Goal: Information Seeking & Learning: Learn about a topic

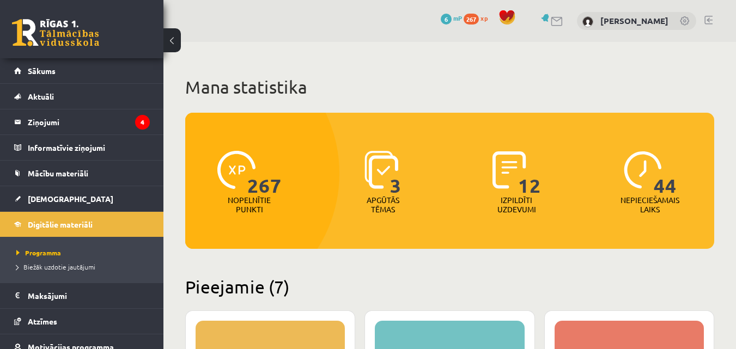
scroll to position [25, 0]
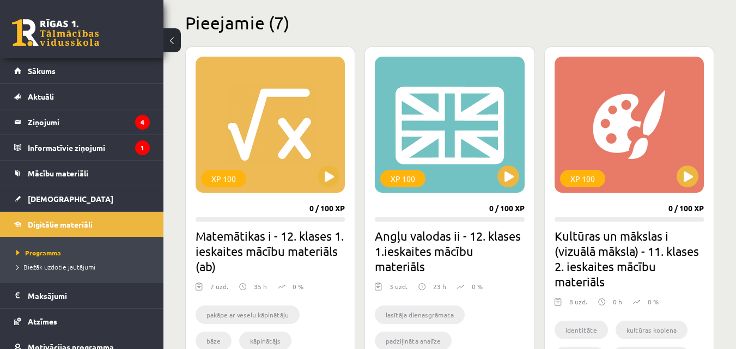
scroll to position [265, 0]
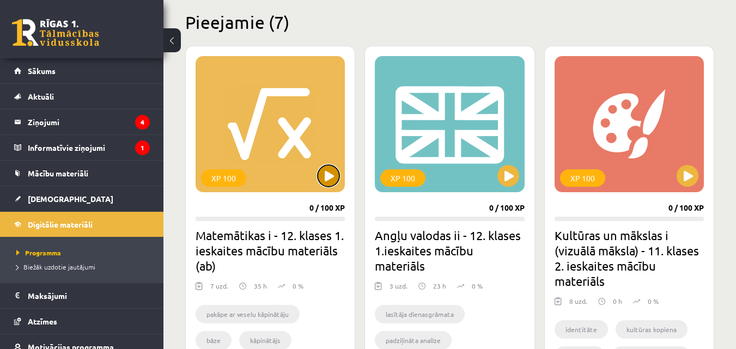
click at [324, 183] on button at bounding box center [329, 176] width 22 height 22
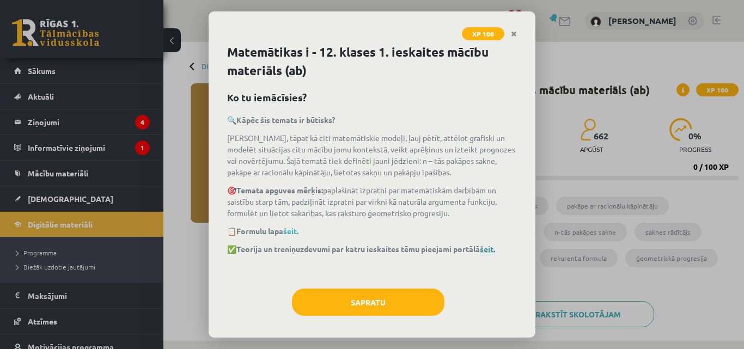
click at [495, 252] on link "šeit." at bounding box center [487, 249] width 15 height 10
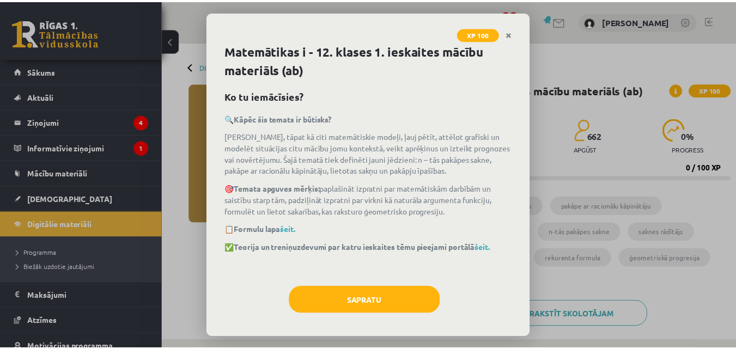
scroll to position [5, 0]
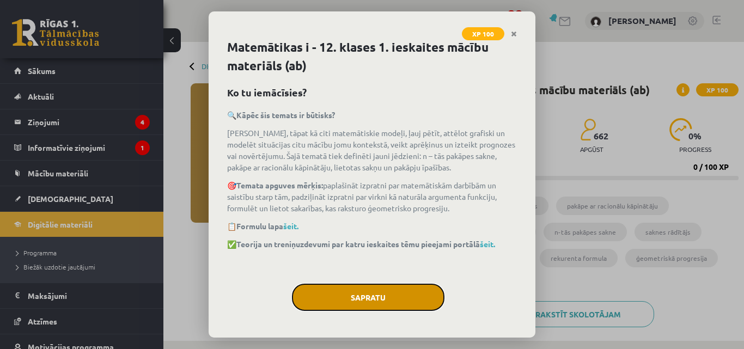
click at [423, 288] on button "Sapratu" at bounding box center [368, 297] width 153 height 27
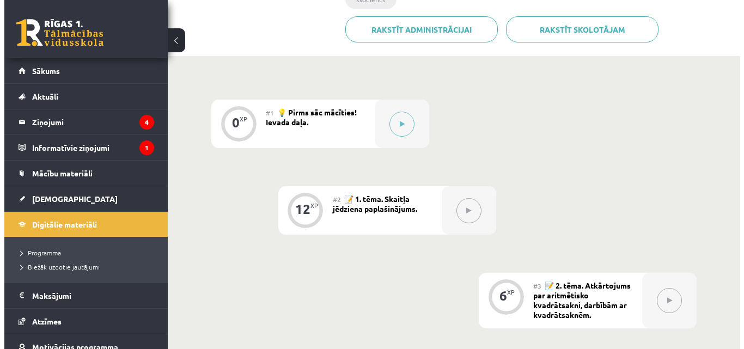
scroll to position [266, 0]
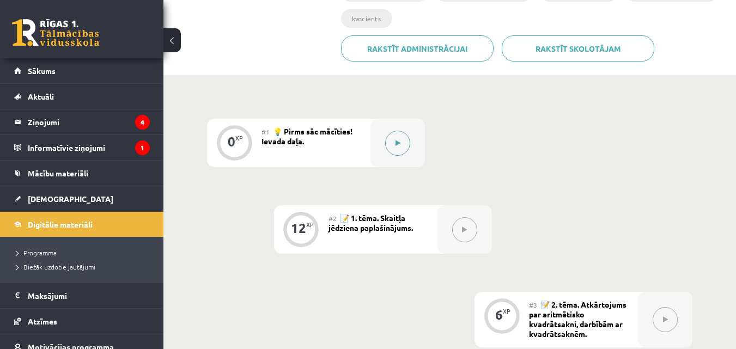
click at [412, 151] on div at bounding box center [397, 143] width 54 height 48
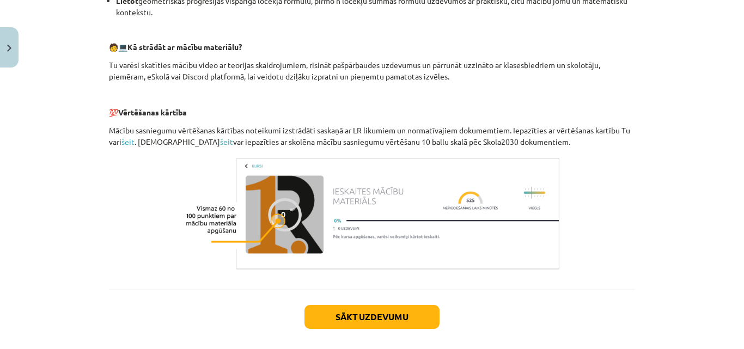
scroll to position [527, 0]
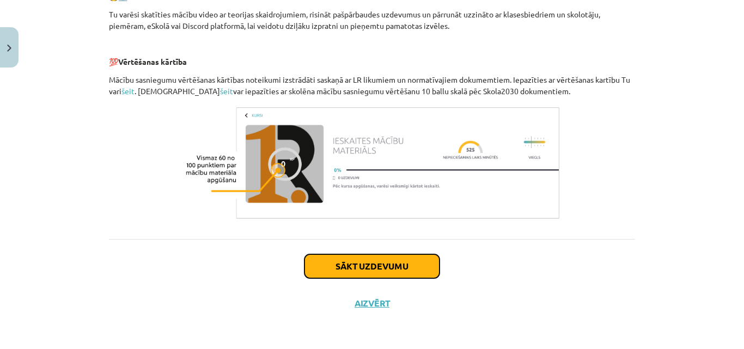
click at [406, 270] on button "Sākt uzdevumu" at bounding box center [372, 266] width 135 height 24
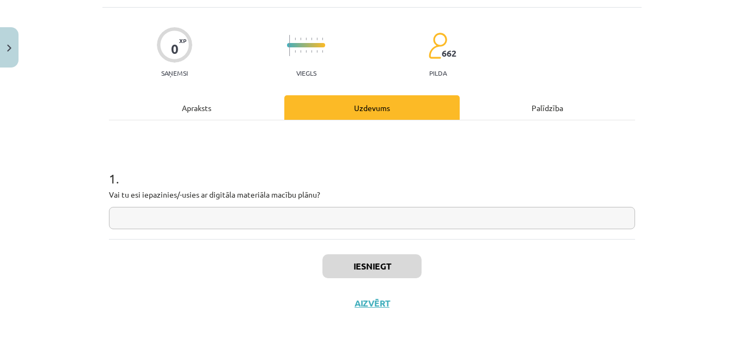
scroll to position [27, 0]
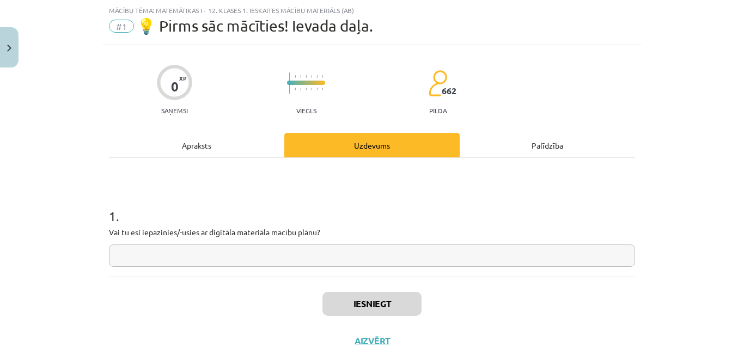
click at [317, 232] on p "Vai tu esi iepazinies/-usies ar digitāla materiāla macību plānu?" at bounding box center [372, 232] width 526 height 11
drag, startPoint x: 318, startPoint y: 233, endPoint x: 99, endPoint y: 229, distance: 219.0
click at [102, 229] on div "0 XP Saņemsi Viegls 662 pilda Apraksts Uzdevums Palīdzība 1 . Vai tu esi iepazi…" at bounding box center [371, 202] width 539 height 314
copy p "Vai tu esi iepazinies/-usies ar digitāla materiāla macību plānu?"
click at [701, 155] on div "Mācību tēma: Matemātikas i - 12. klases 1. ieskaites mācību materiāls (ab) #1 💡…" at bounding box center [372, 174] width 744 height 349
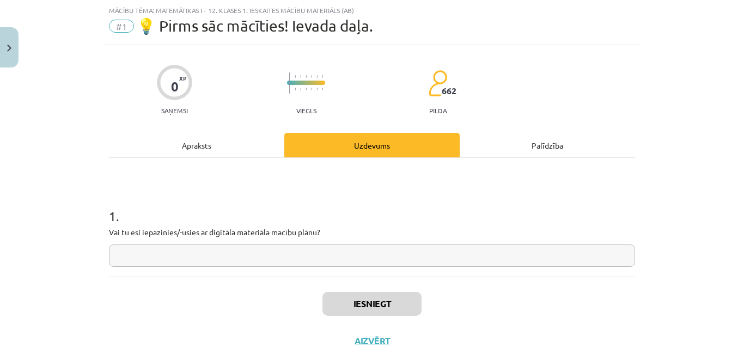
click at [344, 254] on input "text" at bounding box center [372, 256] width 526 height 22
paste input "**********"
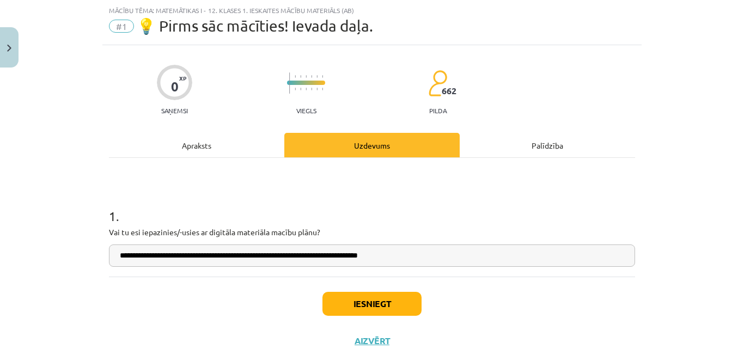
click at [330, 260] on input "**********" at bounding box center [372, 256] width 526 height 22
type input "**********"
click at [381, 307] on button "Iesniegt" at bounding box center [372, 304] width 99 height 24
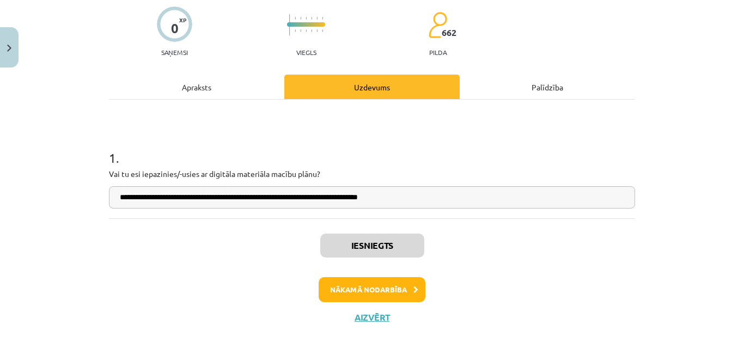
scroll to position [93, 0]
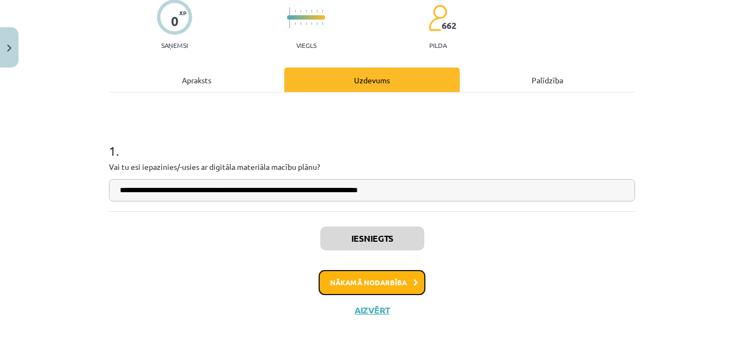
click at [414, 282] on icon at bounding box center [416, 282] width 5 height 7
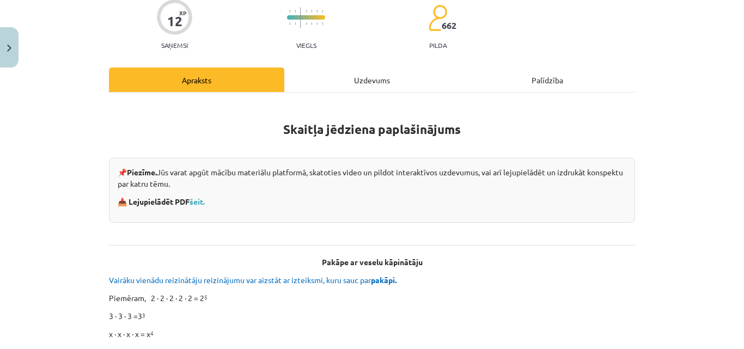
scroll to position [27, 0]
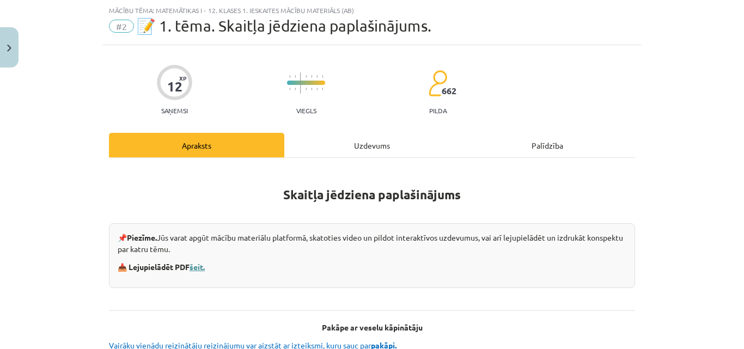
click at [197, 266] on link "šeit." at bounding box center [197, 267] width 15 height 10
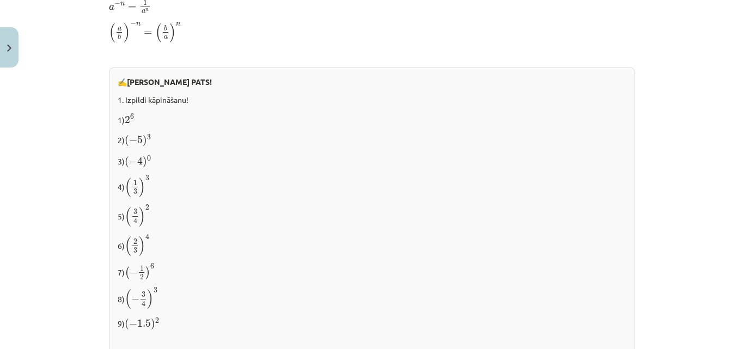
scroll to position [858, 0]
click at [469, 123] on p "1) 2 6 2 6" at bounding box center [372, 119] width 509 height 14
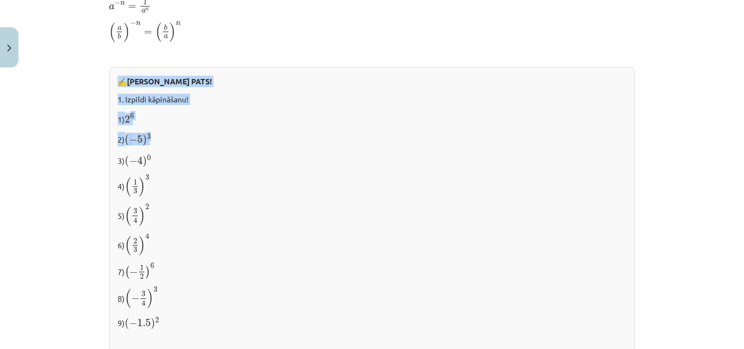
drag, startPoint x: 361, startPoint y: 141, endPoint x: 445, endPoint y: 54, distance: 120.2
click at [445, 54] on p at bounding box center [372, 54] width 526 height 11
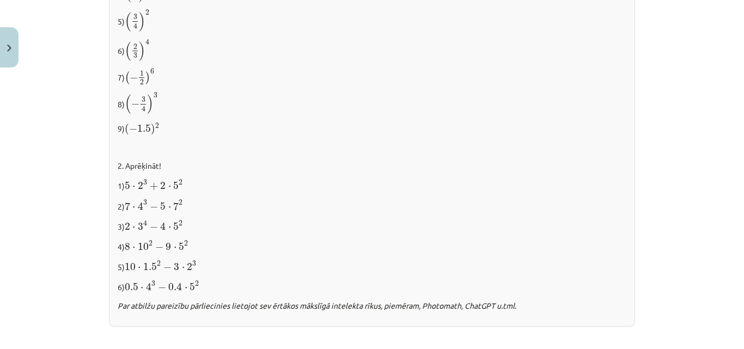
scroll to position [1048, 0]
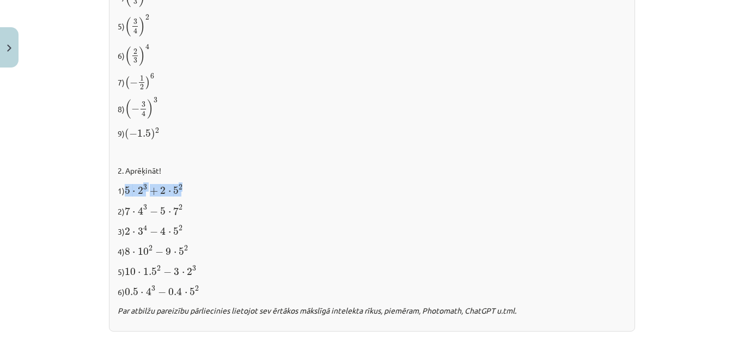
drag, startPoint x: 197, startPoint y: 189, endPoint x: 123, endPoint y: 184, distance: 74.3
click at [123, 184] on p "1) 5 ⋅ 2 3 + 2 ⋅ 5 2 5 ⋅ 2 3 + 2 ⋅ 5 2" at bounding box center [372, 190] width 509 height 14
copy span "5 ⋅ 2 3 + 2 ⋅ 5 2"
click at [646, 122] on div "Mācību tēma: Matemātikas i - 12. klases 1. ieskaites mācību materiāls (ab) #2 📝…" at bounding box center [372, 174] width 744 height 349
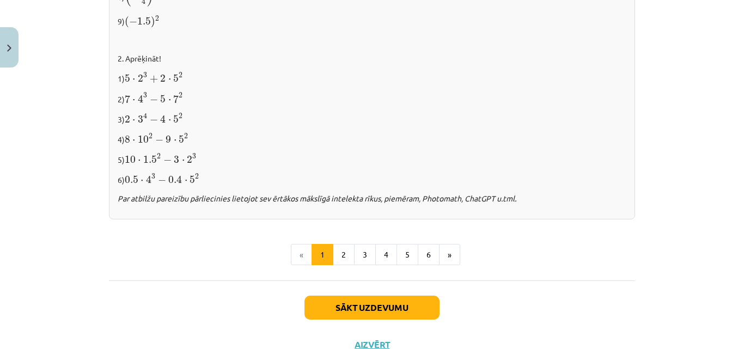
scroll to position [1199, 0]
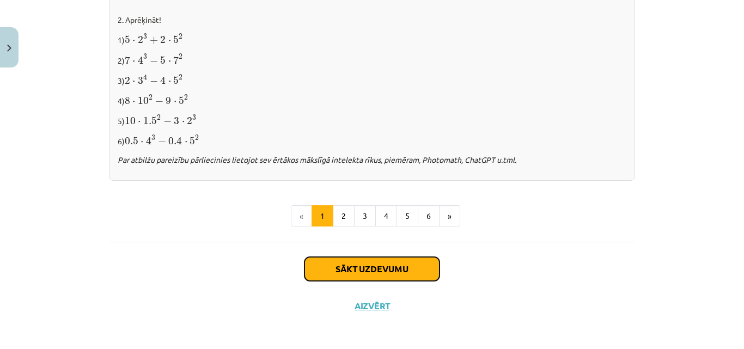
click at [397, 268] on button "Sākt uzdevumu" at bounding box center [372, 269] width 135 height 24
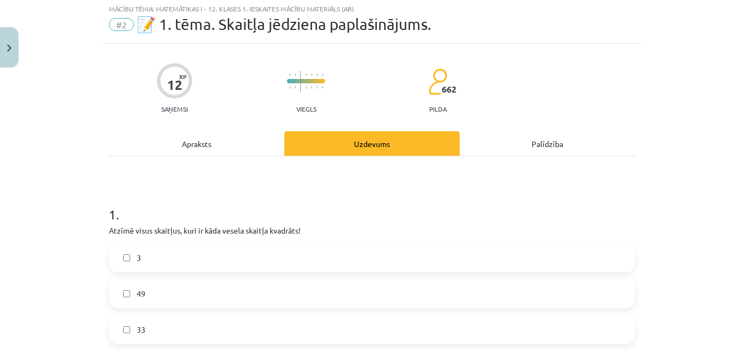
scroll to position [27, 0]
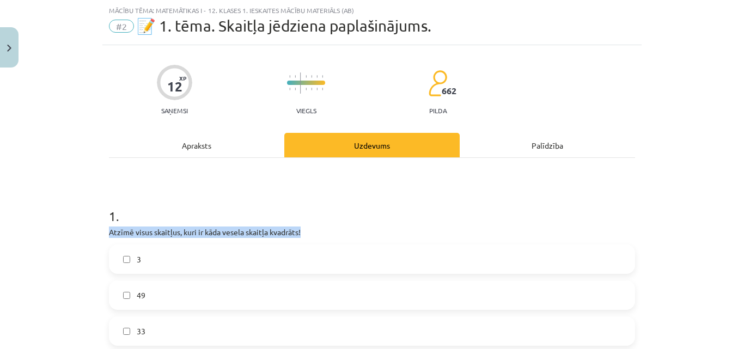
drag, startPoint x: 303, startPoint y: 229, endPoint x: 99, endPoint y: 229, distance: 204.3
copy p "Atzīmē visus skaitļus, kuri ir kāda vesela skaitļa kvadrāts!"
click at [655, 157] on div "Mācību tēma: Matemātikas i - 12. klases 1. ieskaites mācību materiāls (ab) #2 📝…" at bounding box center [372, 174] width 744 height 349
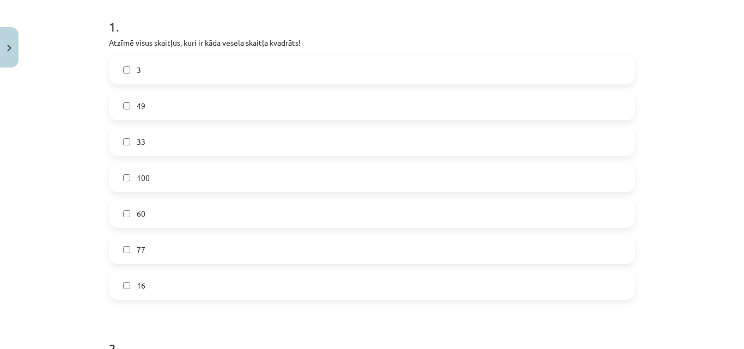
scroll to position [222, 0]
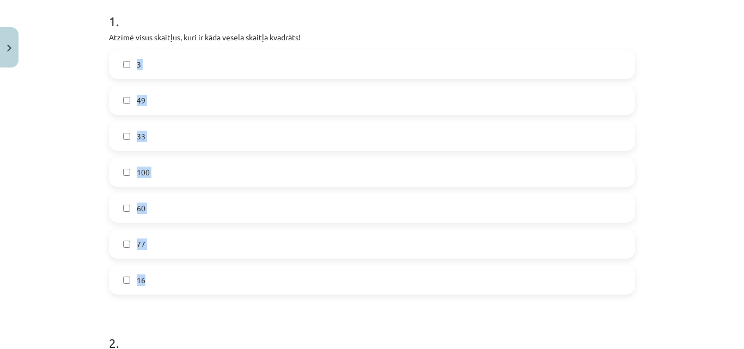
drag, startPoint x: 88, startPoint y: 46, endPoint x: 269, endPoint y: 283, distance: 298.9
click at [269, 283] on div "Mācību tēma: Matemātikas i - 12. klases 1. ieskaites mācību materiāls (ab) #2 📝…" at bounding box center [372, 174] width 744 height 349
copy div "3 49 33 100 60 77 16"
click at [709, 131] on div "Mācību tēma: Matemātikas i - 12. klases 1. ieskaites mācību materiāls (ab) #2 📝…" at bounding box center [372, 174] width 744 height 349
click at [67, 71] on div "Mācību tēma: Matemātikas i - 12. klases 1. ieskaites mācību materiāls (ab) #2 📝…" at bounding box center [372, 174] width 744 height 349
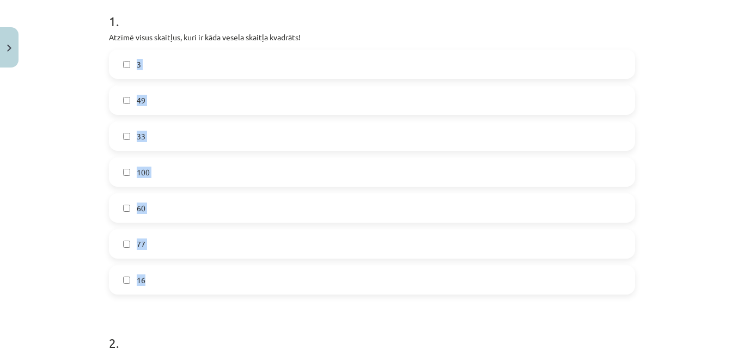
click at [368, 98] on label "49" at bounding box center [372, 100] width 524 height 27
click at [173, 172] on label "100" at bounding box center [372, 172] width 524 height 27
click at [166, 276] on label "16" at bounding box center [372, 279] width 524 height 27
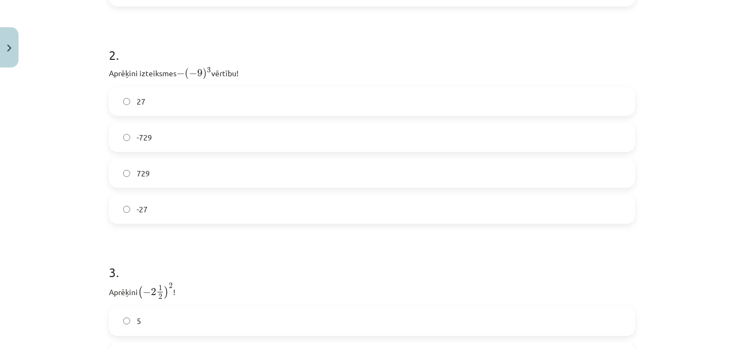
scroll to position [508, 0]
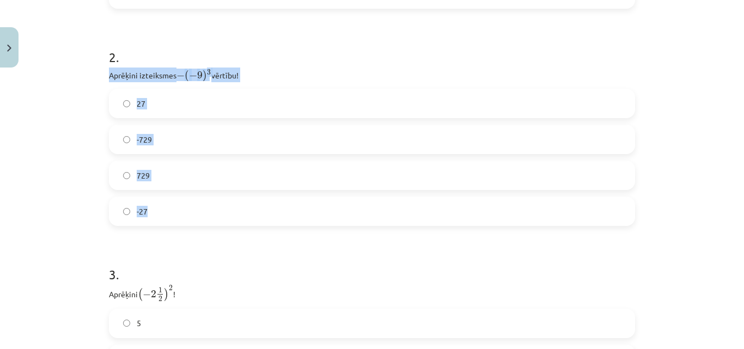
drag, startPoint x: 96, startPoint y: 69, endPoint x: 265, endPoint y: 218, distance: 225.4
click at [265, 218] on div "Mācību tēma: Matemātikas i - 12. klases 1. ieskaites mācību materiāls (ab) #2 📝…" at bounding box center [372, 174] width 744 height 349
copy div "Aprēķini izteiksmes − ( − 9 ) 3 − ( − 9 ) 3 vērtību! 27 -729 729 -27"
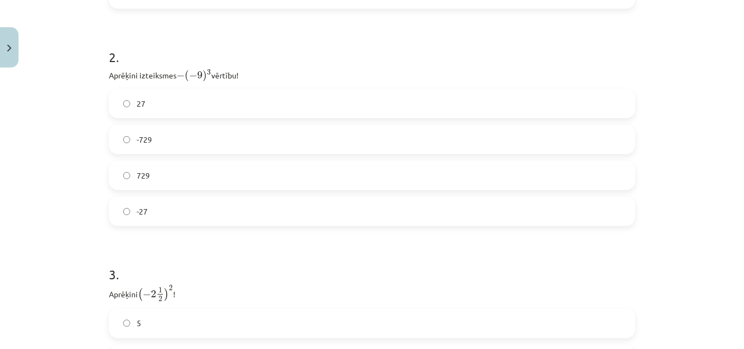
drag, startPoint x: 722, startPoint y: 41, endPoint x: 717, endPoint y: 42, distance: 5.5
click at [722, 42] on div "Mācību tēma: Matemātikas i - 12. klases 1. ieskaites mācību materiāls (ab) #2 📝…" at bounding box center [372, 174] width 744 height 349
click at [166, 167] on label "729" at bounding box center [372, 175] width 524 height 27
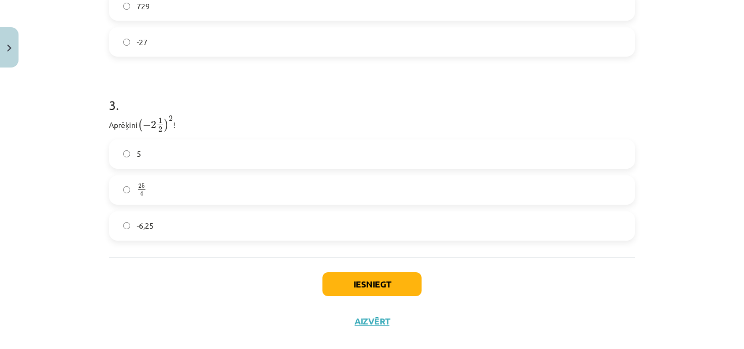
scroll to position [695, 0]
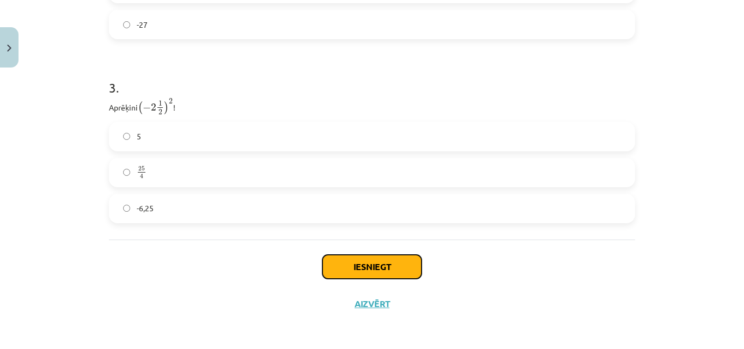
click at [326, 273] on button "Iesniegt" at bounding box center [372, 267] width 99 height 24
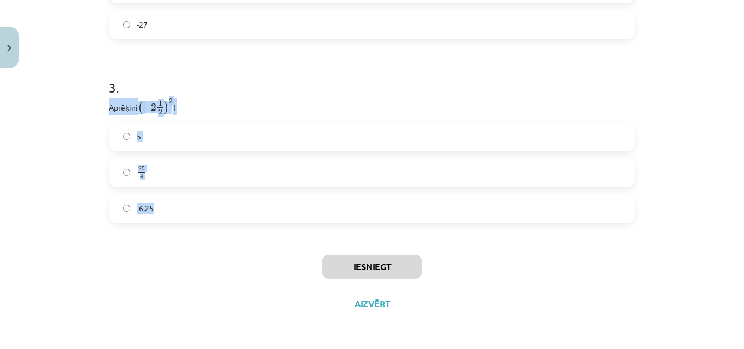
drag, startPoint x: 81, startPoint y: 104, endPoint x: 288, endPoint y: 206, distance: 230.7
click at [288, 206] on div "Mācību tēma: Matemātikas i - 12. klases 1. ieskaites mācību materiāls (ab) #2 📝…" at bounding box center [372, 174] width 744 height 349
copy div "Aprēķini ( − 2 1 2 ) 2 ( − 2 1 2 ) 2 ! 5 25 4 25 4 -6,25"
click at [708, 113] on div "Mācību tēma: Matemātikas i - 12. klases 1. ieskaites mācību materiāls (ab) #2 📝…" at bounding box center [372, 174] width 744 height 349
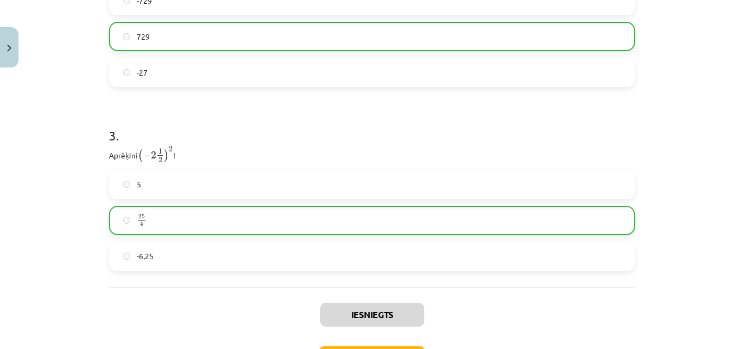
scroll to position [699, 0]
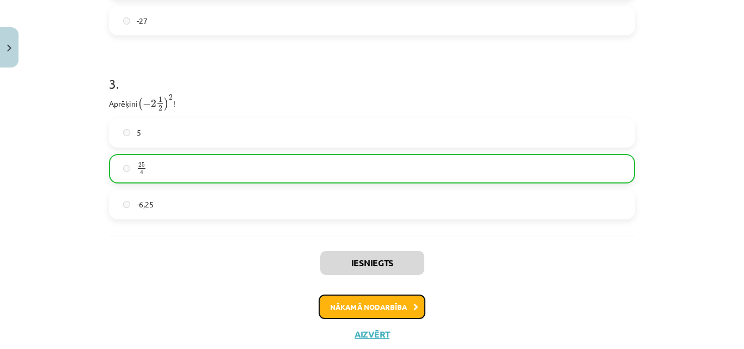
click at [402, 302] on button "Nākamā nodarbība" at bounding box center [372, 307] width 107 height 25
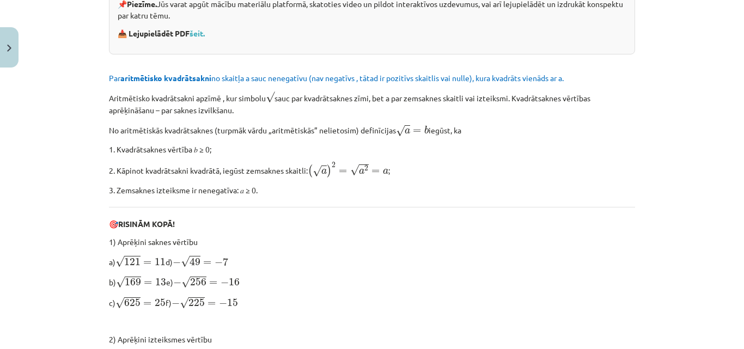
scroll to position [278, 0]
click at [194, 33] on link "šeit." at bounding box center [197, 33] width 15 height 10
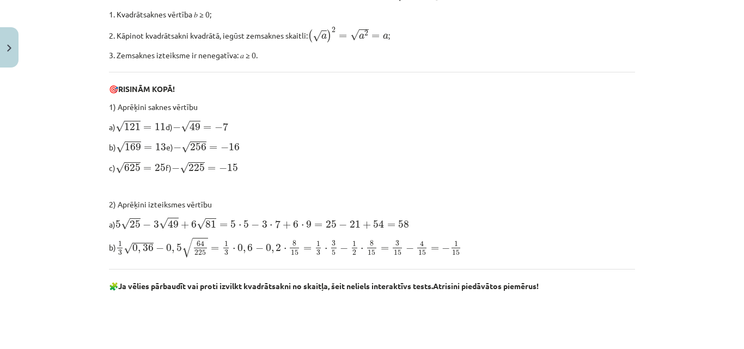
scroll to position [416, 0]
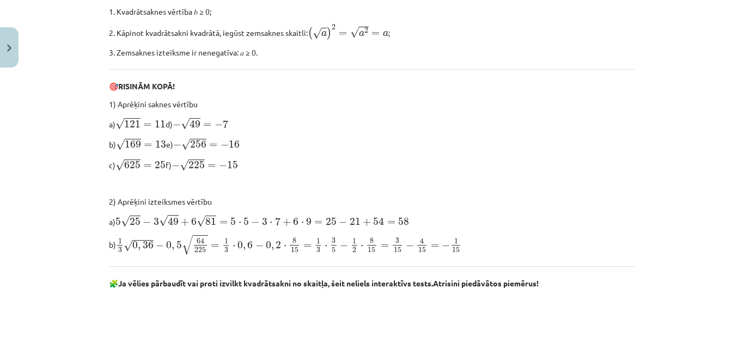
drag, startPoint x: 103, startPoint y: 101, endPoint x: 168, endPoint y: 123, distance: 69.1
copy div "1) Aprēķini saknes vērtību a) √ 121 = 11 121 = 11"
click at [649, 74] on div "Mācību tēma: Matemātikas i - 12. klases 1. ieskaites mācību materiāls (ab) #3 📝…" at bounding box center [372, 174] width 744 height 349
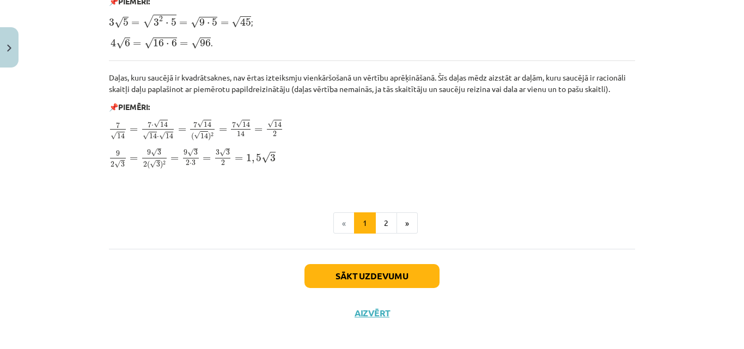
scroll to position [1348, 0]
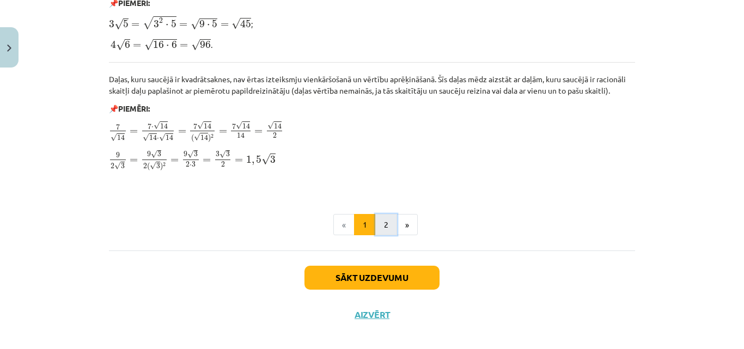
click at [385, 216] on button "2" at bounding box center [386, 225] width 22 height 22
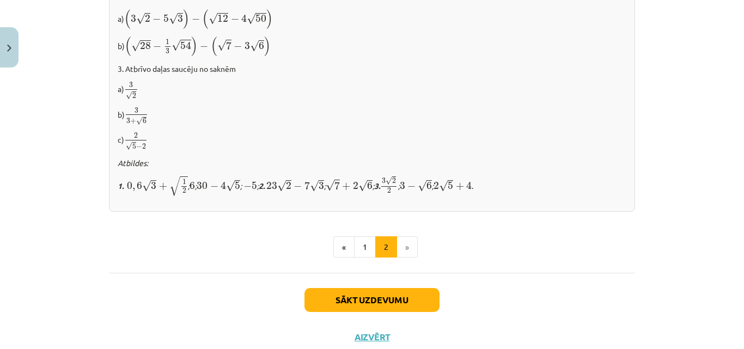
scroll to position [753, 0]
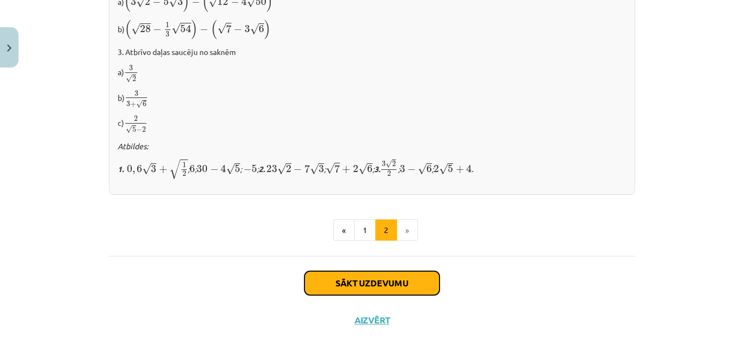
click at [414, 272] on button "Sākt uzdevumu" at bounding box center [372, 283] width 135 height 24
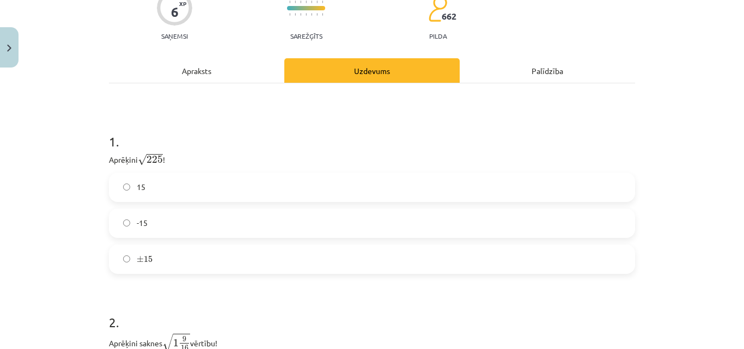
scroll to position [121, 0]
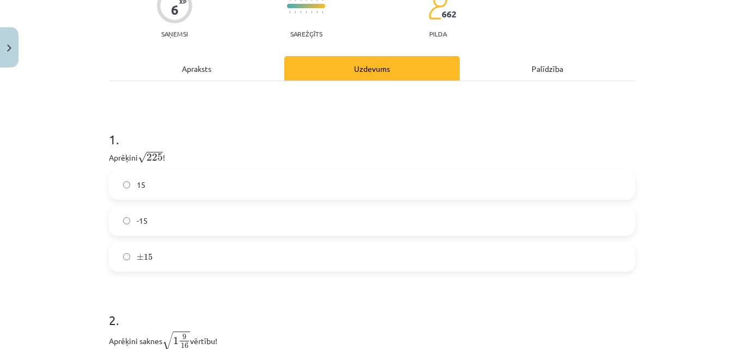
click at [305, 174] on div "15" at bounding box center [372, 185] width 526 height 29
click at [307, 182] on label "15" at bounding box center [372, 185] width 524 height 27
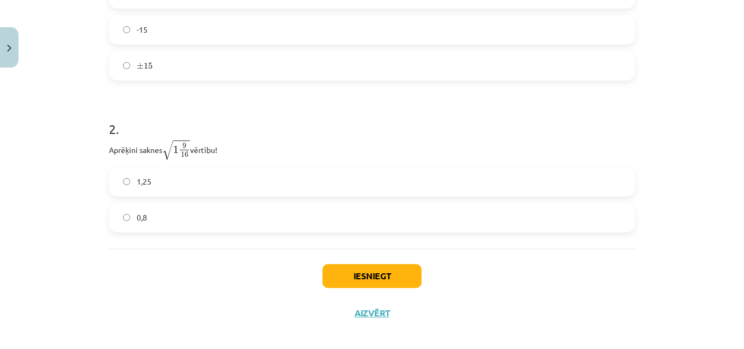
scroll to position [314, 0]
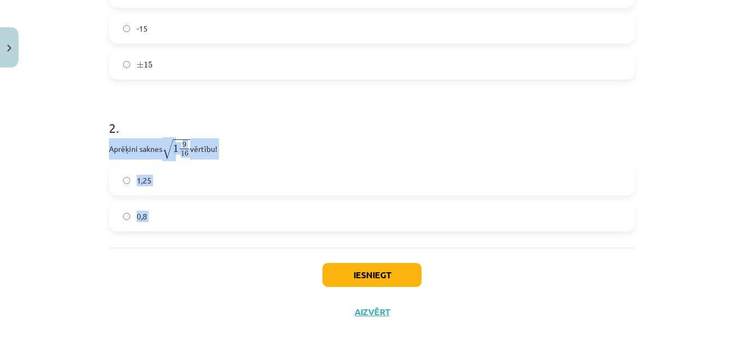
drag, startPoint x: 101, startPoint y: 148, endPoint x: 268, endPoint y: 259, distance: 200.4
click at [268, 259] on div "6 XP Saņemsi Sarežģīts 662 pilda Apraksts Uzdevums Palīdzība 1 . Aprēķini √ 225…" at bounding box center [371, 53] width 539 height 555
copy div "Aprēķini saknes √ 1 9 16 1 9 16 vērtību! 1,25 0,8"
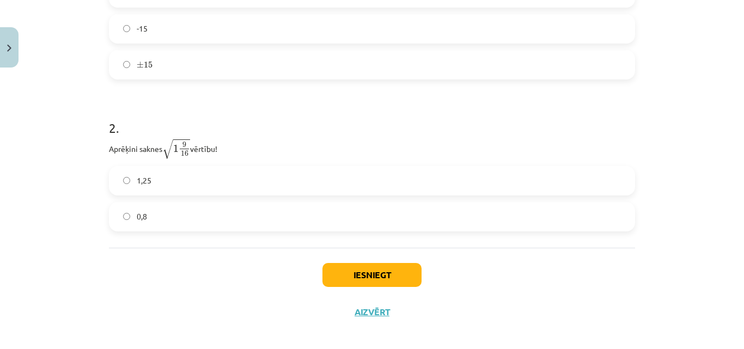
click at [700, 107] on div "Mācību tēma: Matemātikas i - 12. klases 1. ieskaites mācību materiāls (ab) #3 📝…" at bounding box center [372, 174] width 744 height 349
click at [211, 184] on label "1,25" at bounding box center [372, 180] width 524 height 27
click at [392, 267] on button "Iesniegt" at bounding box center [372, 275] width 99 height 24
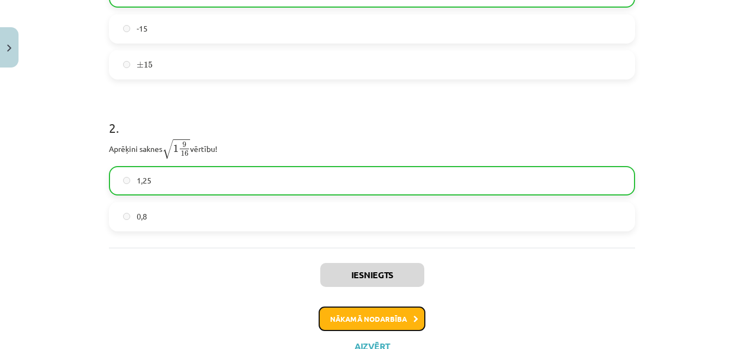
click at [393, 321] on button "Nākamā nodarbība" at bounding box center [372, 319] width 107 height 25
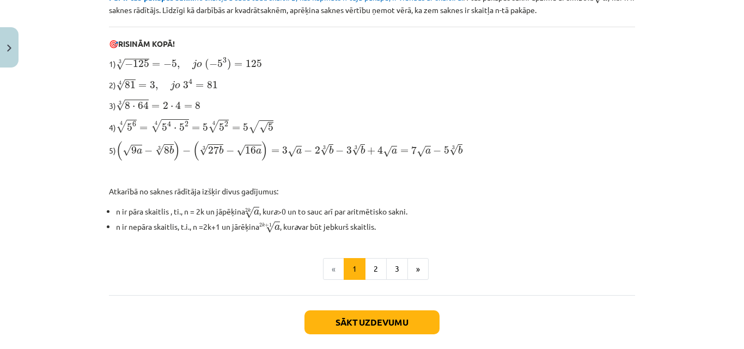
scroll to position [326, 0]
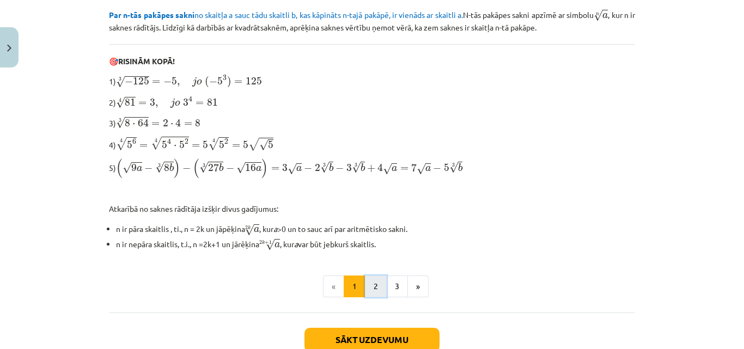
click at [368, 276] on button "2" at bounding box center [376, 287] width 22 height 22
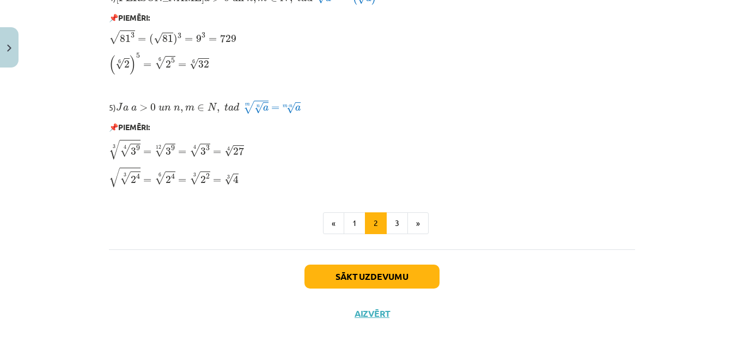
scroll to position [975, 0]
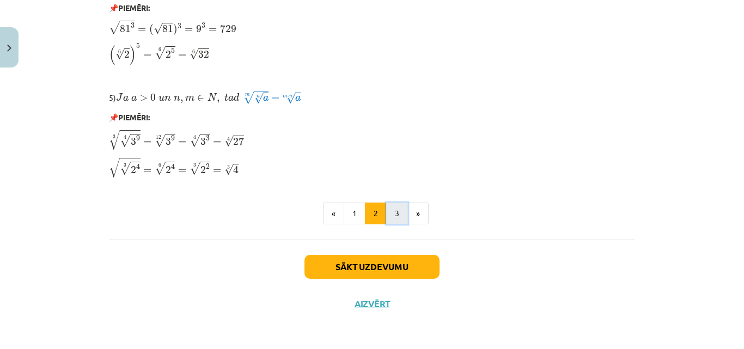
click at [392, 209] on button "3" at bounding box center [397, 214] width 22 height 22
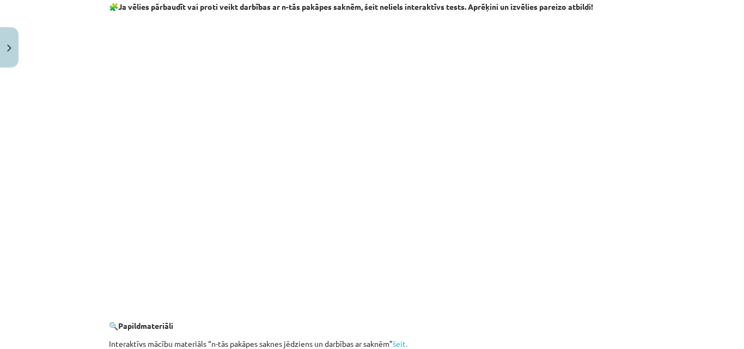
scroll to position [2027, 0]
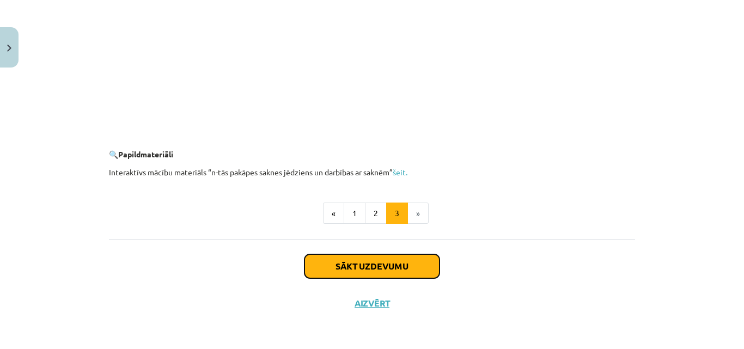
click at [386, 269] on button "Sākt uzdevumu" at bounding box center [372, 266] width 135 height 24
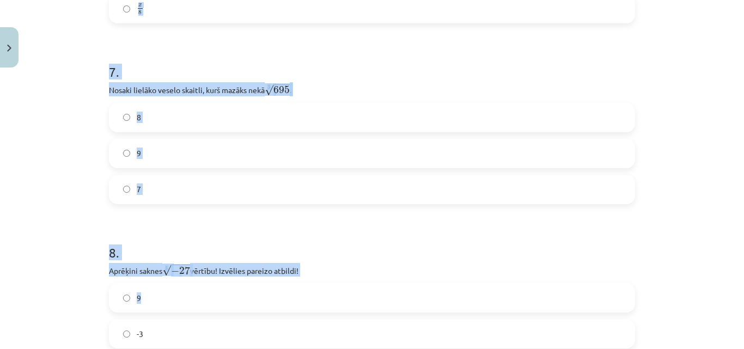
scroll to position [1305, 0]
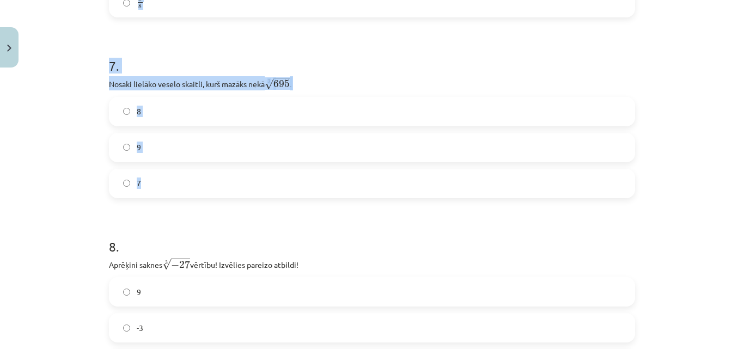
drag, startPoint x: 100, startPoint y: 87, endPoint x: 366, endPoint y: 193, distance: 286.5
click at [366, 193] on div "52 XP Saņemsi Sarežģīts 662 pilda Apraksts Uzdevums Palīdzība 1 . Kura izteiksm…" at bounding box center [371, 134] width 539 height 2734
copy form "Kura izteiksme jāizvēlas vienādības a m n a m n = ⋯ labajā pusē, lai būtu parei…"
click at [676, 142] on div "Mācību tēma: Matemātikas i - 12. klases 1. ieskaites mācību materiāls (ab) #4 📝…" at bounding box center [372, 174] width 744 height 349
click at [57, 83] on div "Mācību tēma: Matemātikas i - 12. klases 1. ieskaites mācību materiāls (ab) #4 📝…" at bounding box center [372, 174] width 744 height 349
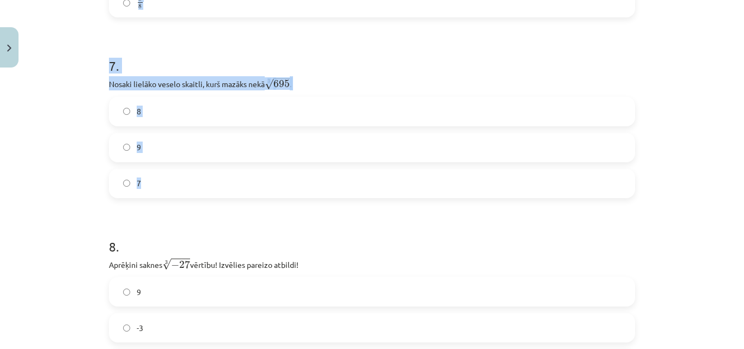
click at [732, 145] on div "Mācību tēma: Matemātikas i - 12. klases 1. ieskaites mācību materiāls (ab) #4 📝…" at bounding box center [372, 174] width 744 height 349
click at [732, 151] on div "Mācību tēma: Matemātikas i - 12. klases 1. ieskaites mācību materiāls (ab) #4 📝…" at bounding box center [372, 174] width 744 height 349
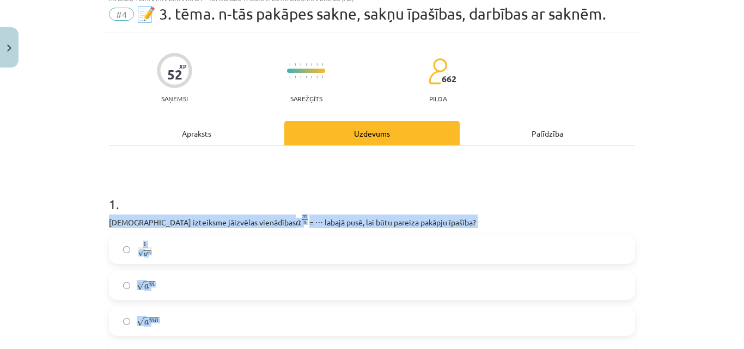
scroll to position [0, 0]
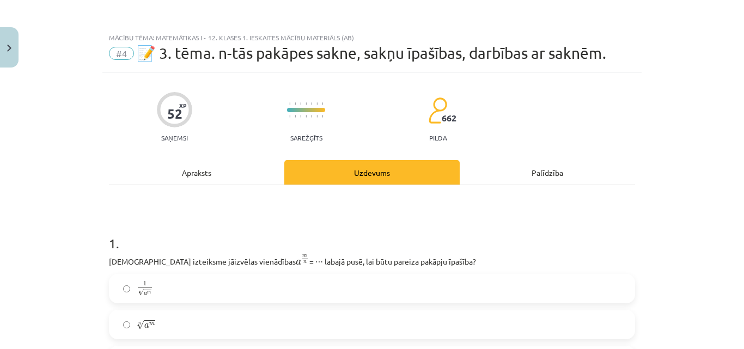
click at [710, 111] on div "Mācību tēma: Matemātikas i - 12. klases 1. ieskaites mācību materiāls (ab) #4 📝…" at bounding box center [372, 174] width 744 height 349
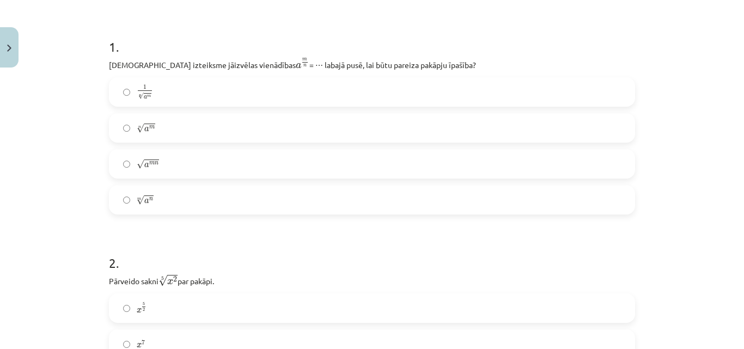
scroll to position [202, 0]
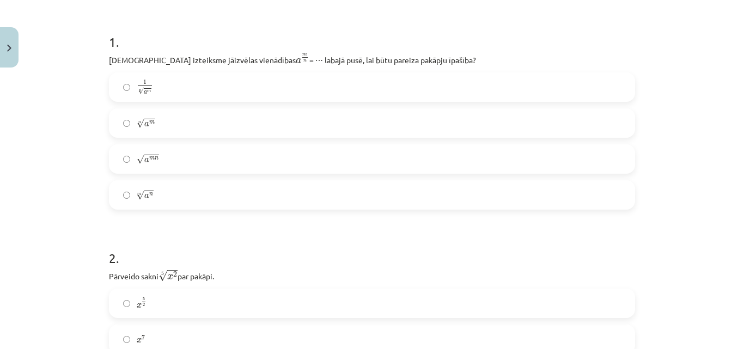
click at [260, 187] on label "m √ a n a n m" at bounding box center [372, 194] width 524 height 27
click at [293, 119] on label "n √ a m a m n" at bounding box center [372, 123] width 524 height 27
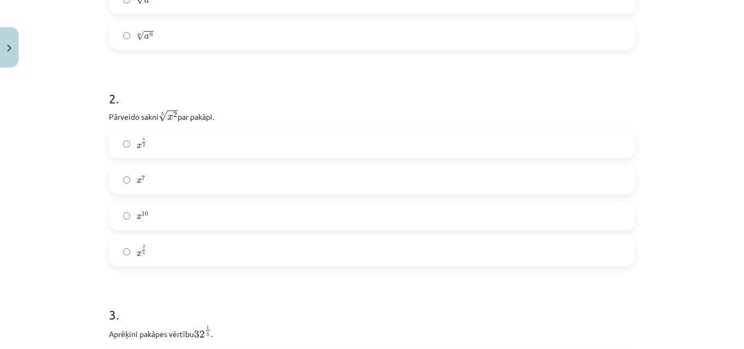
scroll to position [366, 0]
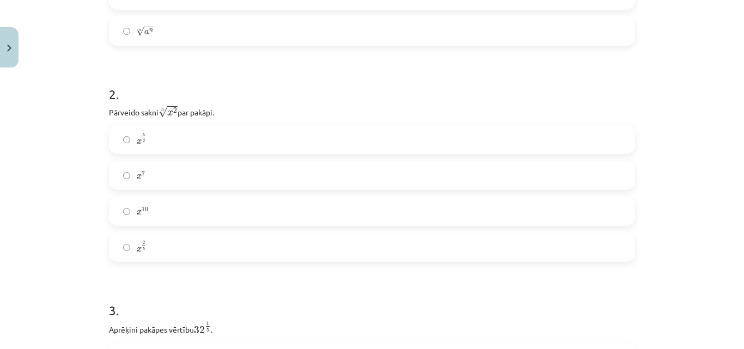
click at [180, 241] on label "x 2 5 x 2 5" at bounding box center [372, 247] width 524 height 27
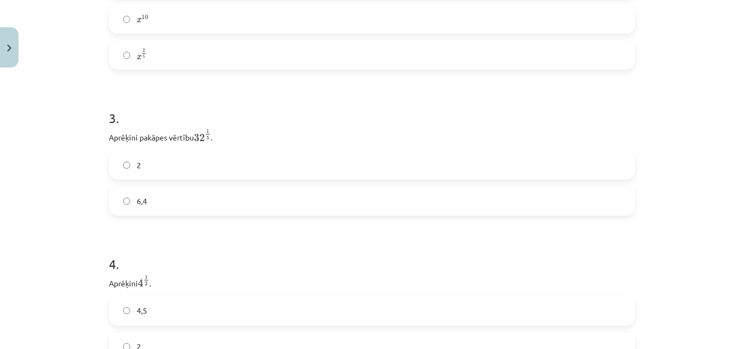
scroll to position [576, 0]
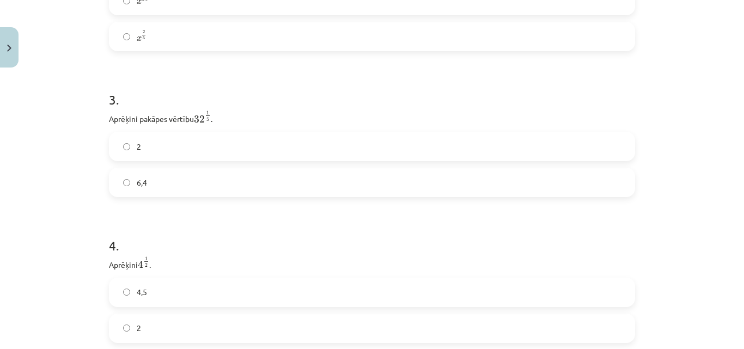
click at [443, 145] on label "2" at bounding box center [372, 146] width 524 height 27
click at [321, 320] on label "2" at bounding box center [372, 328] width 524 height 27
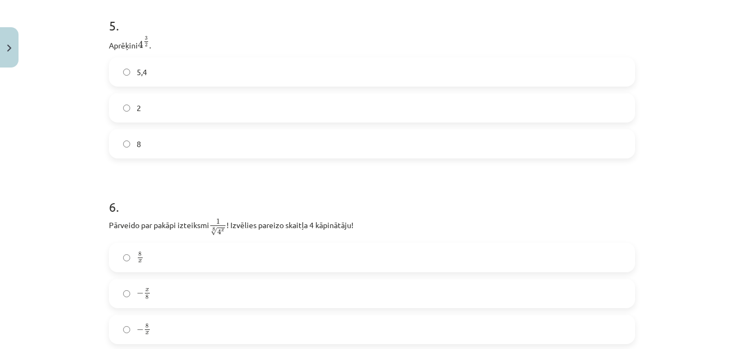
scroll to position [952, 0]
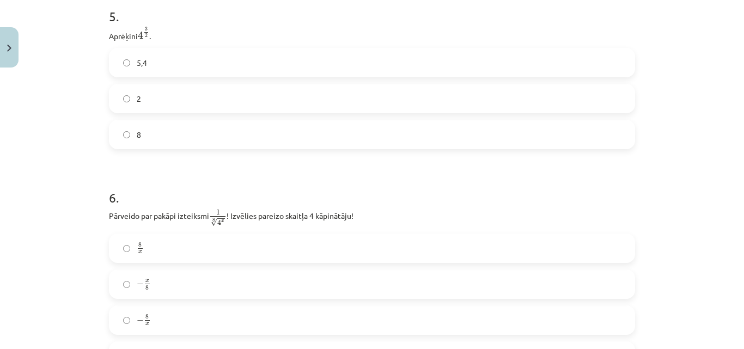
click at [266, 133] on label "8" at bounding box center [372, 134] width 524 height 27
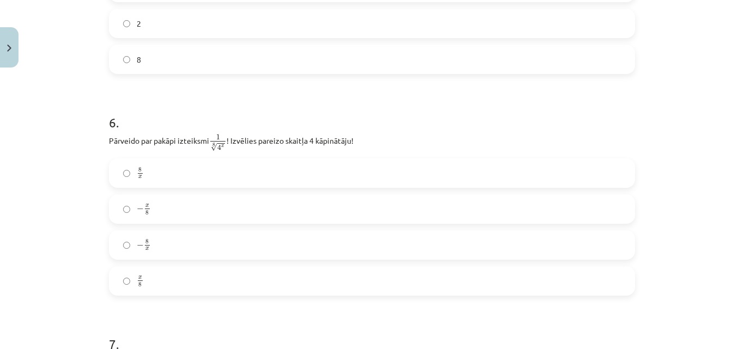
scroll to position [1031, 0]
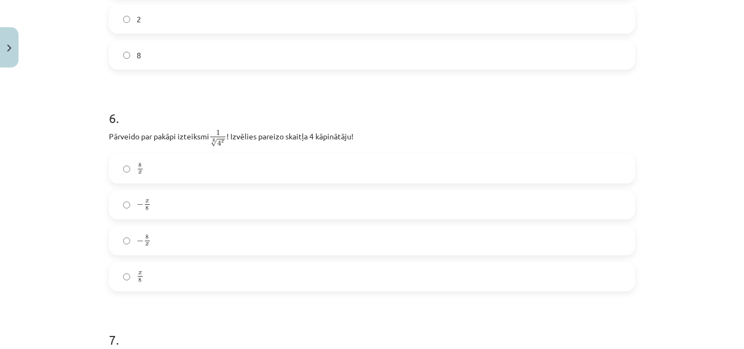
click at [236, 280] on label "x 8 x 8" at bounding box center [372, 276] width 524 height 27
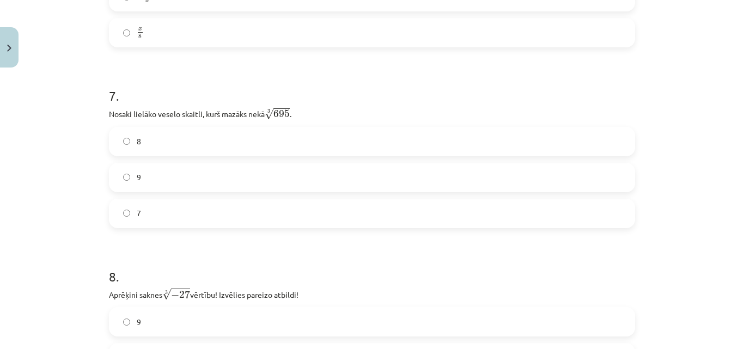
scroll to position [1313, 0]
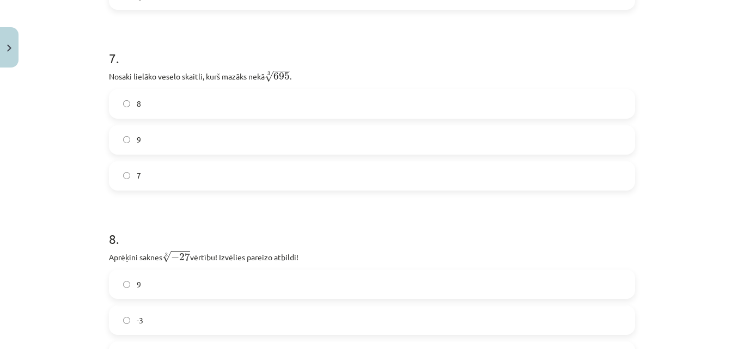
click at [200, 110] on label "8" at bounding box center [372, 103] width 524 height 27
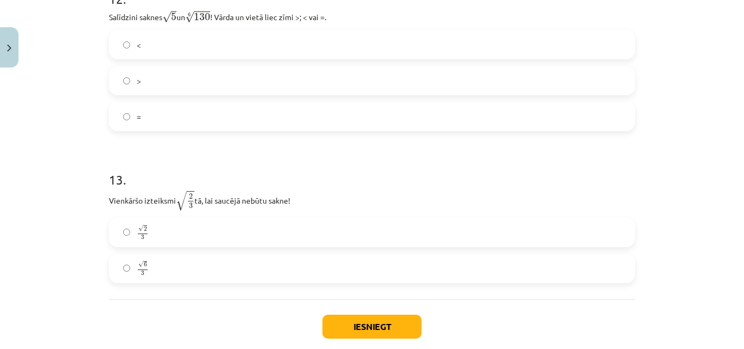
scroll to position [2485, 0]
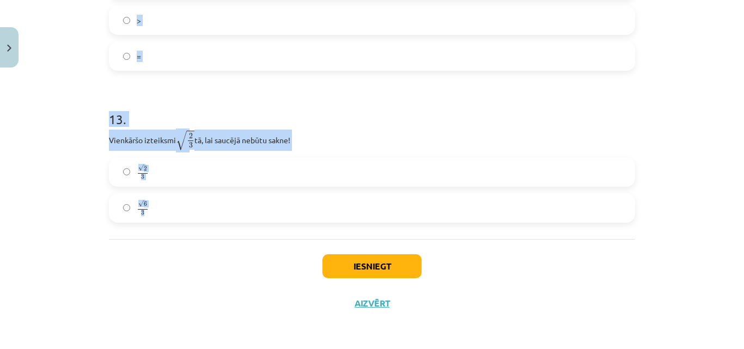
drag, startPoint x: 102, startPoint y: 2, endPoint x: 409, endPoint y: 203, distance: 366.7
copy form "8 . Aprēķini saknes 3 √ − 27 − 27 3 vērtību! Izvēlies pareizo atbildi! 9 -3 -9 …"
click at [700, 109] on div "Mācību tēma: Matemātikas i - 12. klases 1. ieskaites mācību materiāls (ab) #4 📝…" at bounding box center [372, 174] width 744 height 349
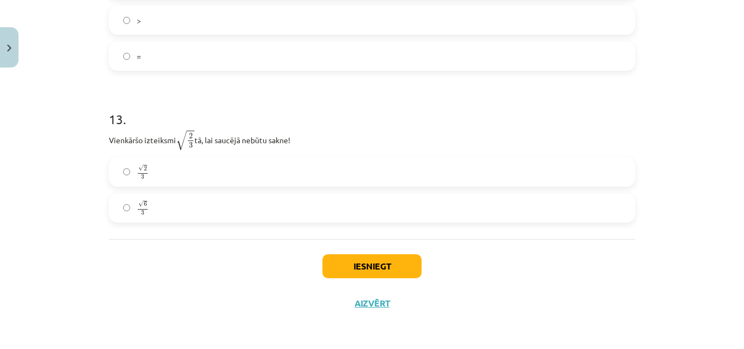
click at [700, 109] on div "Mācību tēma: Matemātikas i - 12. klases 1. ieskaites mācību materiāls (ab) #4 📝…" at bounding box center [372, 174] width 744 height 349
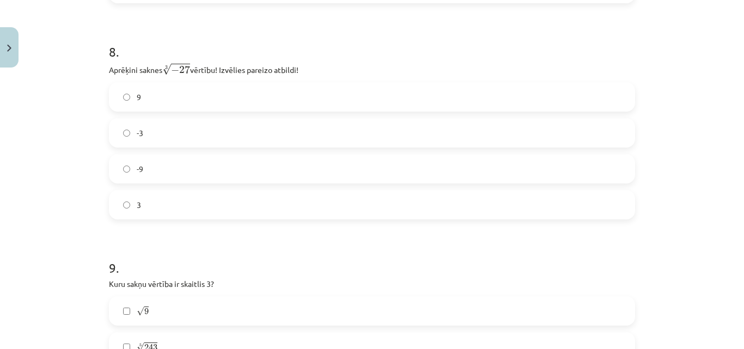
scroll to position [1491, 0]
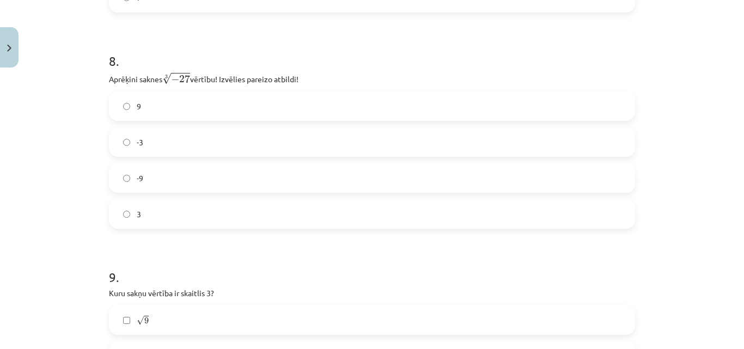
click at [252, 136] on label "-3" at bounding box center [372, 142] width 524 height 27
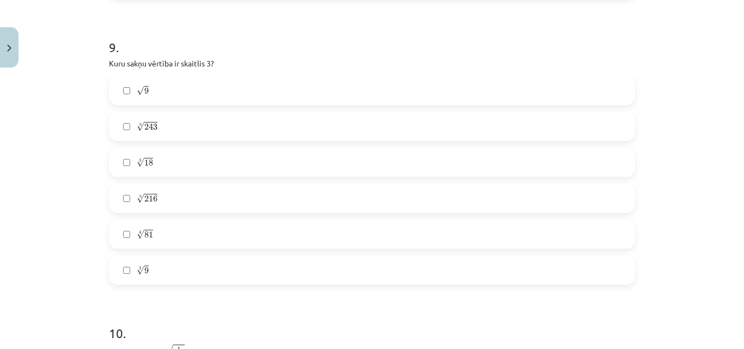
scroll to position [1740, 0]
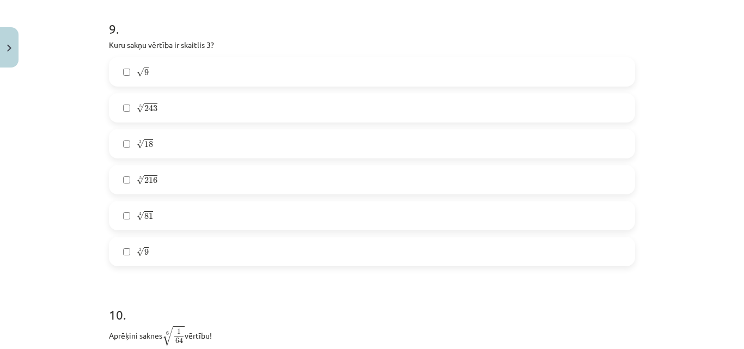
click at [237, 78] on label "√ 9 9" at bounding box center [372, 71] width 524 height 27
click at [207, 100] on label "5 √ 243 243 5" at bounding box center [372, 107] width 524 height 27
click at [191, 213] on label "4 √ 81 81 4" at bounding box center [372, 215] width 524 height 27
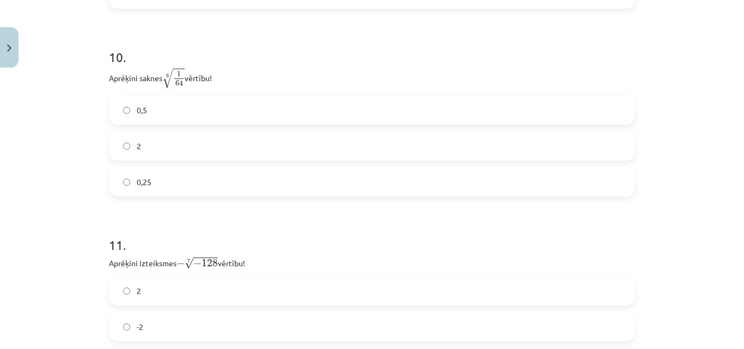
scroll to position [1993, 0]
click at [234, 105] on label "0,5" at bounding box center [372, 114] width 524 height 27
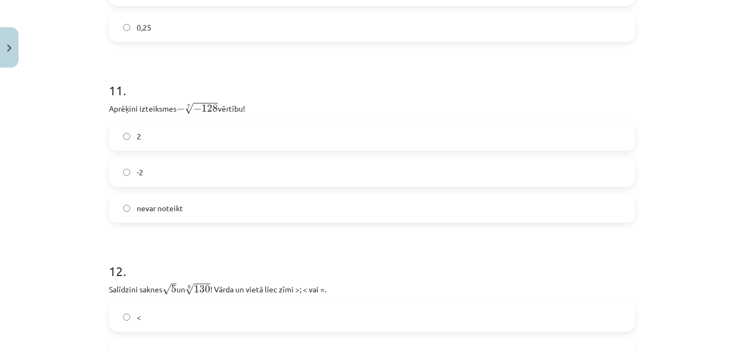
scroll to position [2162, 0]
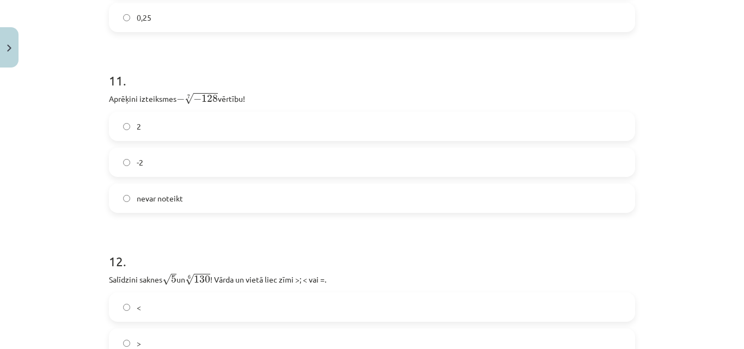
click at [360, 121] on label "2" at bounding box center [372, 126] width 524 height 27
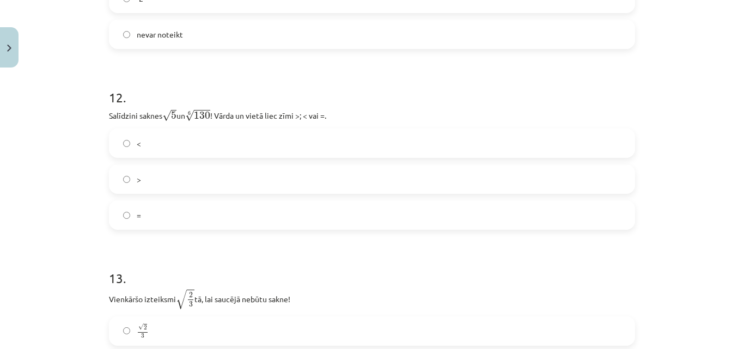
scroll to position [2326, 0]
click at [252, 176] on label ">" at bounding box center [372, 178] width 524 height 27
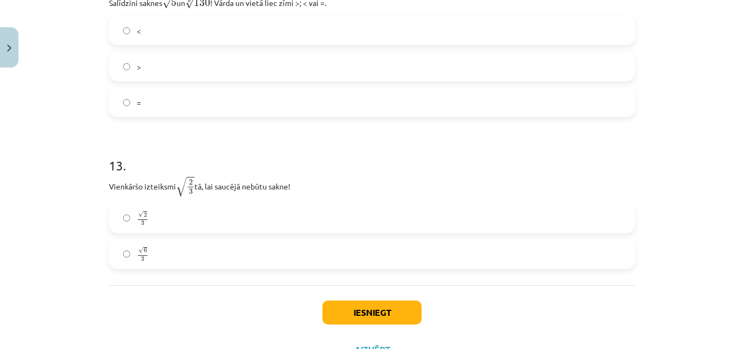
scroll to position [2485, 0]
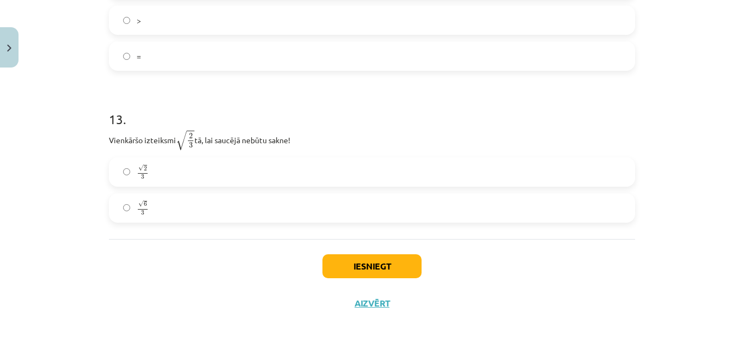
click at [232, 210] on label "√ 6 3 6 3" at bounding box center [372, 207] width 524 height 27
click at [372, 267] on button "Iesniegt" at bounding box center [372, 266] width 99 height 24
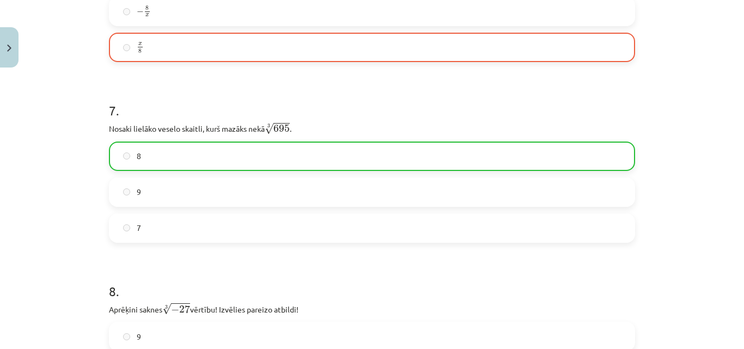
scroll to position [2520, 0]
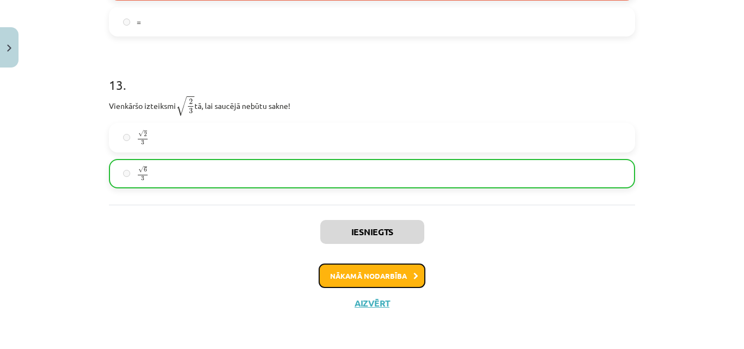
click at [397, 279] on button "Nākamā nodarbība" at bounding box center [372, 276] width 107 height 25
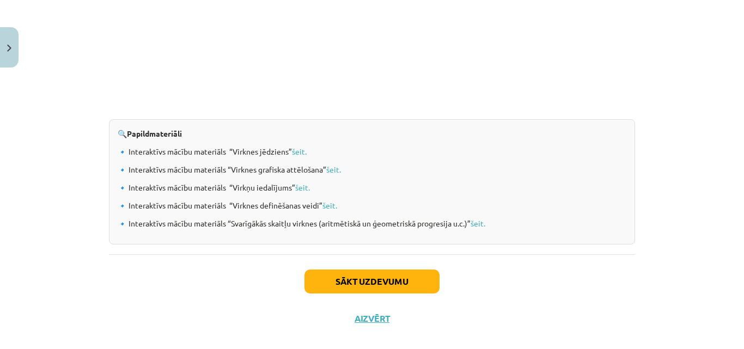
scroll to position [1178, 0]
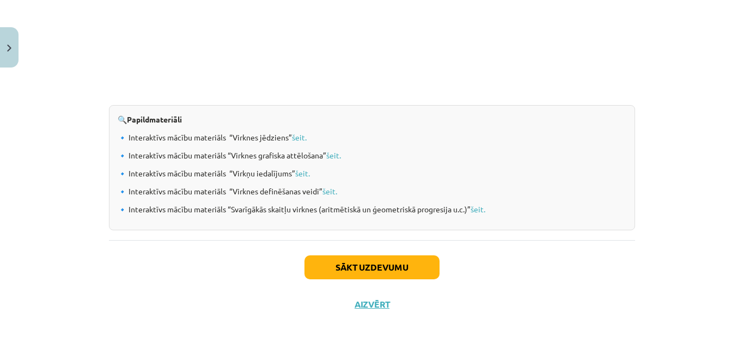
click at [670, 295] on div "Mācību tēma: Matemātikas i - 12. klases 1. ieskaites mācību materiāls (ab) #5 📝…" at bounding box center [372, 174] width 744 height 349
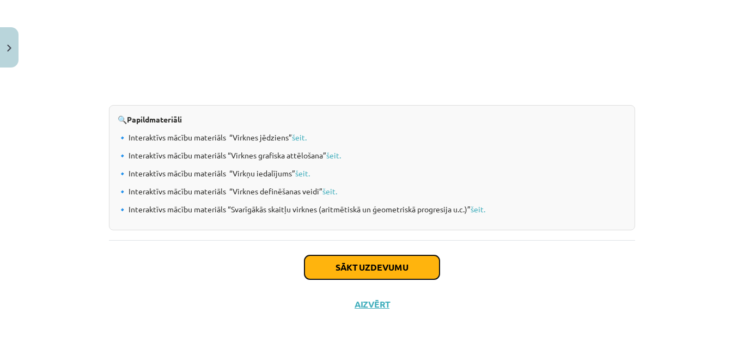
click at [375, 267] on button "Sākt uzdevumu" at bounding box center [372, 268] width 135 height 24
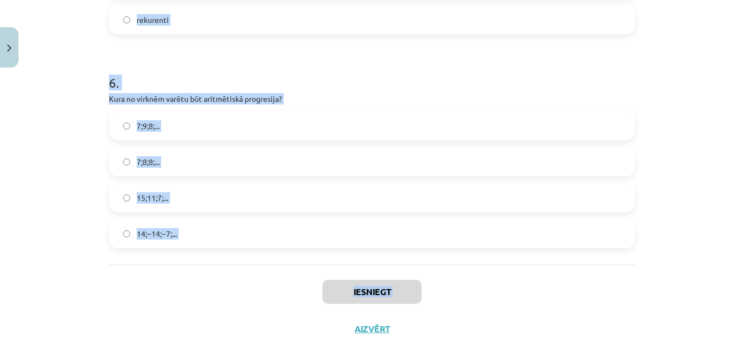
scroll to position [1261, 0]
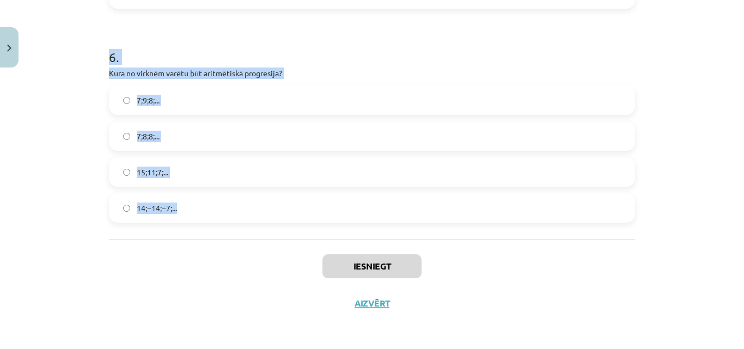
drag, startPoint x: 93, startPoint y: 217, endPoint x: 349, endPoint y: 205, distance: 256.3
click at [349, 205] on div "Mācību tēma: Matemātikas i - 12. klases 1. ieskaites mācību materiāls (ab) #5 📝…" at bounding box center [372, 174] width 744 height 349
click at [698, 106] on div "Mācību tēma: Matemātikas i - 12. klases 1. ieskaites mācību materiāls (ab) #5 📝…" at bounding box center [372, 174] width 744 height 349
click at [646, 33] on div "Mācību tēma: Matemātikas i - 12. klases 1. ieskaites mācību materiāls (ab) #5 📝…" at bounding box center [372, 174] width 744 height 349
click at [611, 35] on h1 "6 ." at bounding box center [372, 48] width 526 height 34
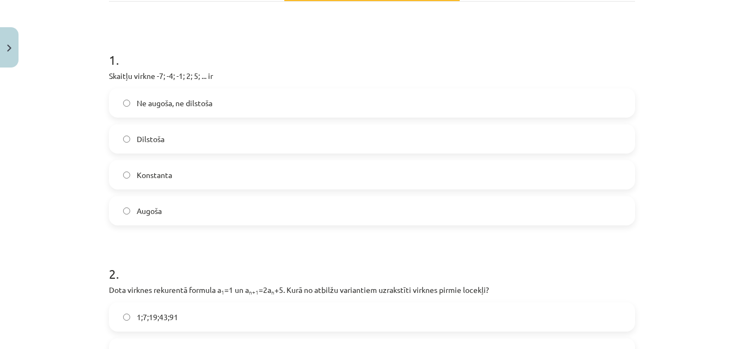
scroll to position [199, 0]
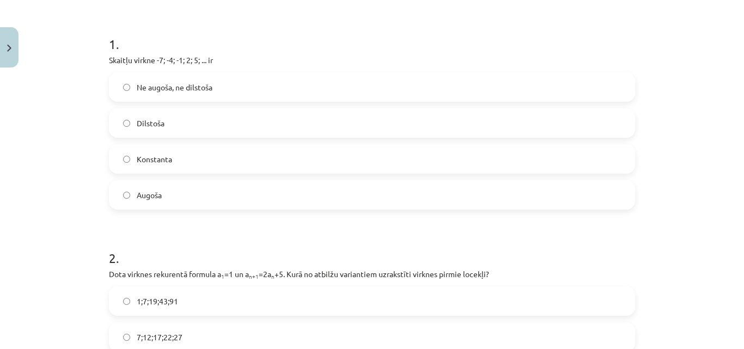
click at [233, 195] on label "Augoša" at bounding box center [372, 194] width 524 height 27
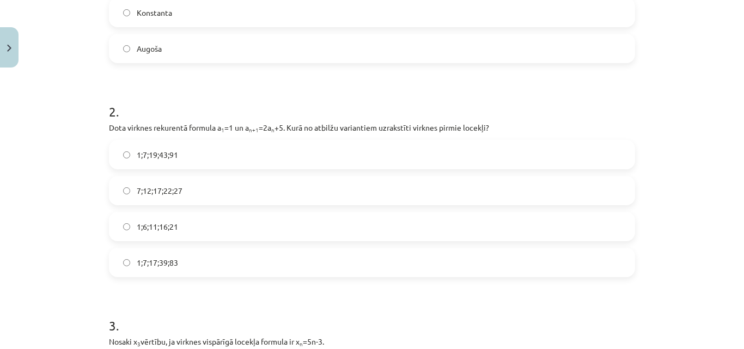
scroll to position [349, 0]
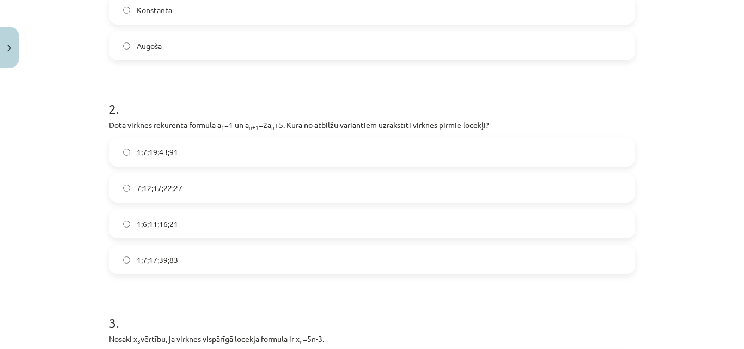
click at [182, 153] on label "1;7;19;43;91" at bounding box center [372, 151] width 524 height 27
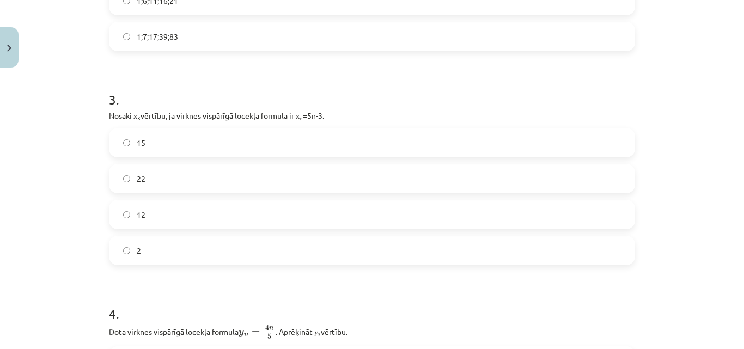
scroll to position [580, 0]
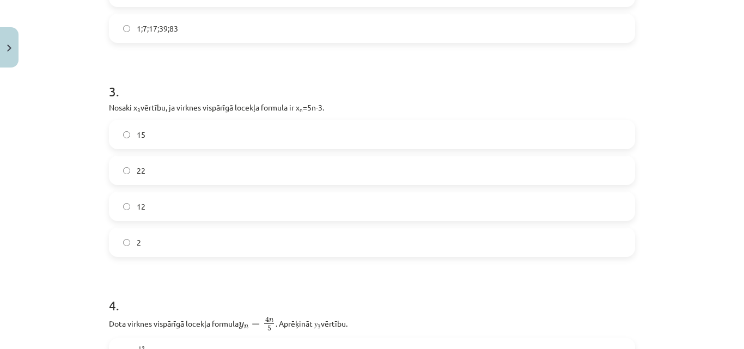
click at [264, 198] on label "12" at bounding box center [372, 206] width 524 height 27
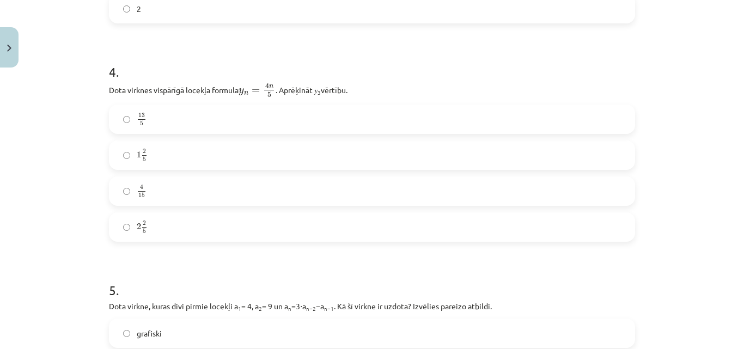
scroll to position [825, 0]
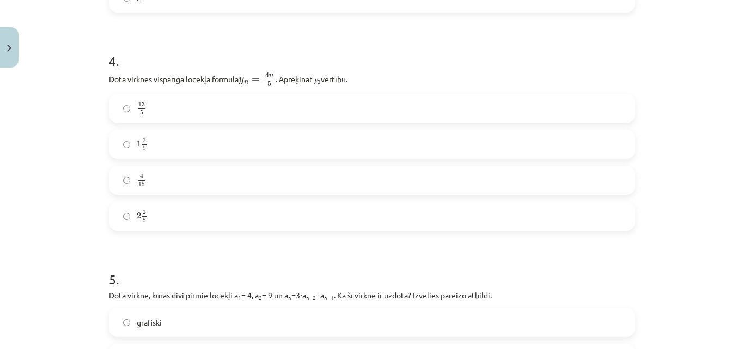
click at [215, 149] on label "1 2 5 1 2 5" at bounding box center [372, 144] width 524 height 27
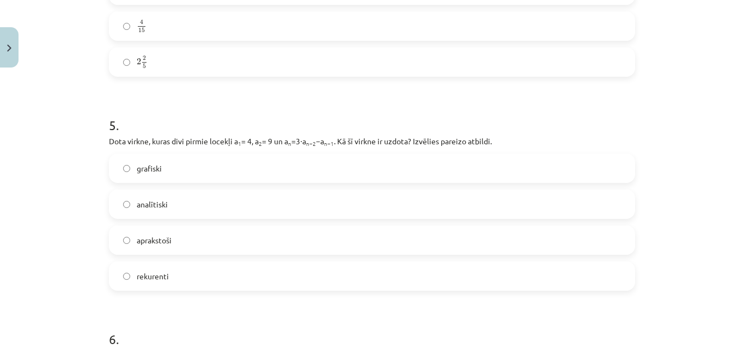
scroll to position [1003, 0]
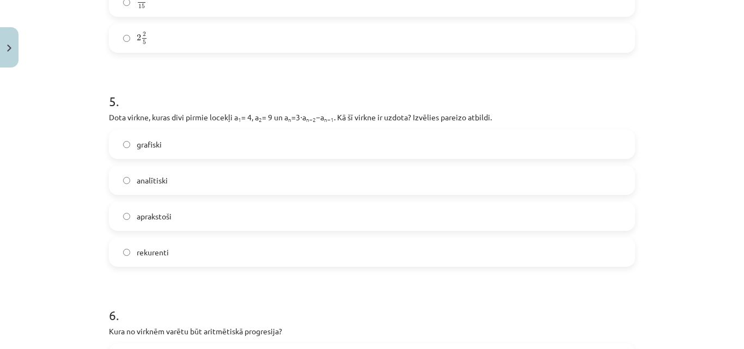
click at [218, 253] on label "rekurenti" at bounding box center [372, 252] width 524 height 27
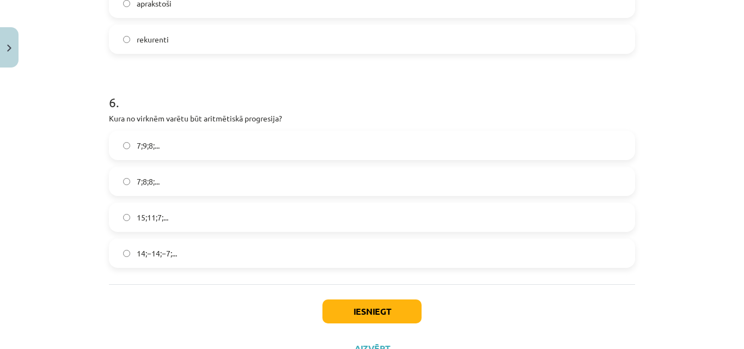
scroll to position [1224, 0]
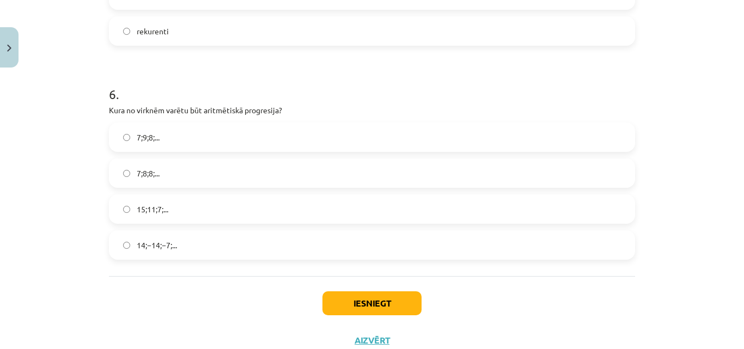
click at [244, 214] on label "15;11;7;..." at bounding box center [372, 209] width 524 height 27
click at [396, 303] on button "Iesniegt" at bounding box center [372, 303] width 99 height 24
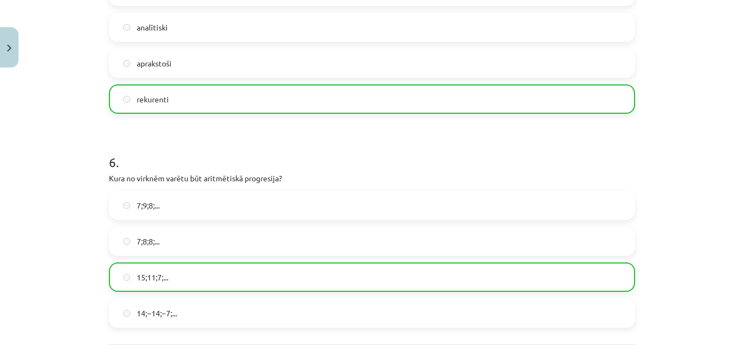
scroll to position [1296, 0]
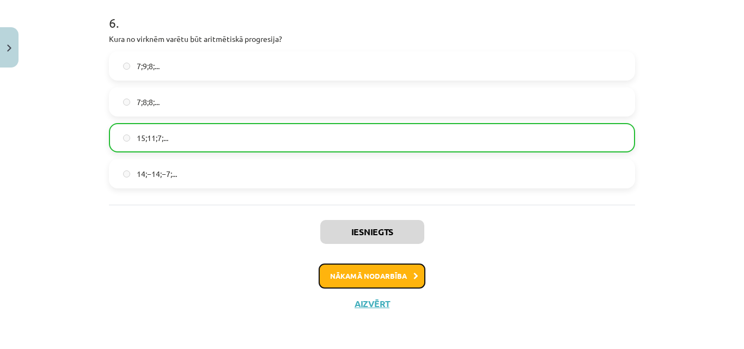
click at [415, 275] on button "Nākamā nodarbība" at bounding box center [372, 276] width 107 height 25
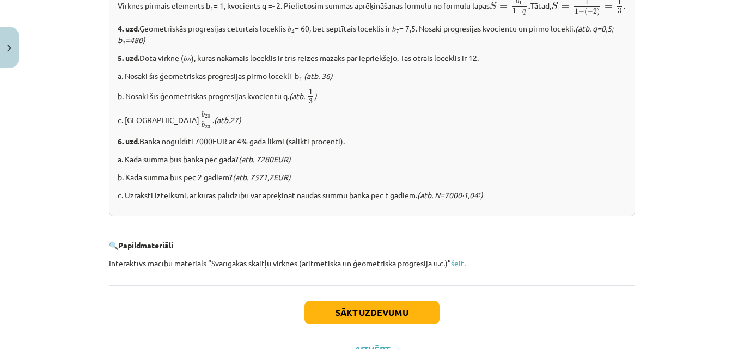
scroll to position [1417, 0]
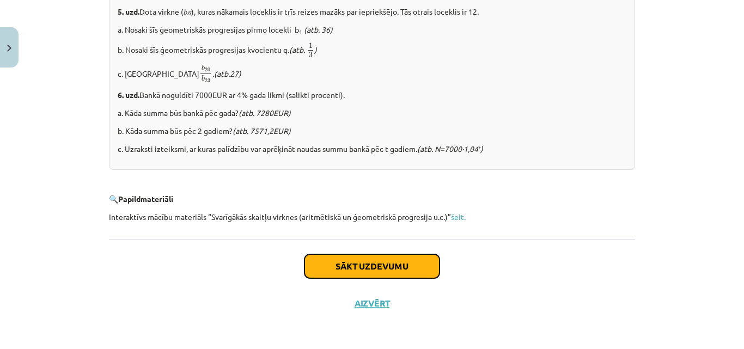
click at [435, 266] on button "Sākt uzdevumu" at bounding box center [372, 266] width 135 height 24
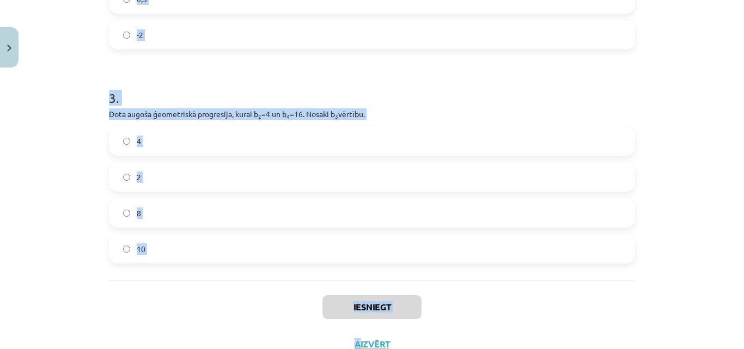
scroll to position [543, 0]
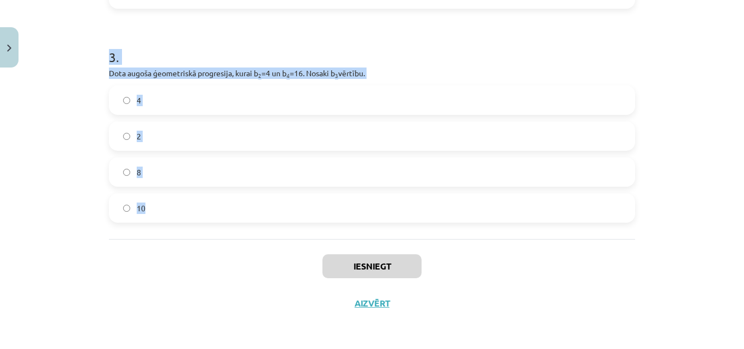
drag, startPoint x: 95, startPoint y: 215, endPoint x: 475, endPoint y: 225, distance: 380.4
click at [475, 225] on div "Mācību tēma: Matemātikas i - 12. klases 1. ieskaites mācību materiāls (ab) #6 📝…" at bounding box center [372, 174] width 744 height 349
click at [673, 173] on div "Mācību tēma: Matemātikas i - 12. klases 1. ieskaites mācību materiāls (ab) #6 📝…" at bounding box center [372, 174] width 744 height 349
click at [683, 85] on div "Mācību tēma: Matemātikas i - 12. klases 1. ieskaites mācību materiāls (ab) #6 📝…" at bounding box center [372, 174] width 744 height 349
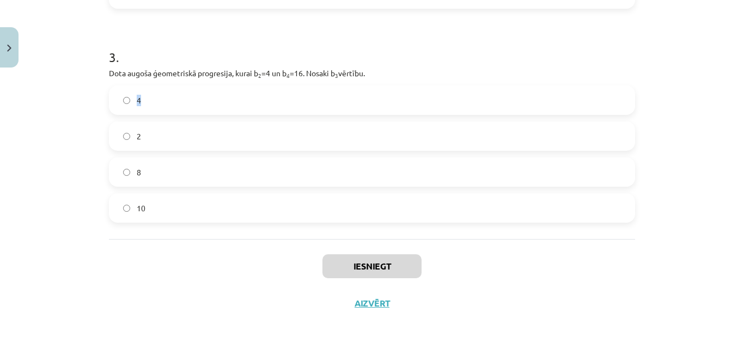
click at [683, 85] on div "Mācību tēma: Matemātikas i - 12. klases 1. ieskaites mācību materiāls (ab) #6 📝…" at bounding box center [372, 174] width 744 height 349
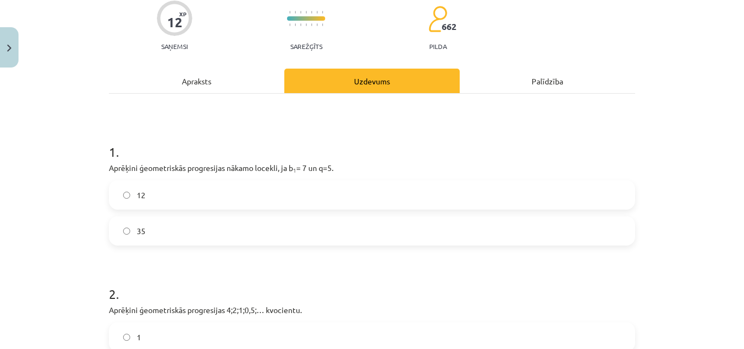
scroll to position [99, 0]
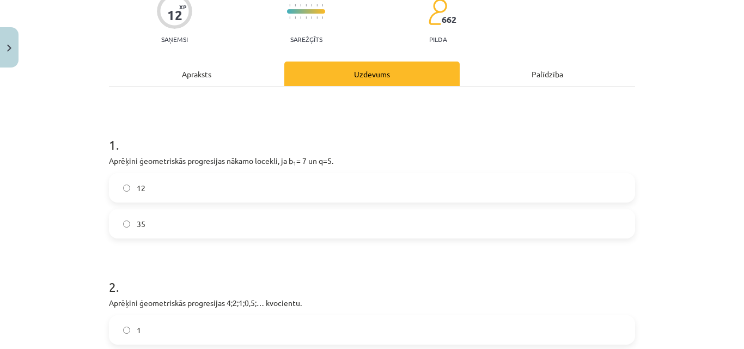
click at [443, 226] on label "35" at bounding box center [372, 223] width 524 height 27
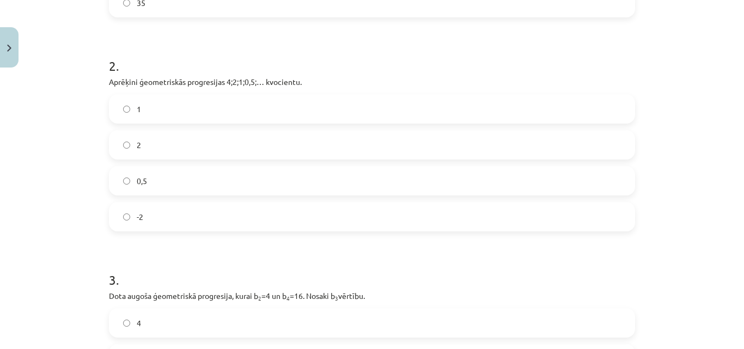
scroll to position [323, 0]
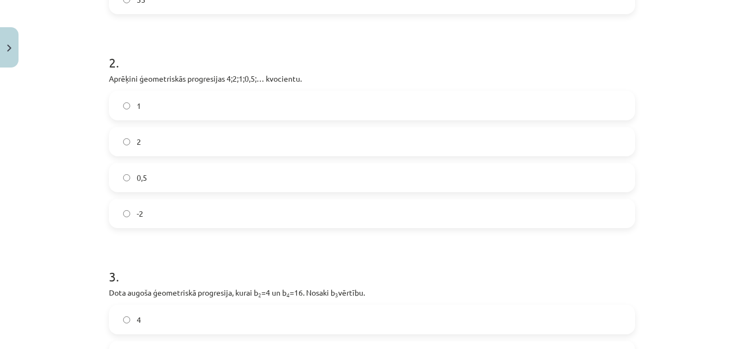
click at [434, 188] on label "0,5" at bounding box center [372, 177] width 524 height 27
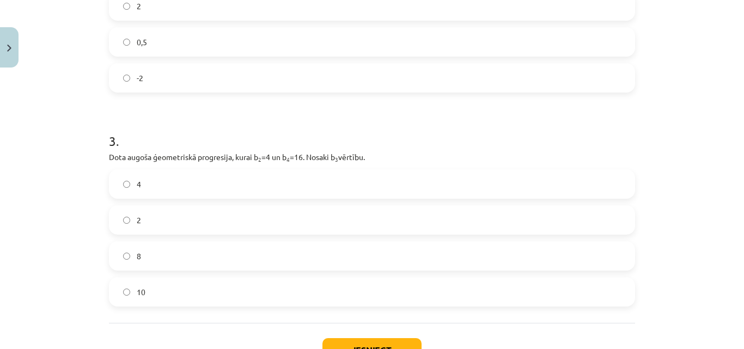
scroll to position [495, 0]
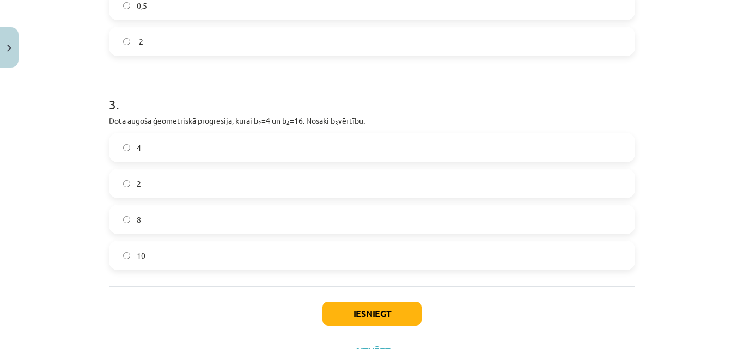
click at [431, 227] on label "8" at bounding box center [372, 219] width 524 height 27
click at [391, 322] on button "Iesniegt" at bounding box center [372, 314] width 99 height 24
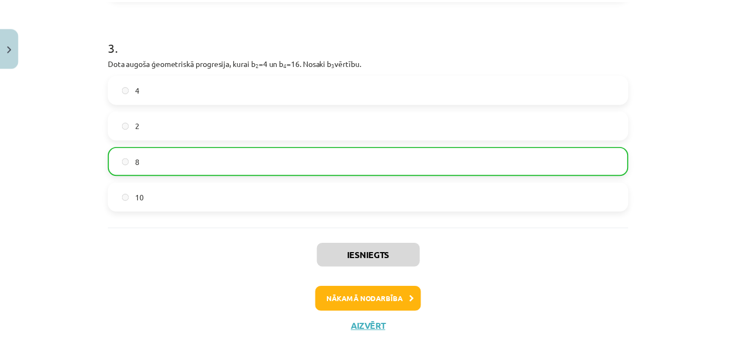
scroll to position [577, 0]
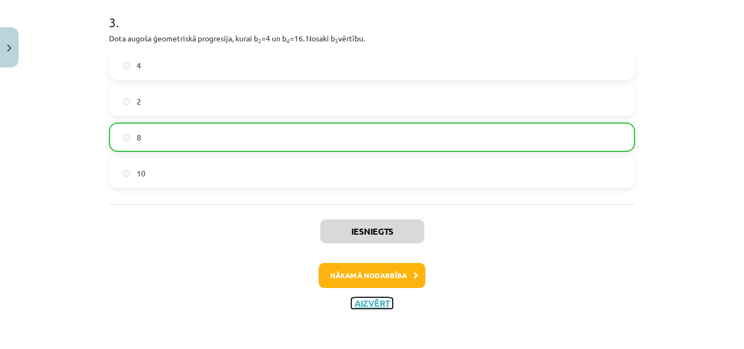
click at [376, 300] on button "Aizvērt" at bounding box center [371, 303] width 41 height 11
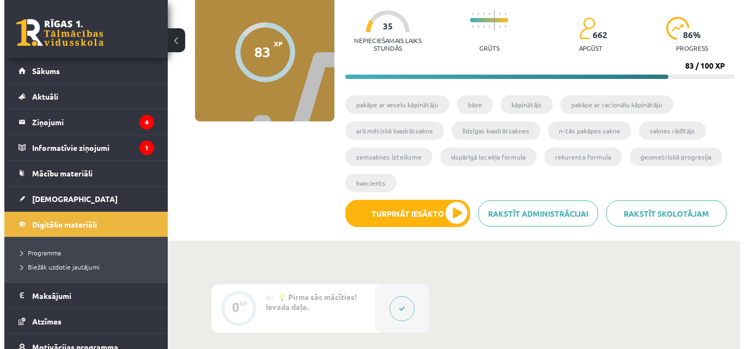
scroll to position [111, 0]
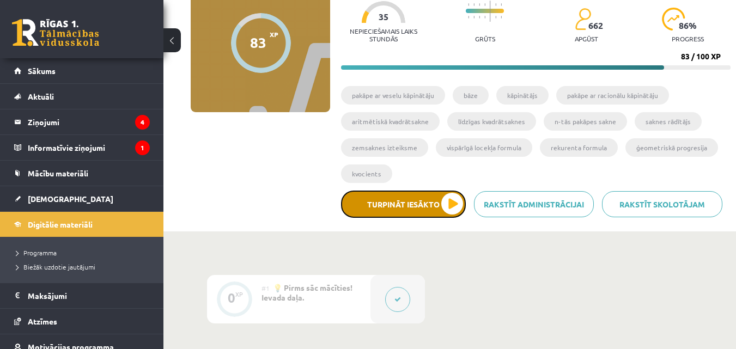
click at [447, 199] on button "Turpināt iesākto" at bounding box center [403, 204] width 125 height 27
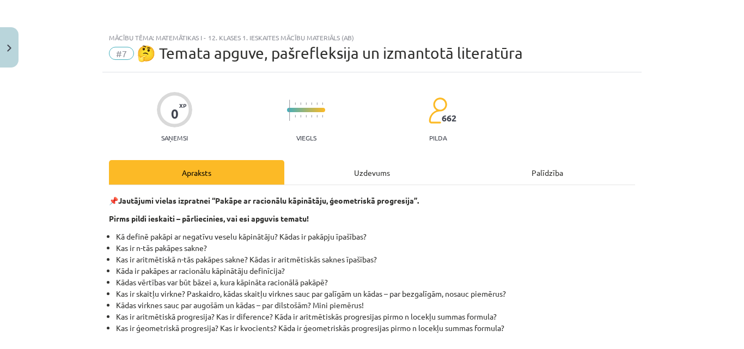
drag, startPoint x: 735, startPoint y: 78, endPoint x: 744, endPoint y: 119, distance: 42.3
click at [744, 119] on div "Mācību tēma: Matemātikas i - 12. klases 1. ieskaites mācību materiāls (ab) #7 🤔…" at bounding box center [372, 174] width 744 height 349
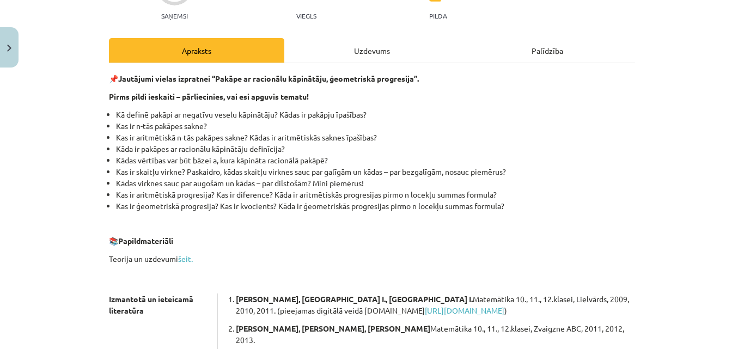
scroll to position [340, 0]
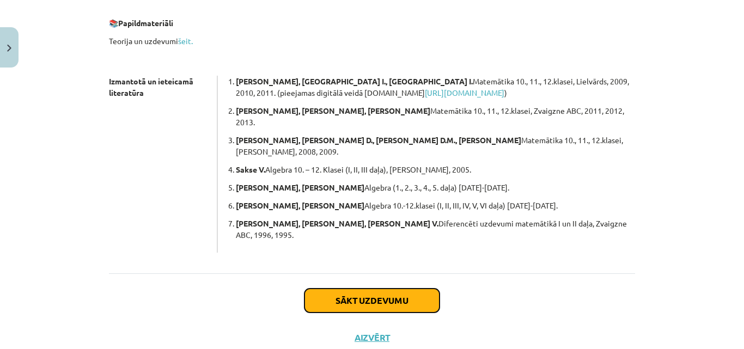
click at [424, 289] on button "Sākt uzdevumu" at bounding box center [372, 301] width 135 height 24
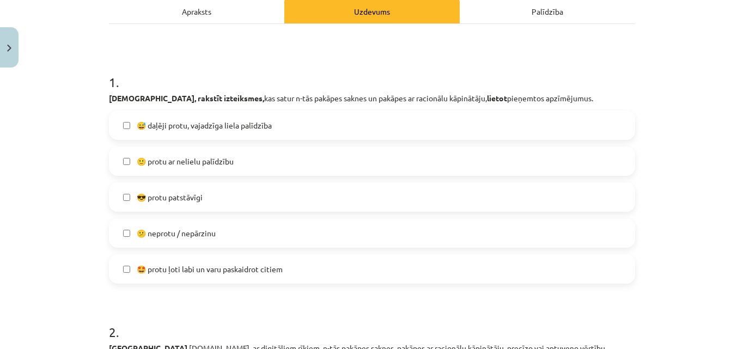
scroll to position [165, 0]
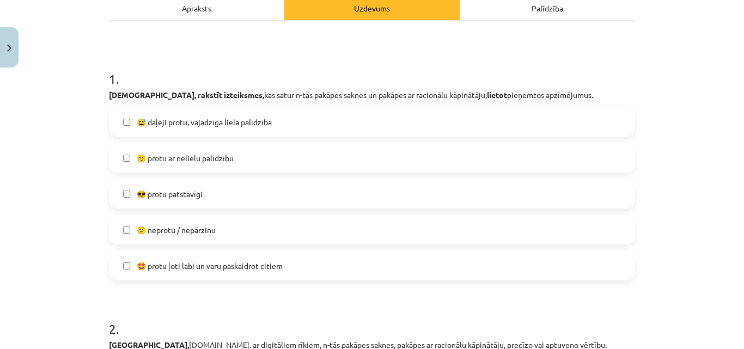
click at [267, 155] on label "🙂 protu ar nelielu palīdzību" at bounding box center [372, 157] width 524 height 27
click at [421, 127] on label "😅 daļēji protu, vajadzīga liela palīdzība" at bounding box center [372, 121] width 524 height 27
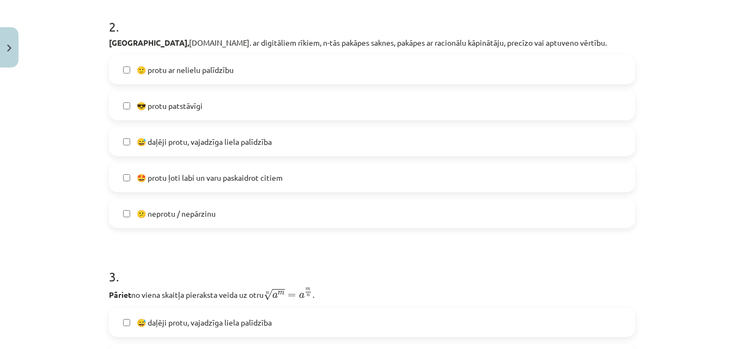
scroll to position [464, 0]
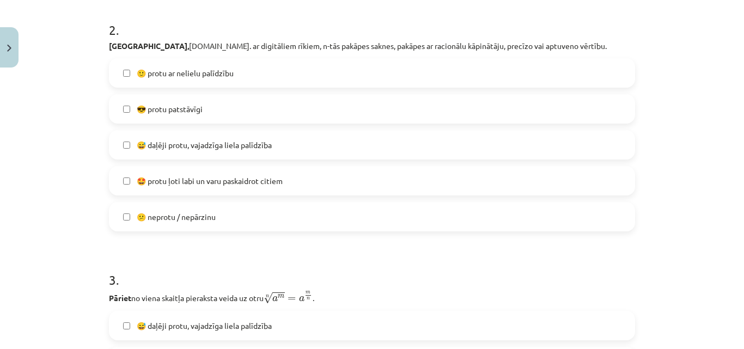
click at [306, 54] on div "2 . Aprēķināt, t.sk. ar digitāliem rīkiem, n-tās pakāpes saknes, pakāpes ar rac…" at bounding box center [372, 117] width 526 height 228
click at [299, 109] on label "😎 protu patstāvīgi" at bounding box center [372, 108] width 524 height 27
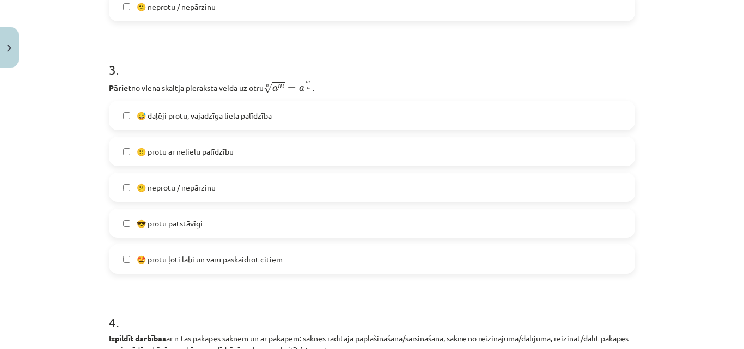
scroll to position [680, 0]
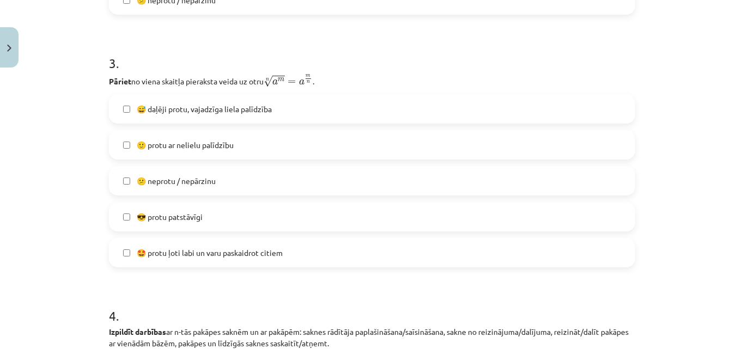
click at [265, 222] on label "😎 protu patstāvīgi" at bounding box center [372, 216] width 524 height 27
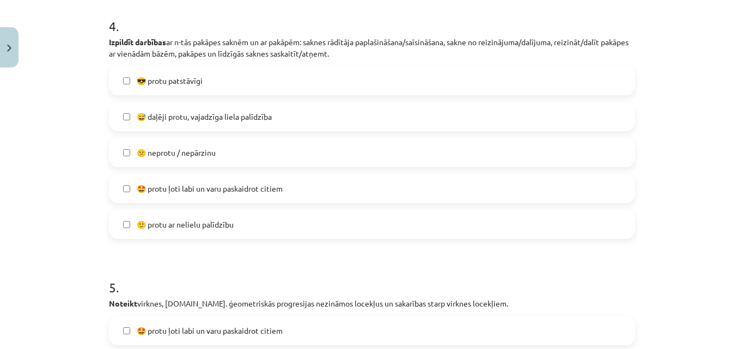
scroll to position [973, 0]
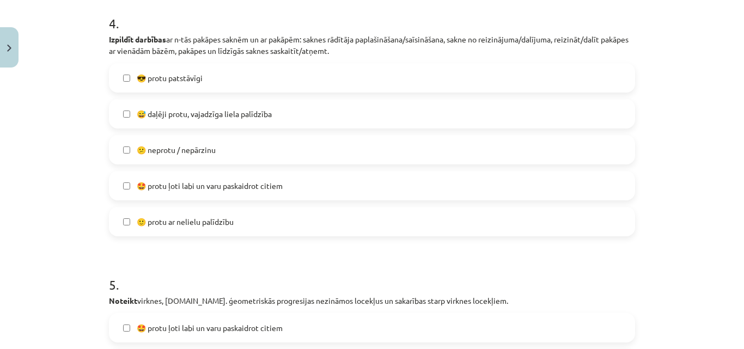
click at [383, 104] on label "😅 daļēji protu, vajadzīga liela palīdzība" at bounding box center [372, 113] width 524 height 27
click at [375, 214] on label "🙂 protu ar nelielu palīdzību" at bounding box center [372, 221] width 524 height 27
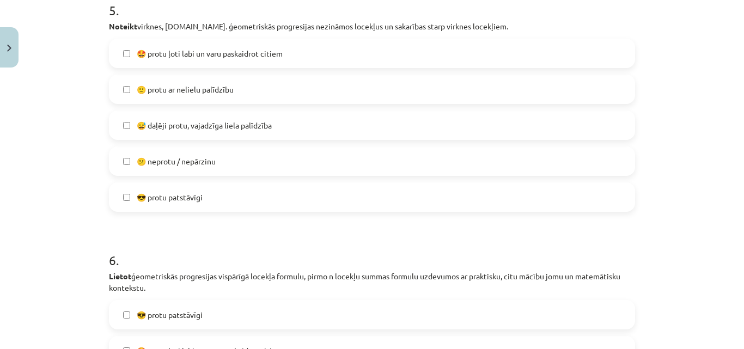
scroll to position [1245, 0]
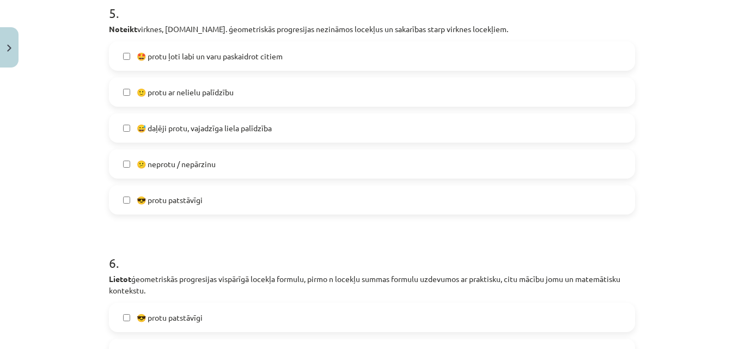
click at [271, 190] on label "😎 protu patstāvīgi" at bounding box center [372, 199] width 524 height 27
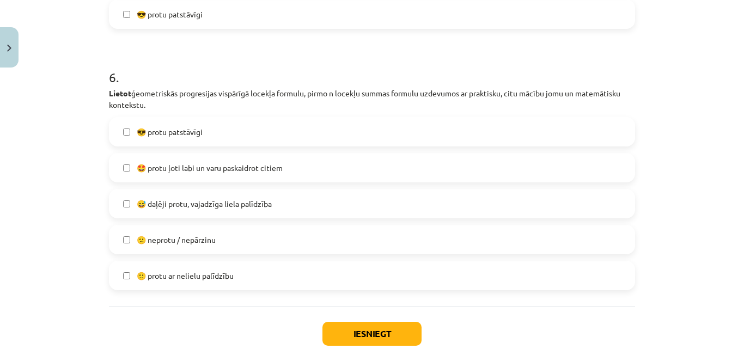
scroll to position [1434, 0]
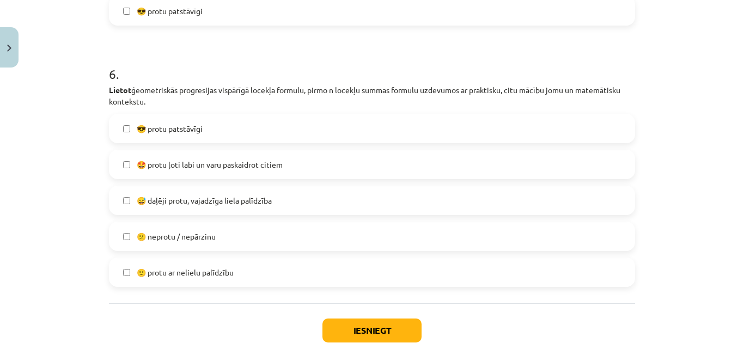
click at [287, 275] on label "🙂 protu ar nelielu palīdzību" at bounding box center [372, 272] width 524 height 27
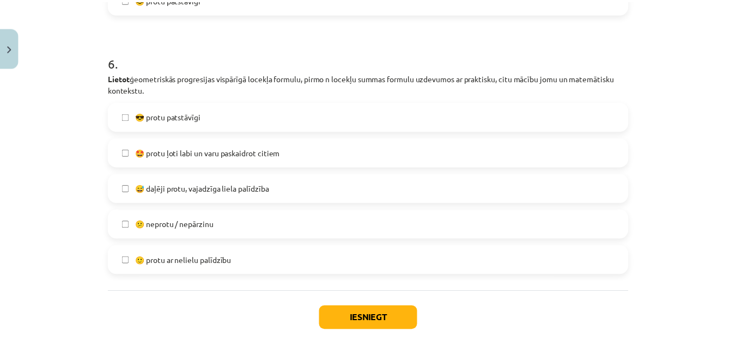
scroll to position [1498, 0]
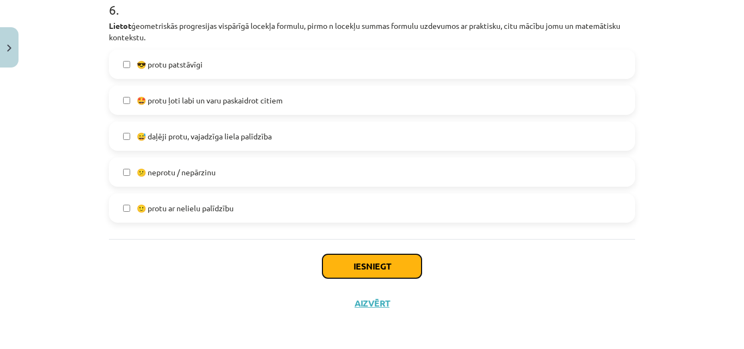
click at [396, 259] on button "Iesniegt" at bounding box center [372, 266] width 99 height 24
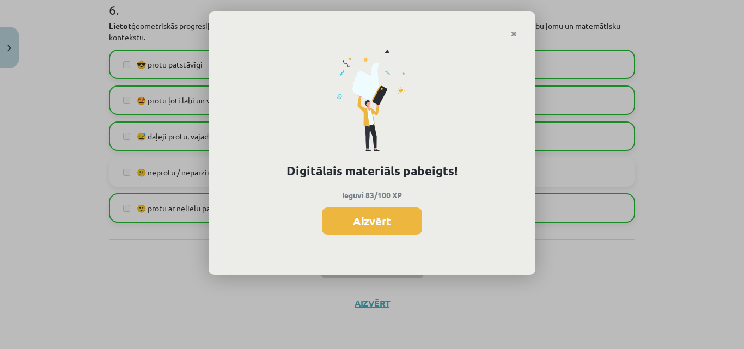
click at [382, 222] on button "Aizvērt" at bounding box center [372, 221] width 100 height 27
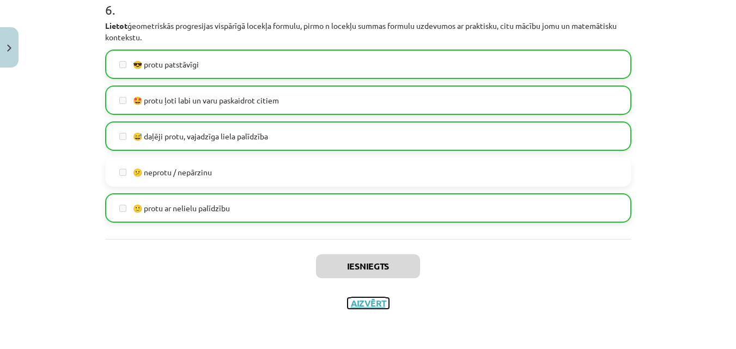
click at [373, 301] on button "Aizvērt" at bounding box center [368, 303] width 41 height 11
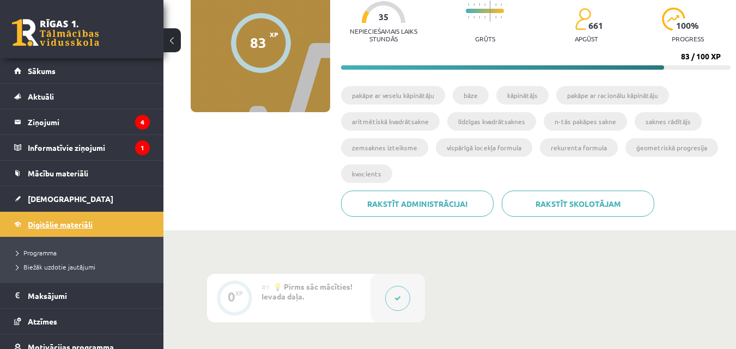
click at [84, 226] on span "Digitālie materiāli" at bounding box center [60, 225] width 65 height 10
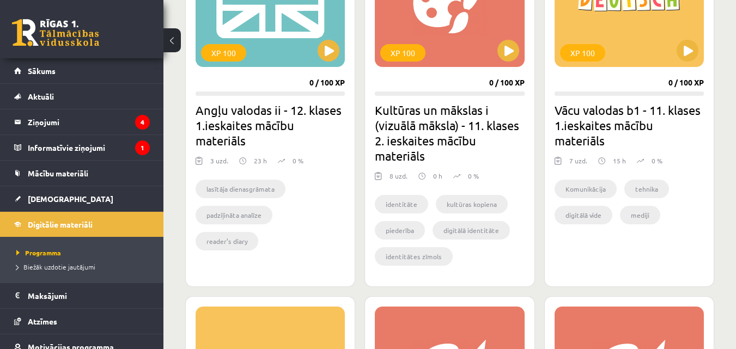
scroll to position [396, 0]
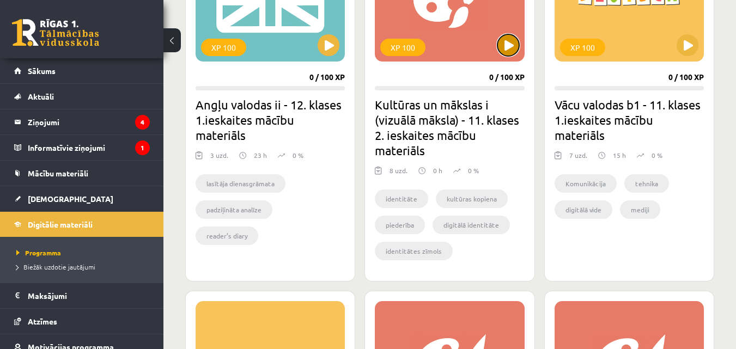
click at [513, 39] on button at bounding box center [508, 45] width 22 height 22
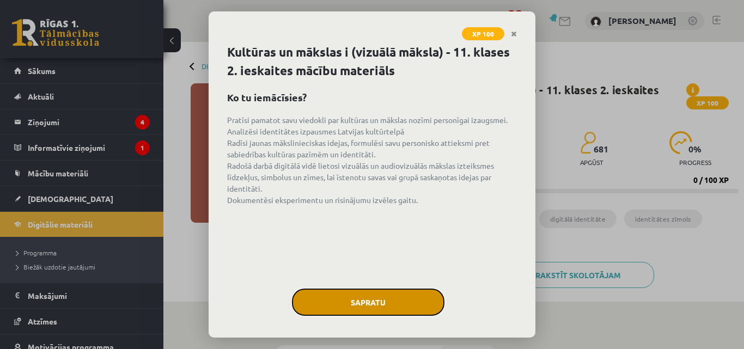
click at [383, 302] on button "Sapratu" at bounding box center [368, 302] width 153 height 27
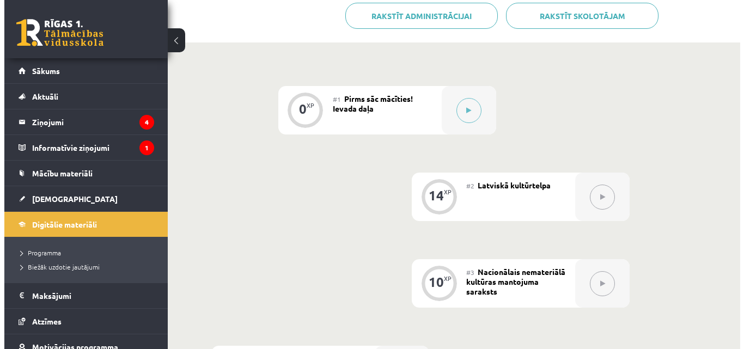
scroll to position [262, 0]
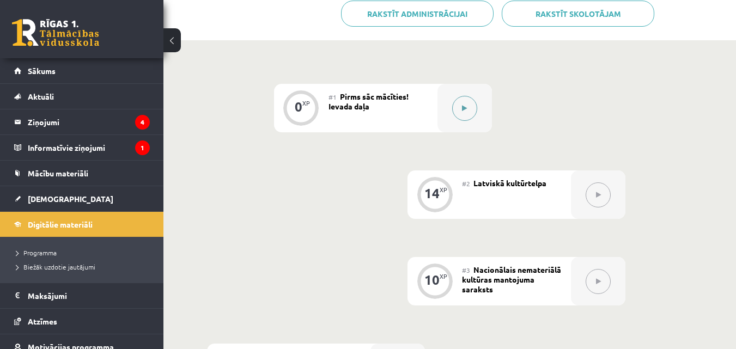
click at [476, 100] on div at bounding box center [464, 108] width 54 height 48
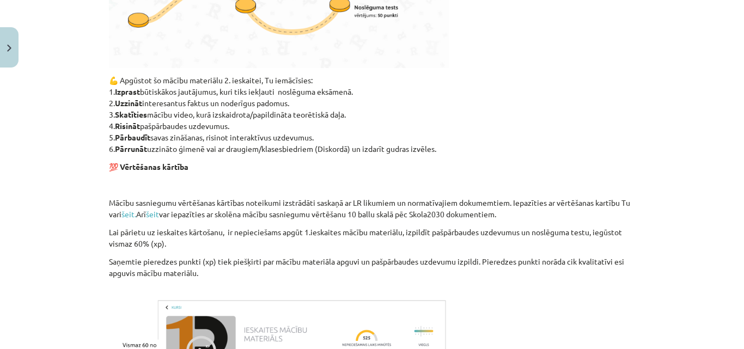
scroll to position [752, 0]
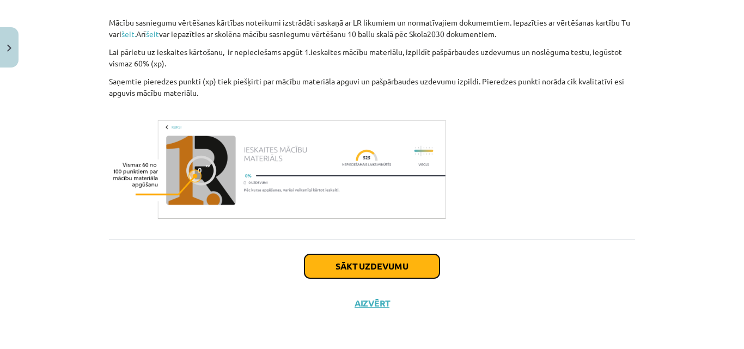
click at [393, 267] on button "Sākt uzdevumu" at bounding box center [372, 266] width 135 height 24
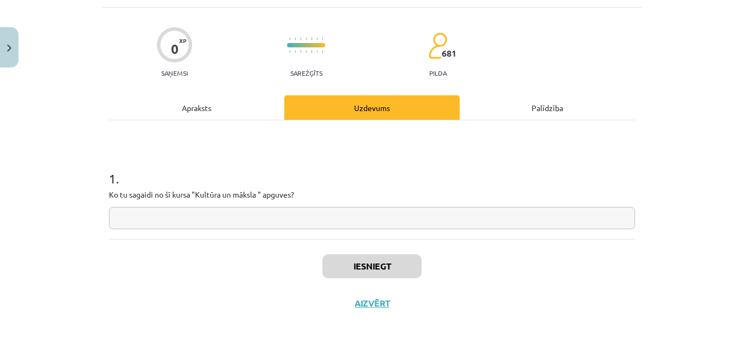
scroll to position [27, 0]
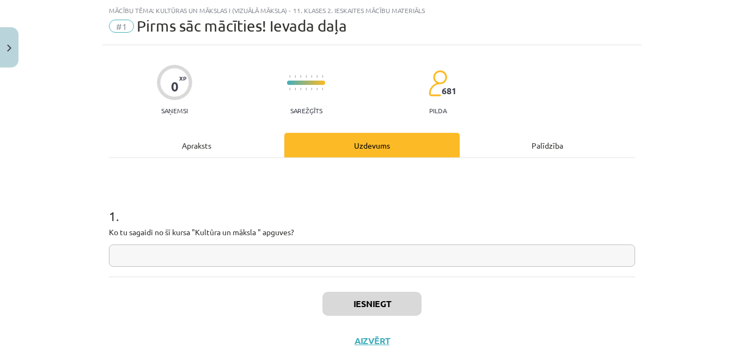
click at [290, 252] on input "text" at bounding box center [372, 256] width 526 height 22
click at [305, 243] on div "1 . Ko tu sagaidi no šī kursa "Kultūra un māksla " apguves?" at bounding box center [372, 228] width 526 height 77
click at [306, 253] on input "text" at bounding box center [372, 256] width 526 height 22
paste input "**********"
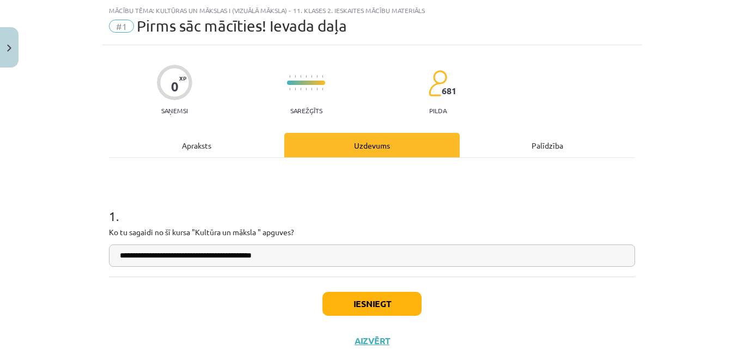
type input "**********"
click at [367, 296] on button "Iesniegt" at bounding box center [372, 304] width 99 height 24
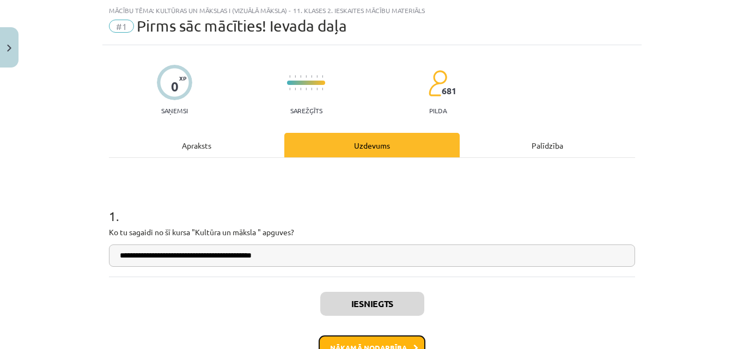
click at [382, 341] on button "Nākamā nodarbība" at bounding box center [372, 348] width 107 height 25
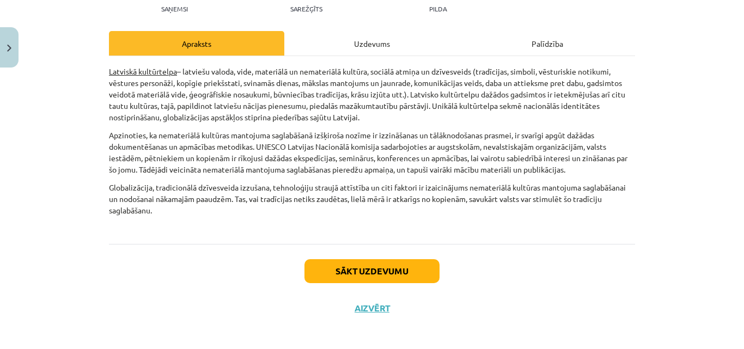
scroll to position [131, 0]
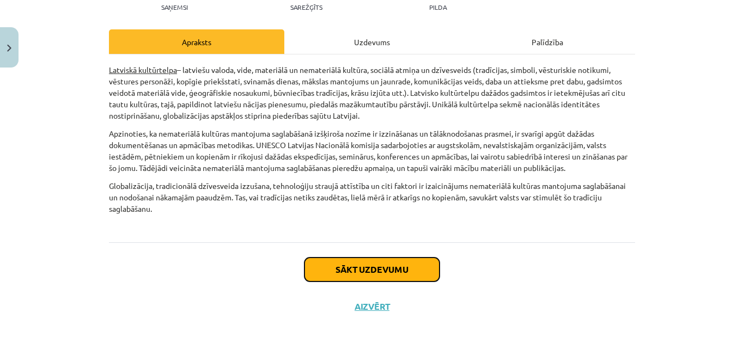
click at [349, 269] on button "Sākt uzdevumu" at bounding box center [372, 270] width 135 height 24
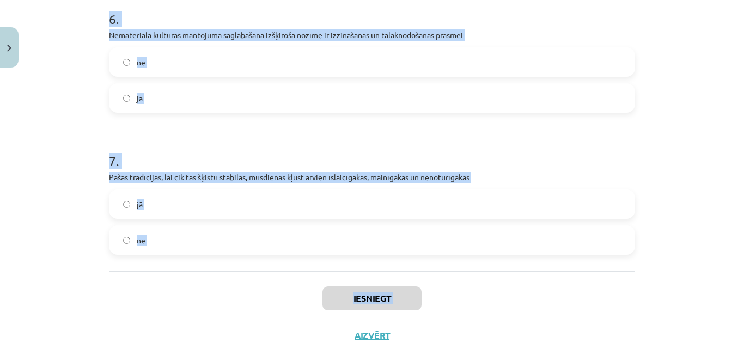
scroll to position [968, 0]
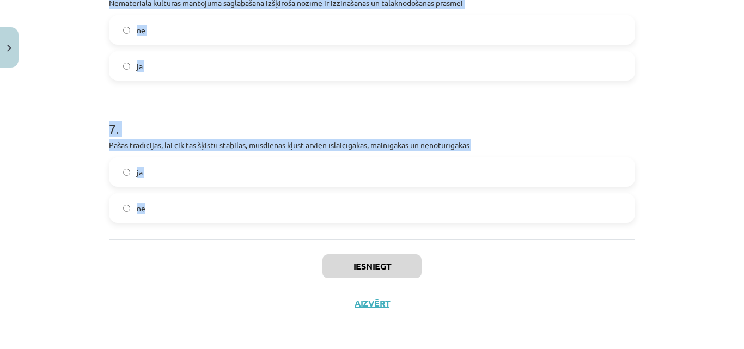
drag, startPoint x: 100, startPoint y: 219, endPoint x: 358, endPoint y: 207, distance: 259.1
copy form "1 . UNESCO Latvijas Nacionālā komisija sadarbojas ar augstskolām, nevalstiskajā…"
click at [705, 72] on div "Mācību tēma: Kultūras un mākslas i (vizuālā māksla) - 11. klases 2. ieskaites m…" at bounding box center [372, 174] width 744 height 349
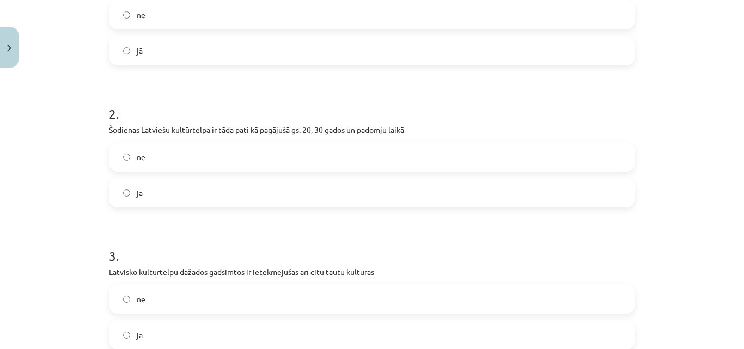
scroll to position [0, 0]
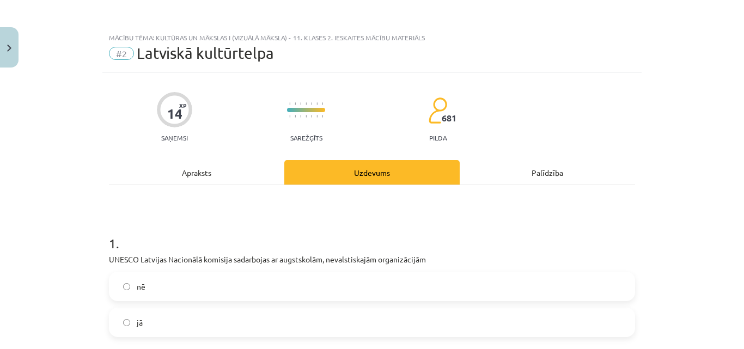
click at [312, 316] on label "jā" at bounding box center [372, 322] width 524 height 27
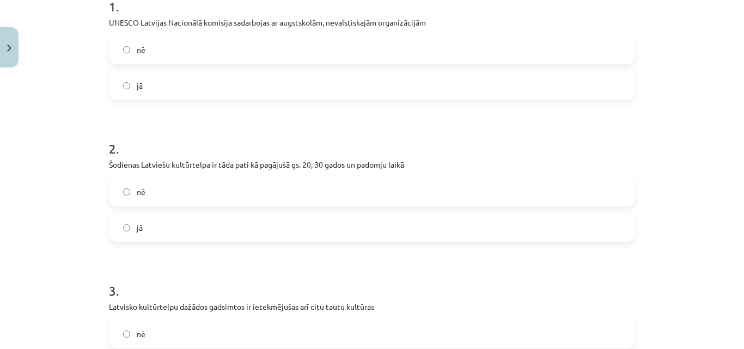
scroll to position [267, 0]
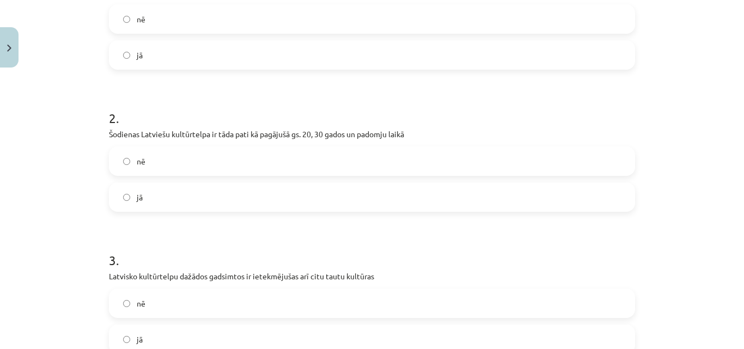
click at [509, 148] on div "nē" at bounding box center [372, 161] width 526 height 29
click at [584, 158] on label "nē" at bounding box center [372, 161] width 524 height 27
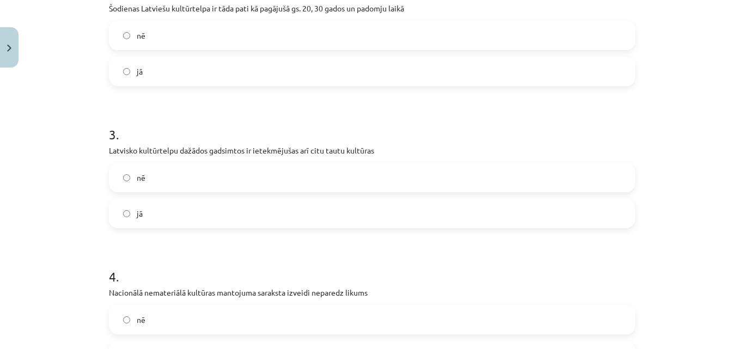
scroll to position [409, 0]
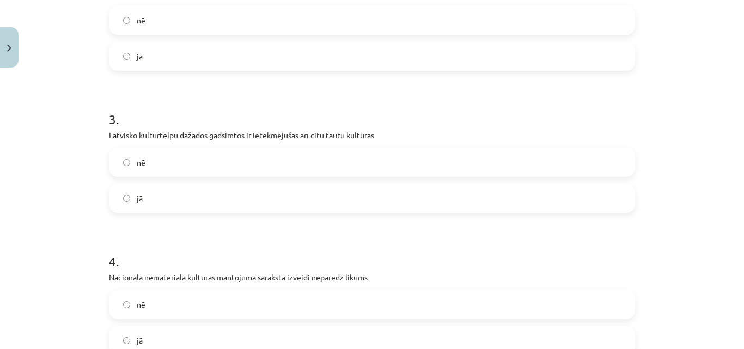
click at [539, 191] on label "jā" at bounding box center [372, 198] width 524 height 27
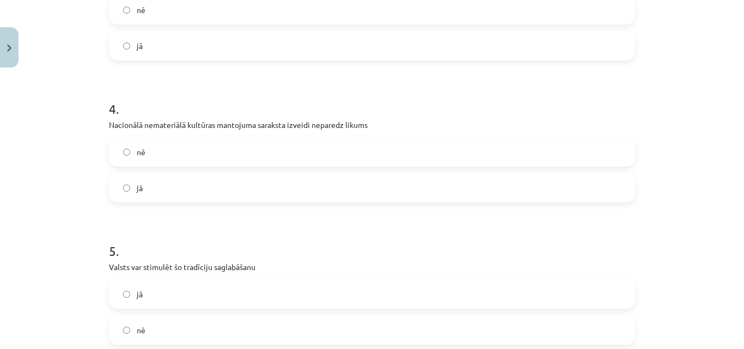
scroll to position [563, 0]
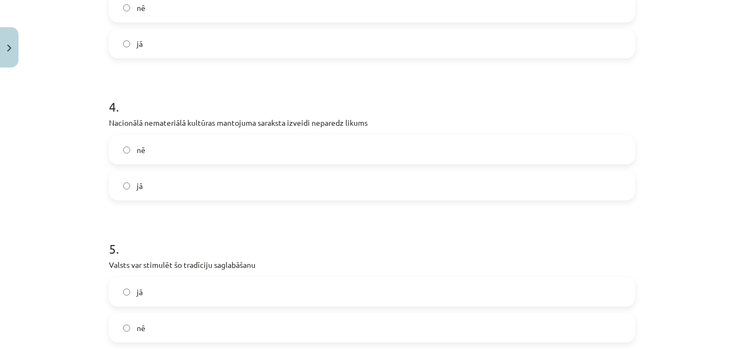
click at [391, 139] on label "nē" at bounding box center [372, 149] width 524 height 27
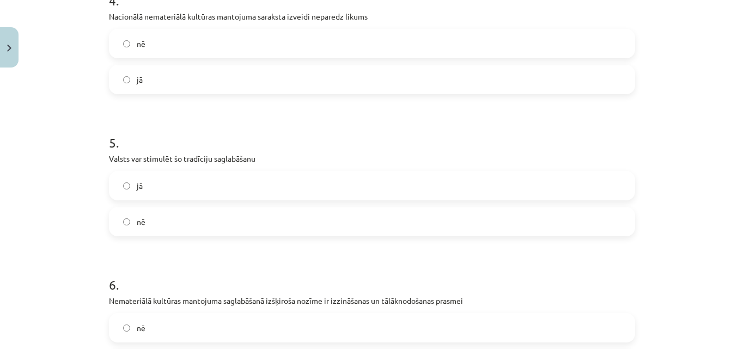
scroll to position [676, 0]
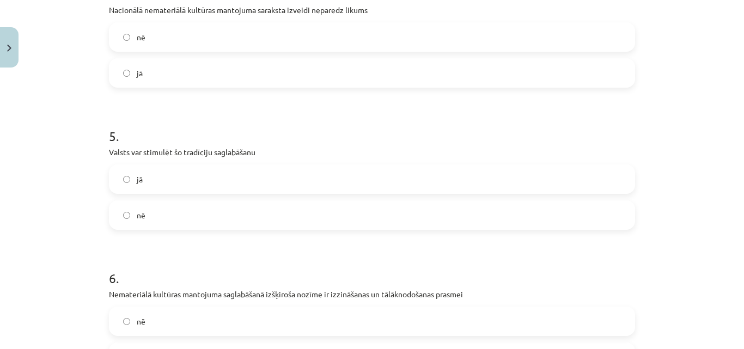
click at [561, 189] on label "jā" at bounding box center [372, 179] width 524 height 27
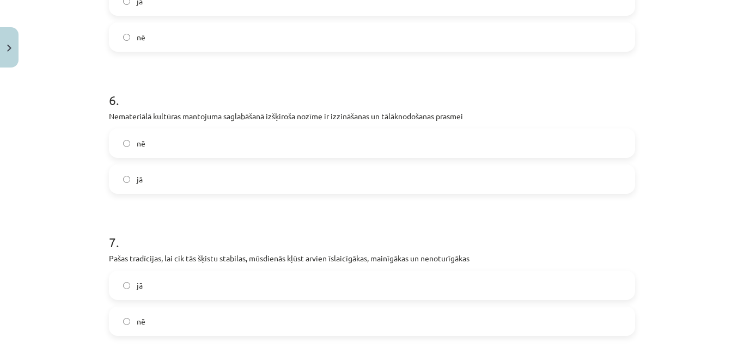
scroll to position [856, 0]
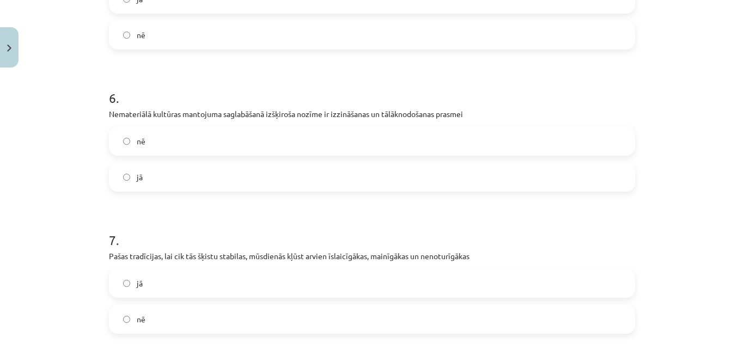
click at [540, 185] on label "jā" at bounding box center [372, 176] width 524 height 27
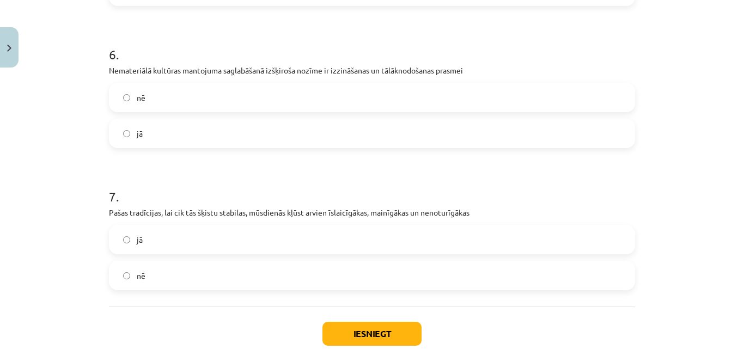
scroll to position [911, 0]
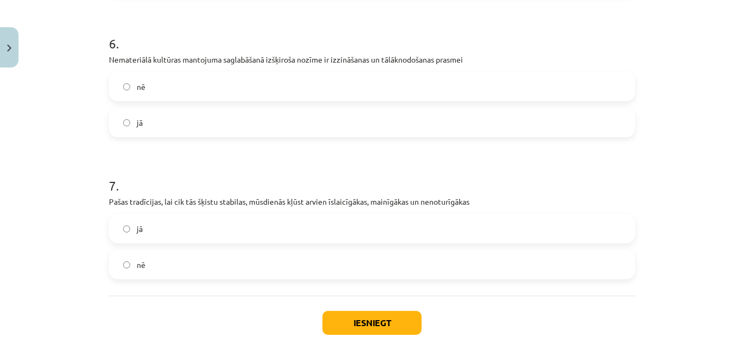
click at [541, 231] on label "jā" at bounding box center [372, 228] width 524 height 27
click at [382, 314] on button "Iesniegt" at bounding box center [372, 323] width 99 height 24
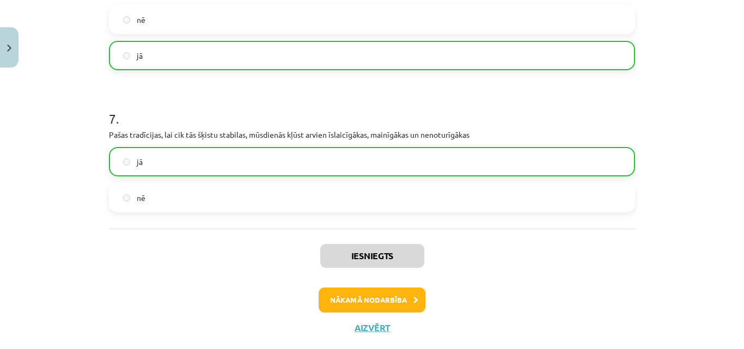
scroll to position [984, 0]
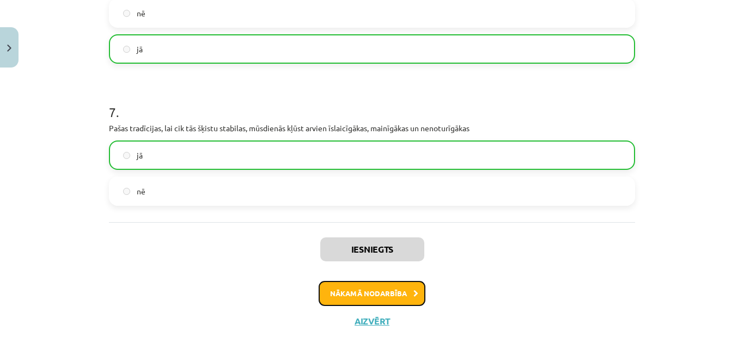
click at [413, 289] on button "Nākamā nodarbība" at bounding box center [372, 293] width 107 height 25
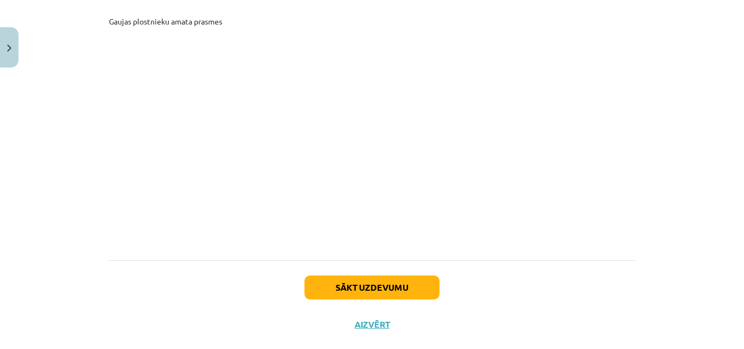
scroll to position [6028, 0]
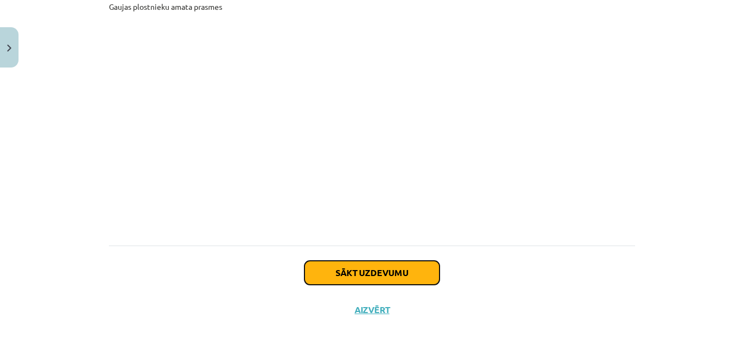
click at [435, 263] on button "Sākt uzdevumu" at bounding box center [372, 273] width 135 height 24
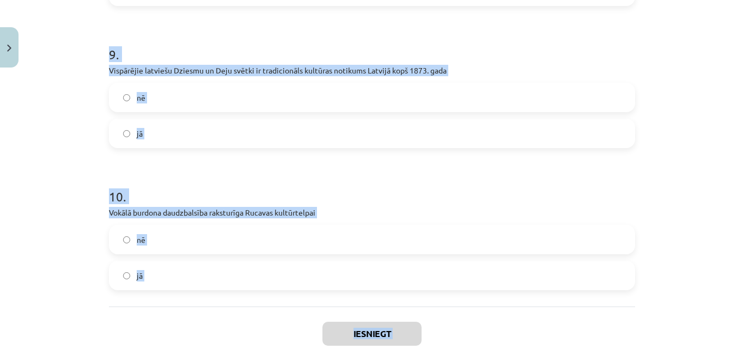
scroll to position [1417, 0]
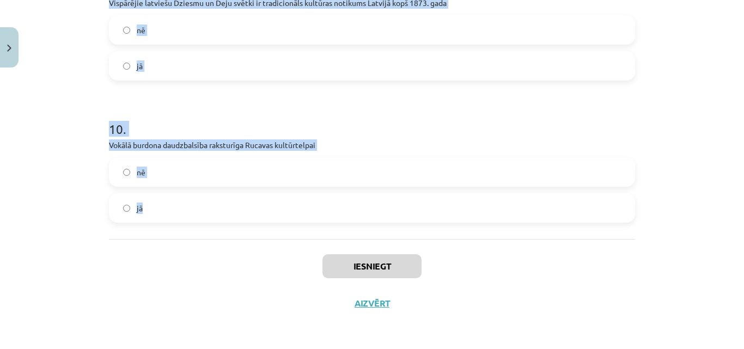
drag, startPoint x: 87, startPoint y: 210, endPoint x: 512, endPoint y: 204, distance: 425.0
click at [512, 204] on div "Mācību tēma: Kultūras un mākslas i (vizuālā māksla) - 11. klases 2. ieskaites m…" at bounding box center [372, 174] width 744 height 349
copy form "1 . Dziesmu svētku repertuārā katru reizi svētku kulminācijā izskan kopkora dzi…"
click at [716, 163] on div "Mācību tēma: Kultūras un mākslas i (vizuālā māksla) - 11. klases 2. ieskaites m…" at bounding box center [372, 174] width 744 height 349
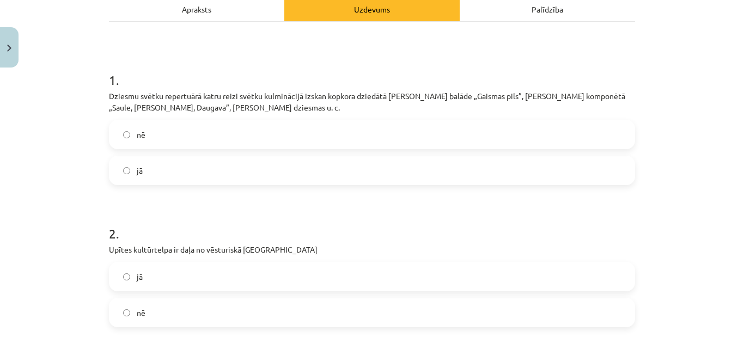
scroll to position [135, 0]
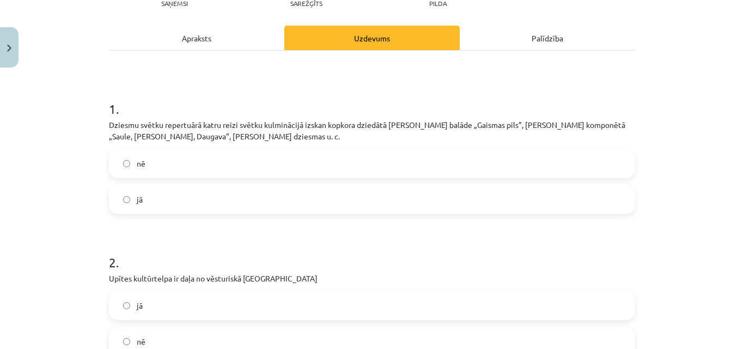
click at [317, 167] on label "nē" at bounding box center [372, 163] width 524 height 27
click at [272, 309] on label "jā" at bounding box center [372, 305] width 524 height 27
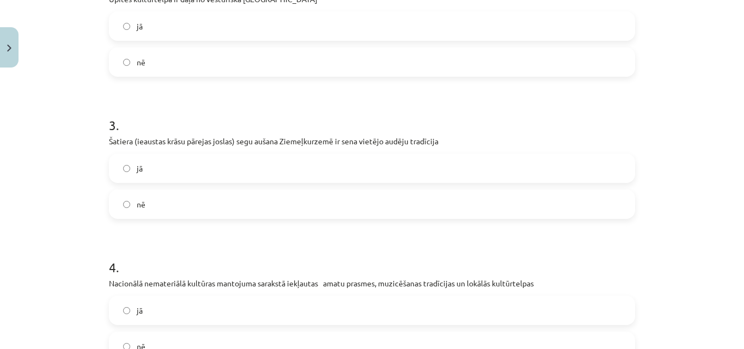
scroll to position [415, 0]
click at [286, 163] on label "jā" at bounding box center [372, 167] width 524 height 27
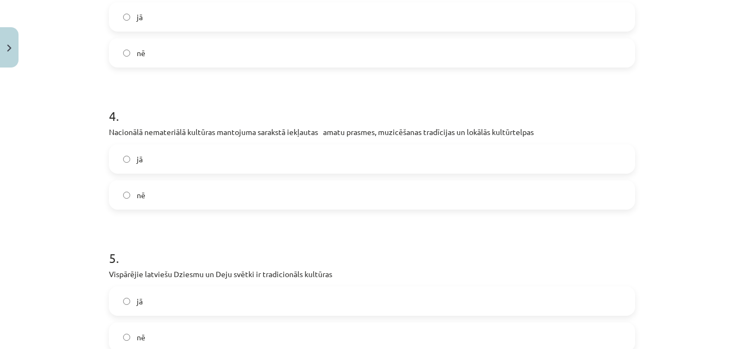
scroll to position [566, 0]
click at [286, 148] on label "jā" at bounding box center [372, 158] width 524 height 27
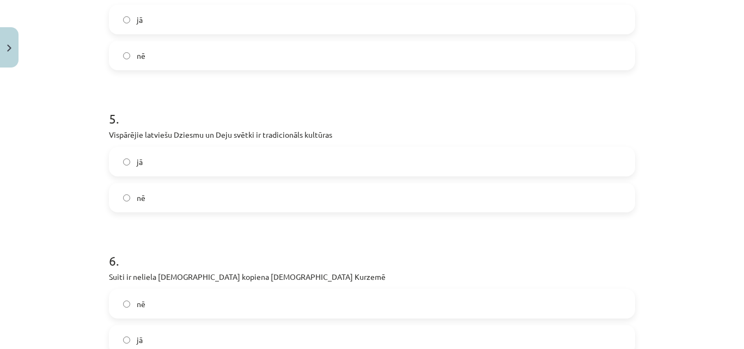
scroll to position [712, 0]
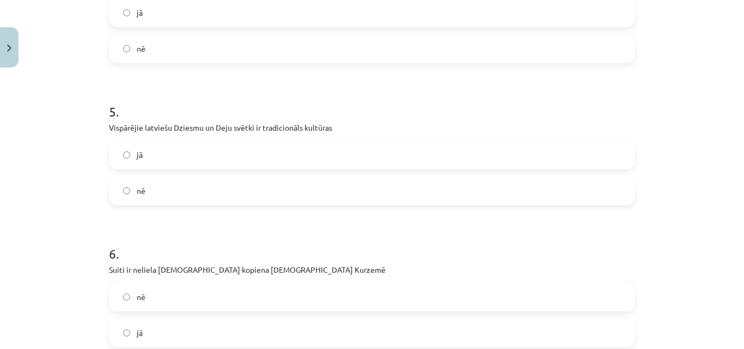
click at [286, 148] on label "jā" at bounding box center [372, 154] width 524 height 27
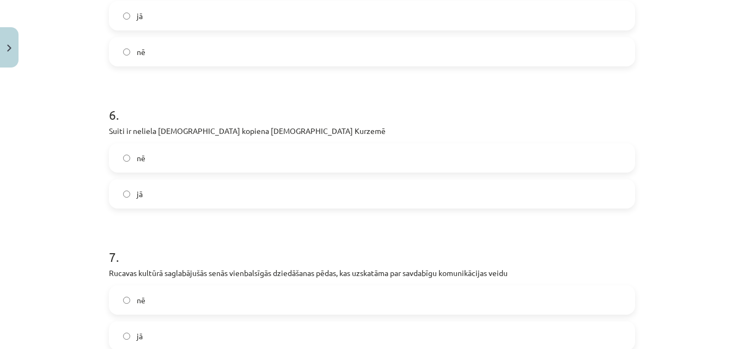
click at [286, 148] on label "nē" at bounding box center [372, 157] width 524 height 27
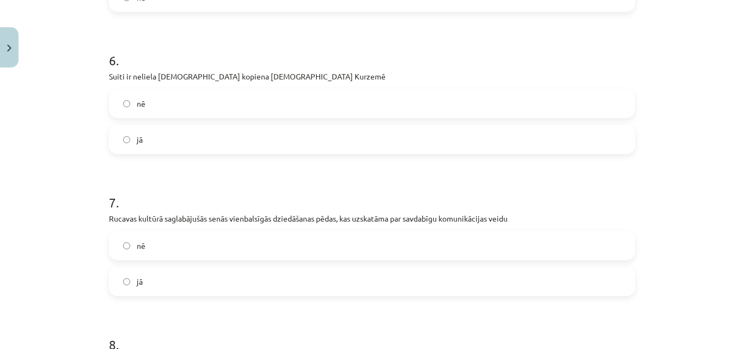
scroll to position [906, 0]
click at [286, 148] on label "jā" at bounding box center [372, 138] width 524 height 27
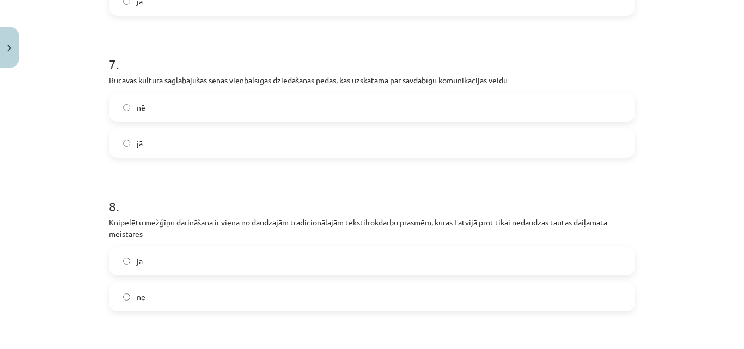
click at [286, 148] on label "jā" at bounding box center [372, 143] width 524 height 27
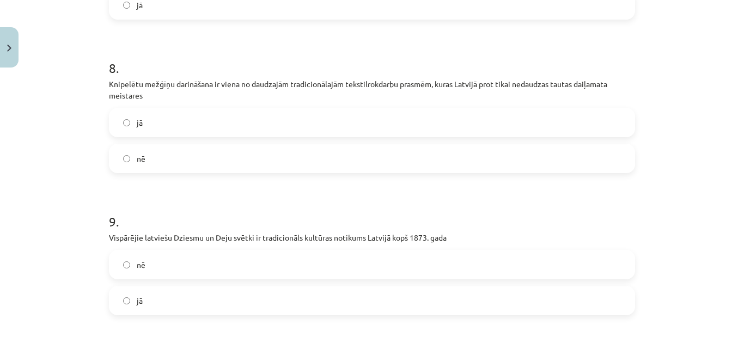
click at [285, 119] on label "jā" at bounding box center [372, 122] width 524 height 27
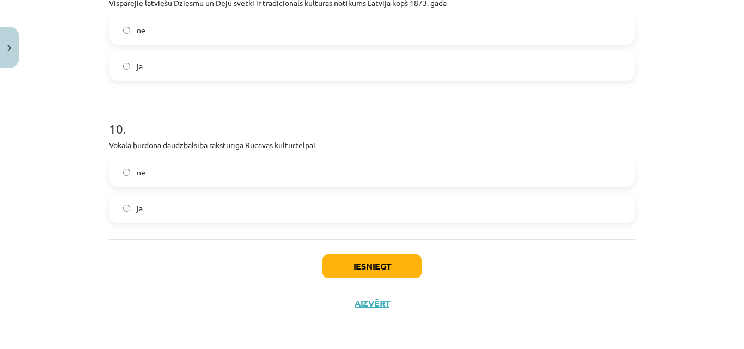
scroll to position [1383, 0]
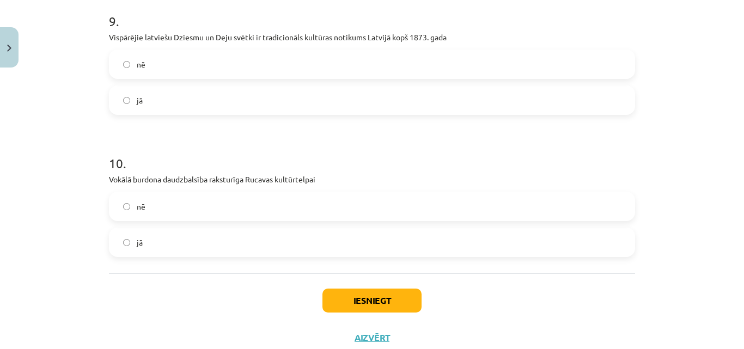
click at [292, 101] on label "jā" at bounding box center [372, 100] width 524 height 27
click at [244, 238] on label "jā" at bounding box center [372, 242] width 524 height 27
click at [357, 302] on button "Iesniegt" at bounding box center [372, 301] width 99 height 24
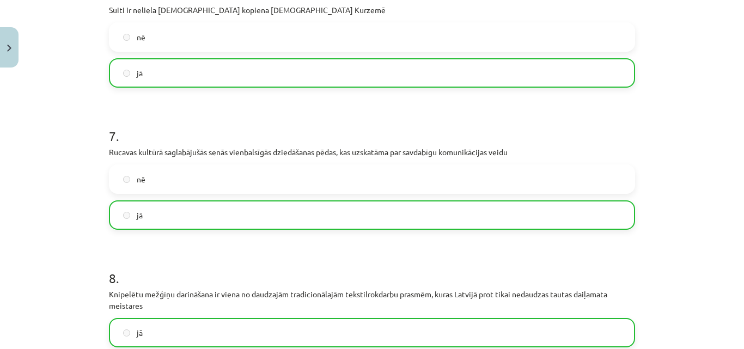
scroll to position [1452, 0]
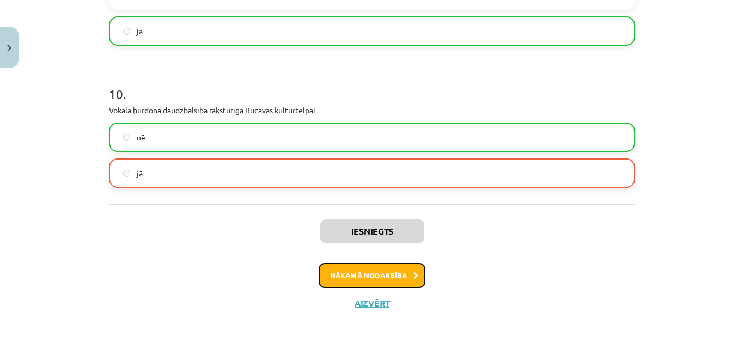
click at [394, 276] on button "Nākamā nodarbība" at bounding box center [372, 275] width 107 height 25
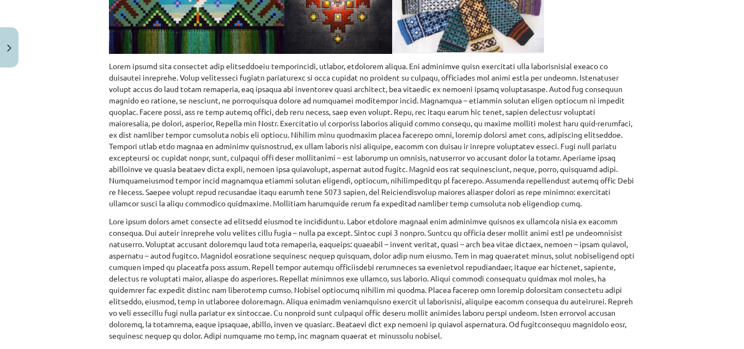
scroll to position [577, 0]
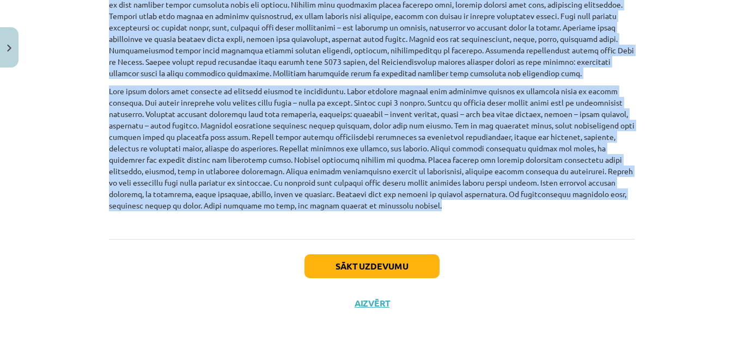
drag, startPoint x: 99, startPoint y: 91, endPoint x: 526, endPoint y: 210, distance: 442.8
copy div "Latviešu etnogrāfiskās zīmes – kultūras mantojums, to saglabāšana. Visā savas a…"
click at [731, 191] on div "Mācību tēma: Kultūras un mākslas i (vizuālā māksla) - 11. klases 2. ieskaites m…" at bounding box center [372, 174] width 744 height 349
click at [677, 112] on div "Mācību tēma: Kultūras un mākslas i (vizuālā māksla) - 11. klases 2. ieskaites m…" at bounding box center [372, 174] width 744 height 349
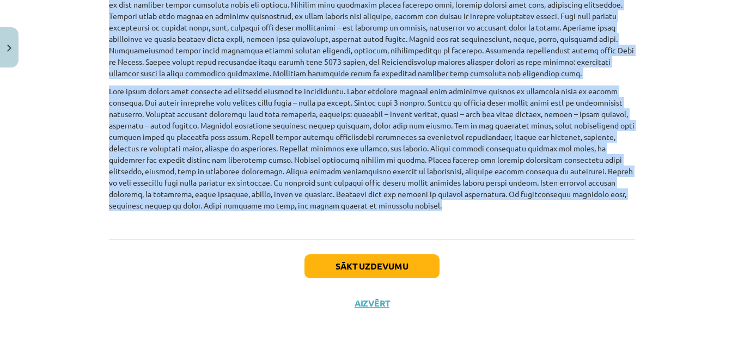
click at [677, 112] on div "Mācību tēma: Kultūras un mākslas i (vizuālā māksla) - 11. klases 2. ieskaites m…" at bounding box center [372, 174] width 744 height 349
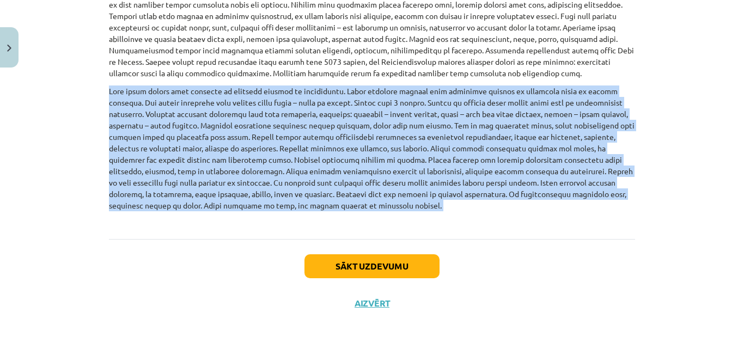
click at [677, 111] on div "Mācību tēma: Kultūras un mākslas i (vizuālā māksla) - 11. klases 2. ieskaites m…" at bounding box center [372, 174] width 744 height 349
click at [701, 81] on div "Mācību tēma: Kultūras un mākslas i (vizuālā māksla) - 11. klases 2. ieskaites m…" at bounding box center [372, 174] width 744 height 349
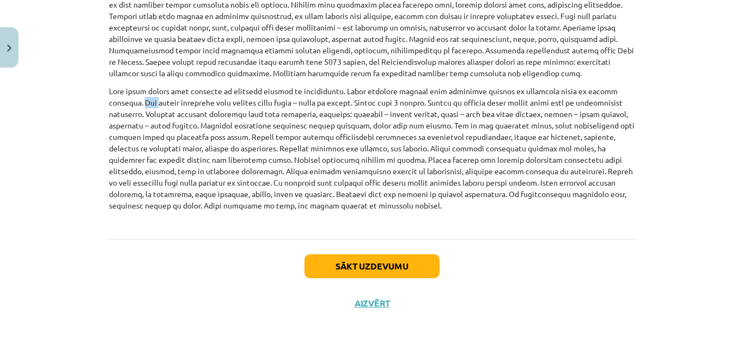
click at [700, 81] on div "Mācību tēma: Kultūras un mākslas i (vizuālā māksla) - 11. klases 2. ieskaites m…" at bounding box center [372, 174] width 744 height 349
click at [406, 269] on button "Sākt uzdevumu" at bounding box center [372, 266] width 135 height 24
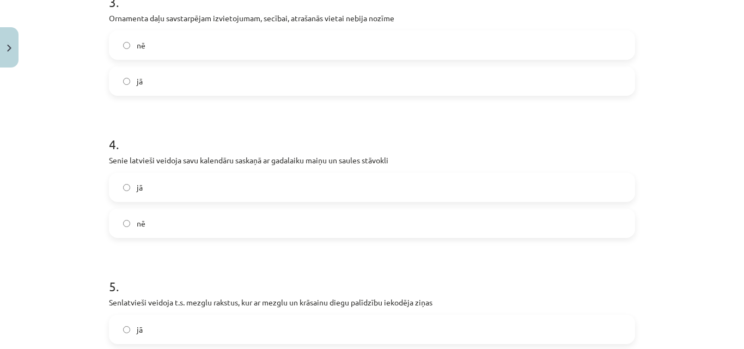
scroll to position [683, 0]
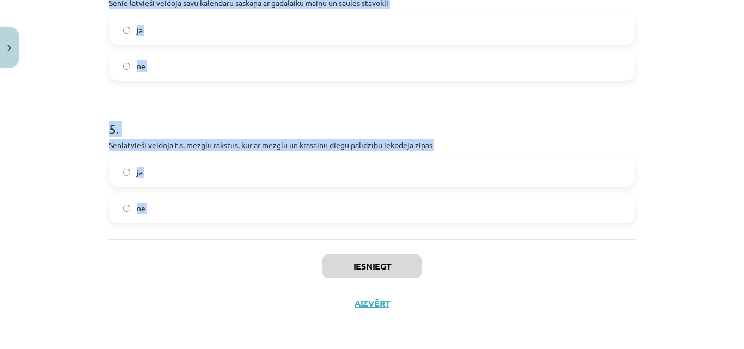
drag, startPoint x: 90, startPoint y: 216, endPoint x: 414, endPoint y: 211, distance: 324.2
click at [414, 211] on div "Mācību tēma: Kultūras un mākslas i (vizuālā māksla) - 11. klases 2. ieskaites m…" at bounding box center [372, 174] width 744 height 349
click at [706, 159] on div "Mācību tēma: Kultūras un mākslas i (vizuālā māksla) - 11. klases 2. ieskaites m…" at bounding box center [372, 174] width 744 height 349
click at [705, 133] on div "Mācību tēma: Kultūras un mākslas i (vizuālā māksla) - 11. klases 2. ieskaites m…" at bounding box center [372, 174] width 744 height 349
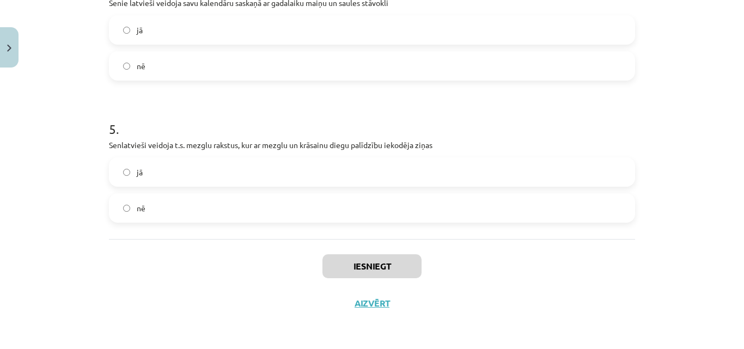
click at [705, 133] on div "Mācību tēma: Kultūras un mākslas i (vizuālā māksla) - 11. klases 2. ieskaites m…" at bounding box center [372, 174] width 744 height 349
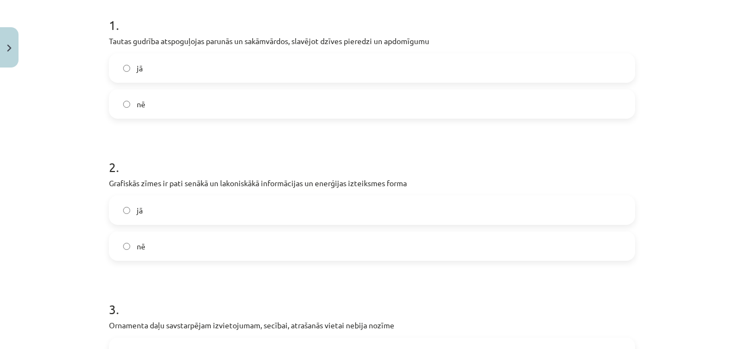
scroll to position [118, 0]
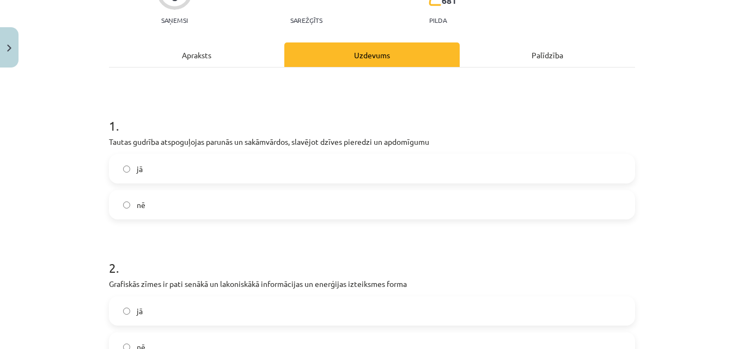
click at [427, 172] on label "jā" at bounding box center [372, 168] width 524 height 27
click at [387, 300] on label "jā" at bounding box center [372, 310] width 524 height 27
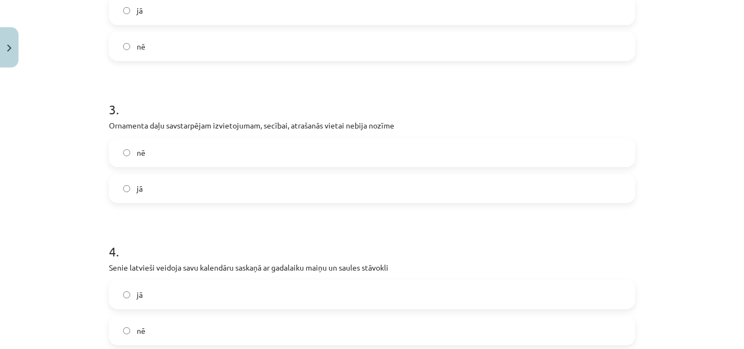
scroll to position [420, 0]
click at [524, 141] on label "nē" at bounding box center [372, 150] width 524 height 27
click at [410, 285] on label "jā" at bounding box center [372, 292] width 524 height 27
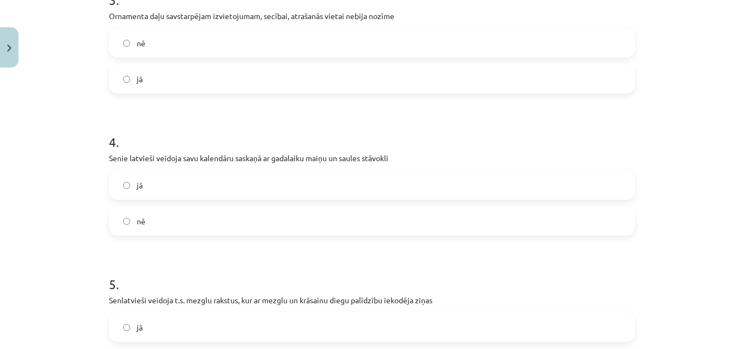
scroll to position [569, 0]
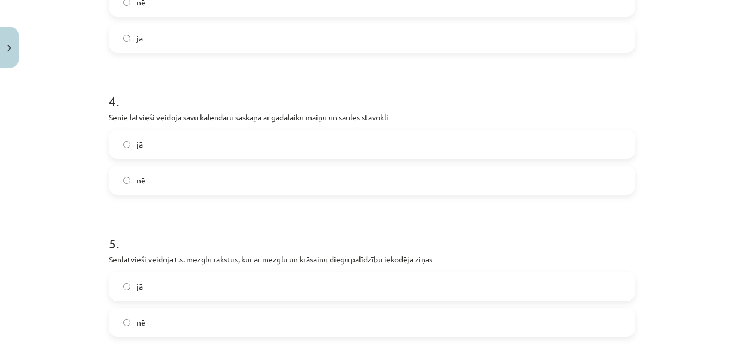
click at [486, 289] on label "jā" at bounding box center [372, 286] width 524 height 27
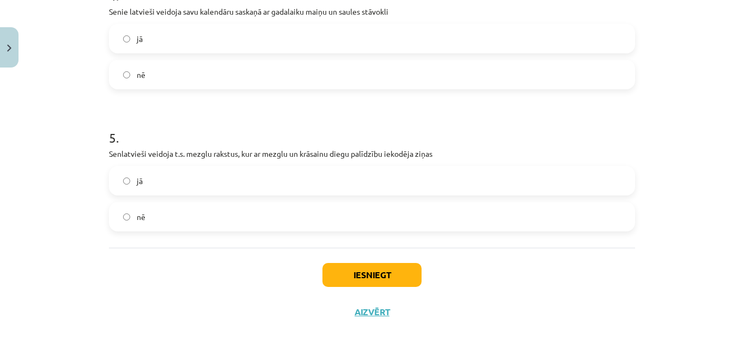
scroll to position [683, 0]
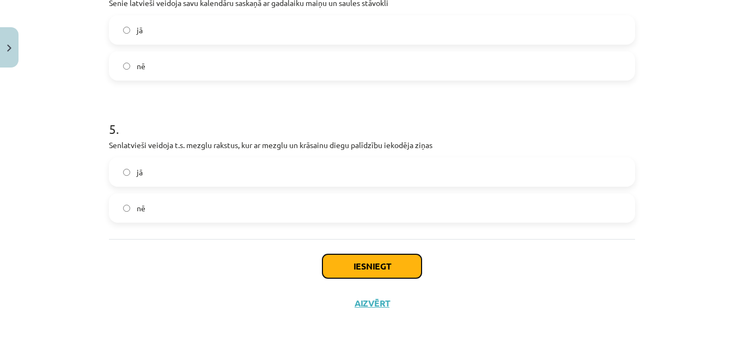
click at [388, 259] on button "Iesniegt" at bounding box center [372, 266] width 99 height 24
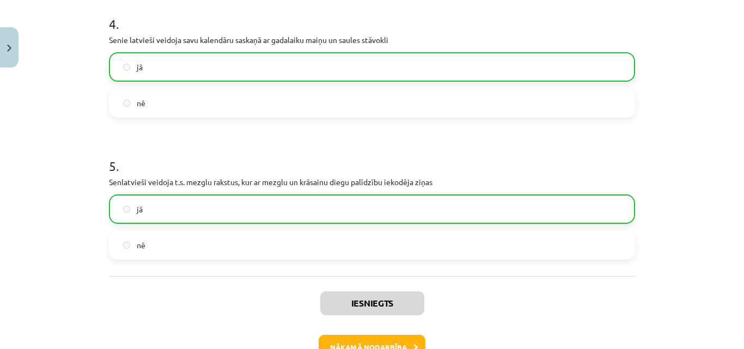
scroll to position [718, 0]
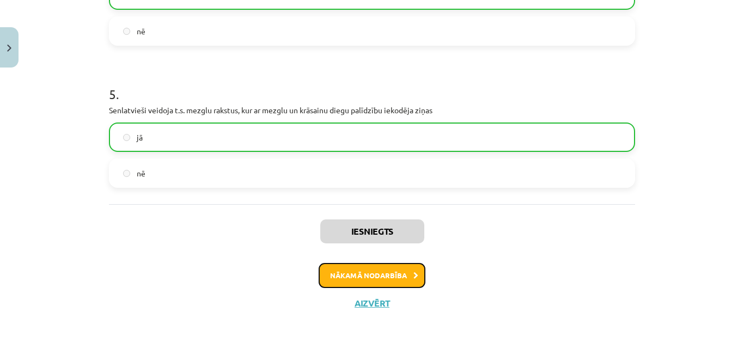
click at [408, 279] on button "Nākamā nodarbība" at bounding box center [372, 275] width 107 height 25
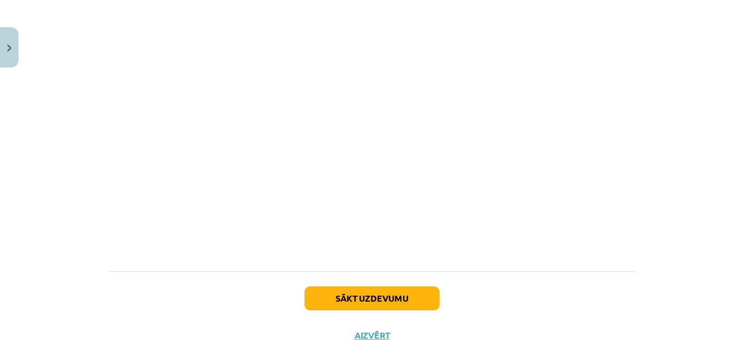
scroll to position [2926, 0]
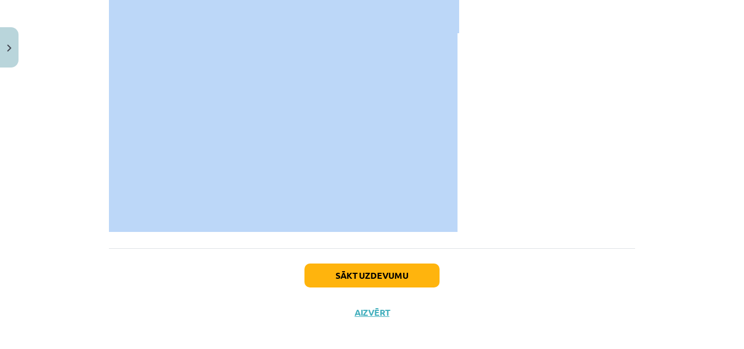
drag, startPoint x: 106, startPoint y: 169, endPoint x: 612, endPoint y: 75, distance: 514.8
copy div "Zinātni par zīmēm sauc par semiotiku . Zīme semiotikā tiek definēta kā jebkas, …"
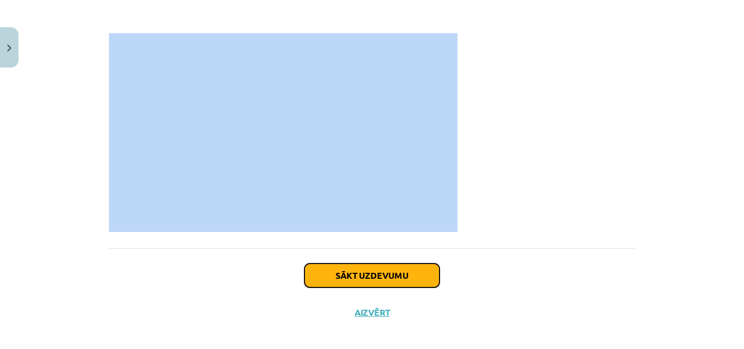
click at [417, 265] on button "Sākt uzdevumu" at bounding box center [372, 276] width 135 height 24
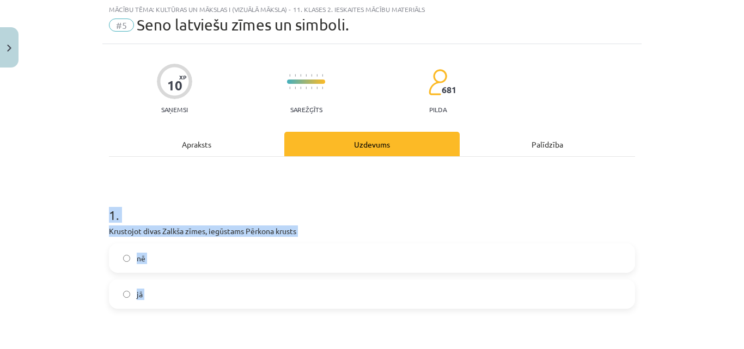
scroll to position [27, 0]
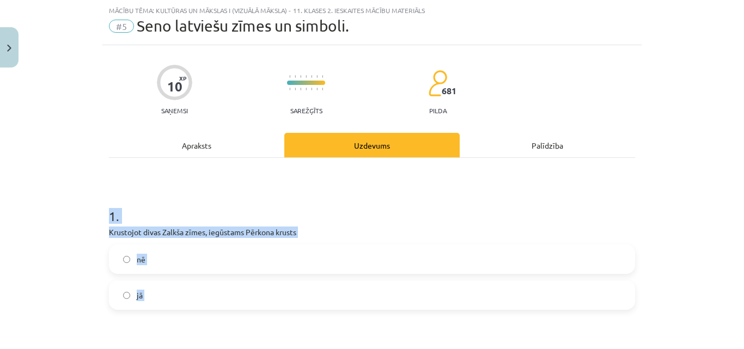
click at [656, 160] on div "Mācību tēma: Kultūras un mākslas i (vizuālā māksla) - 11. klases 2. ieskaites m…" at bounding box center [372, 174] width 744 height 349
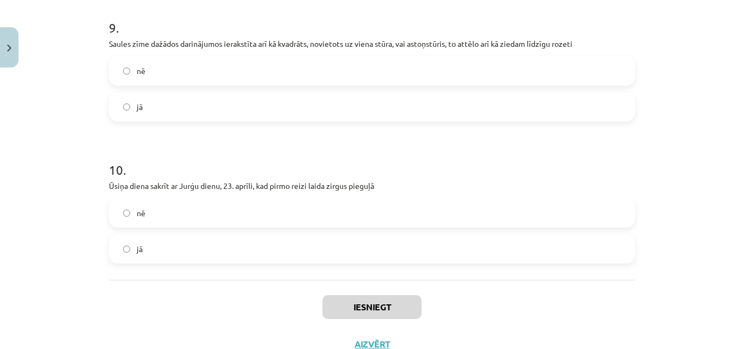
scroll to position [1394, 0]
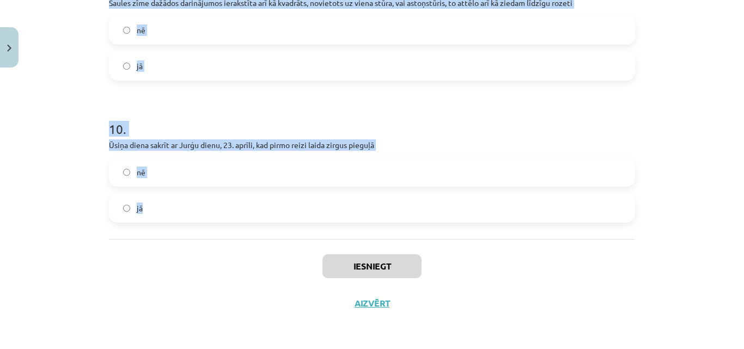
drag, startPoint x: 96, startPoint y: 217, endPoint x: 423, endPoint y: 187, distance: 328.3
click at [423, 187] on div "Mācību tēma: Kultūras un mākslas i (vizuālā māksla) - 11. klases 2. ieskaites m…" at bounding box center [372, 174] width 744 height 349
copy form "1 . Krustojot divas Zalkša zīmes, iegūstams Pērkona krusts nē jā 2 . Latviešu z…"
click at [690, 115] on div "Mācību tēma: Kultūras un mākslas i (vizuālā māksla) - 11. klases 2. ieskaites m…" at bounding box center [372, 174] width 744 height 349
click at [712, 231] on div "Mācību tēma: Kultūras un mākslas i (vizuālā māksla) - 11. klases 2. ieskaites m…" at bounding box center [372, 174] width 744 height 349
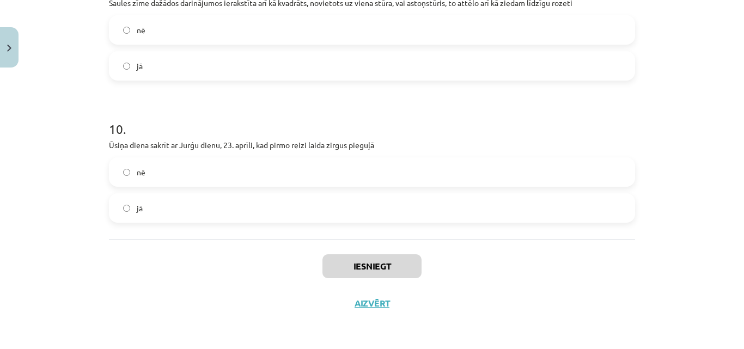
click at [712, 231] on div "Mācību tēma: Kultūras un mākslas i (vizuālā māksla) - 11. klases 2. ieskaites m…" at bounding box center [372, 174] width 744 height 349
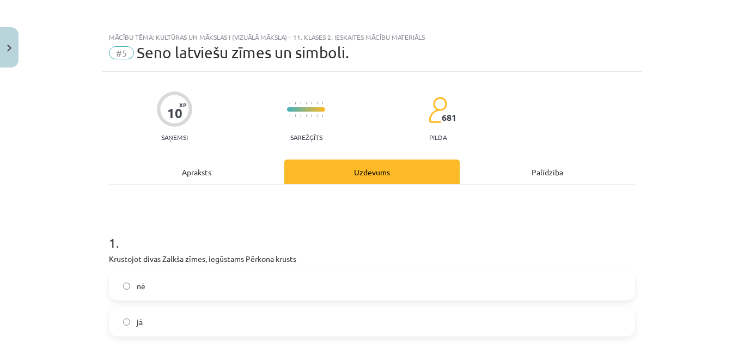
scroll to position [0, 0]
click at [396, 283] on label "nē" at bounding box center [372, 286] width 524 height 27
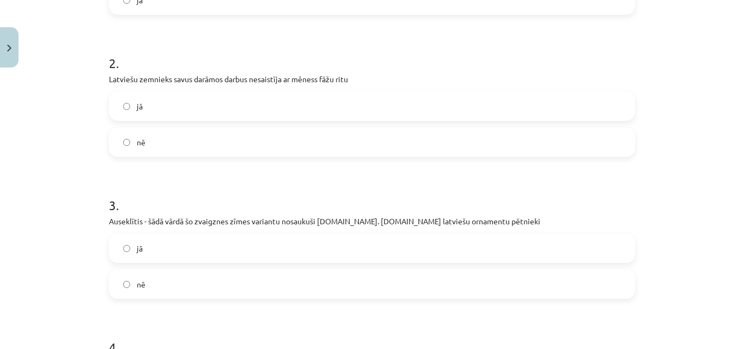
scroll to position [325, 0]
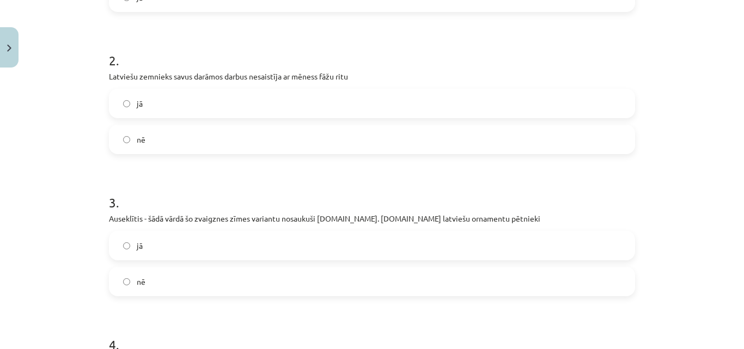
click at [379, 136] on label "nē" at bounding box center [372, 139] width 524 height 27
click at [301, 250] on label "jā" at bounding box center [372, 245] width 524 height 27
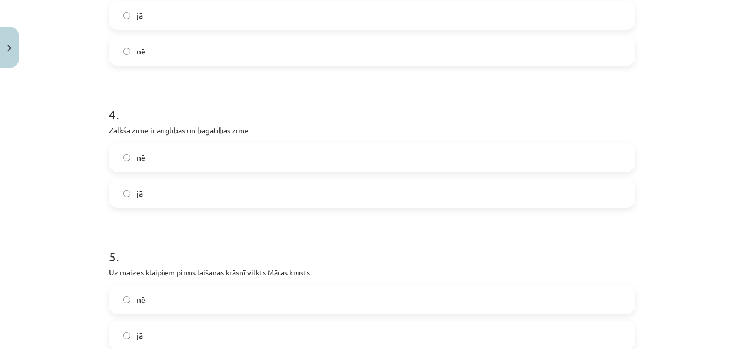
scroll to position [558, 0]
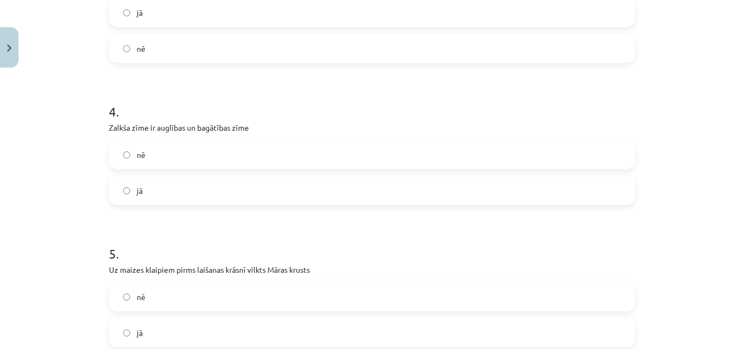
click at [438, 155] on label "nē" at bounding box center [372, 154] width 524 height 27
click at [349, 324] on label "jā" at bounding box center [372, 332] width 524 height 27
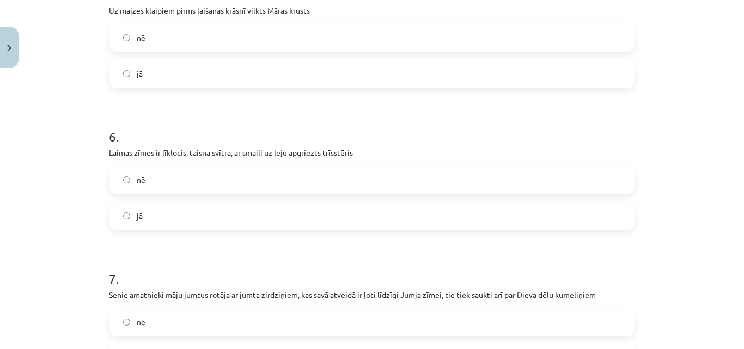
scroll to position [824, 0]
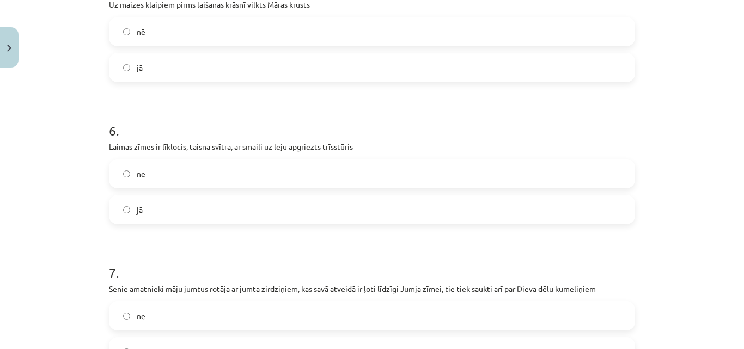
click at [509, 178] on label "nē" at bounding box center [372, 173] width 524 height 27
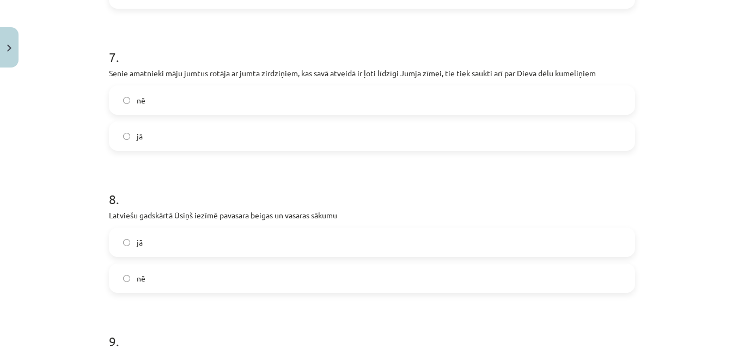
scroll to position [1051, 0]
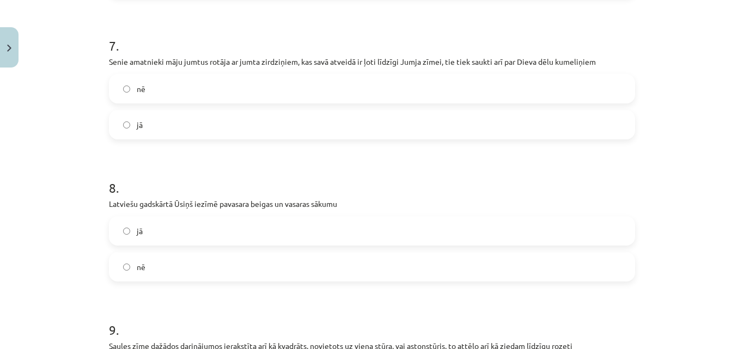
click at [528, 119] on label "jā" at bounding box center [372, 124] width 524 height 27
click at [463, 220] on label "jā" at bounding box center [372, 230] width 524 height 27
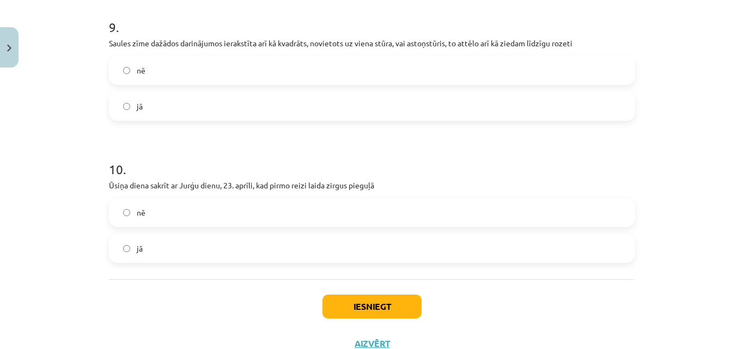
scroll to position [1357, 0]
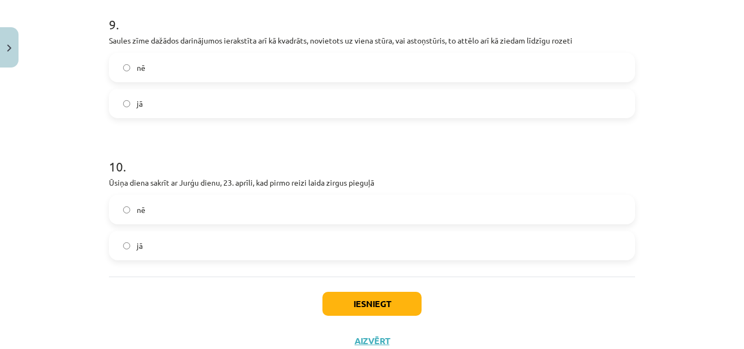
click at [489, 106] on label "jā" at bounding box center [372, 103] width 524 height 27
click at [423, 235] on label "jā" at bounding box center [372, 245] width 524 height 27
click at [380, 303] on button "Iesniegt" at bounding box center [372, 304] width 99 height 24
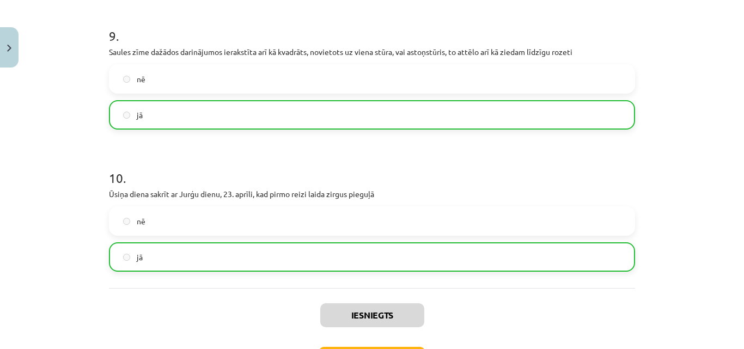
scroll to position [1429, 0]
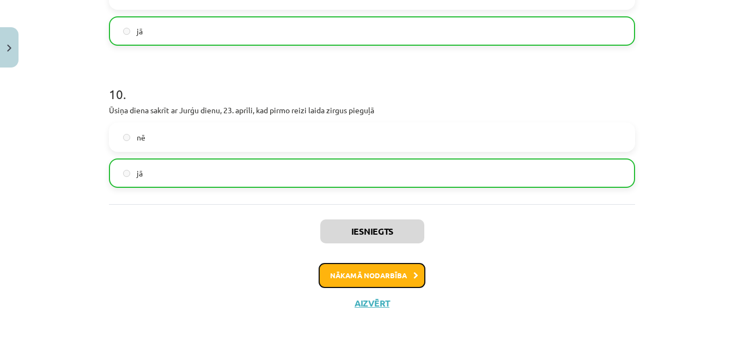
click at [416, 273] on button "Nākamā nodarbība" at bounding box center [372, 275] width 107 height 25
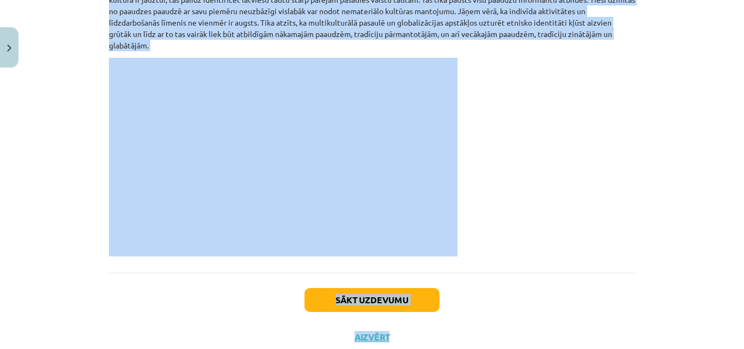
scroll to position [806, 0]
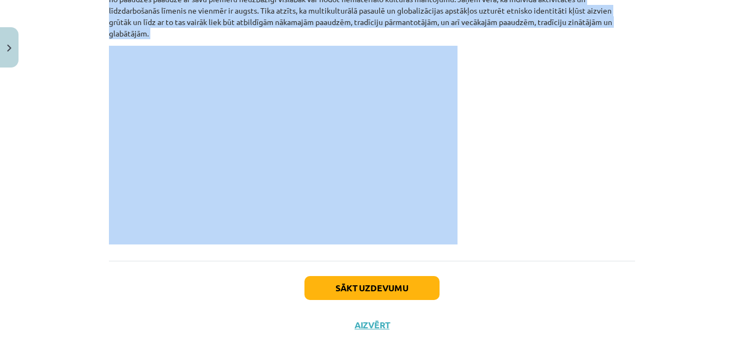
drag, startPoint x: 100, startPoint y: 65, endPoint x: 562, endPoint y: 235, distance: 491.9
copy div "Nacionālā identitāte, digitālais kultūras mantojums , atmiņas institūcijas un l…"
click at [598, 139] on p at bounding box center [372, 145] width 526 height 199
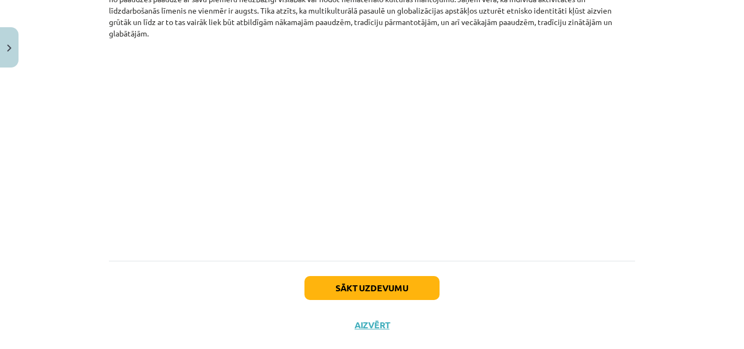
click at [425, 289] on button "Sākt uzdevumu" at bounding box center [372, 288] width 135 height 24
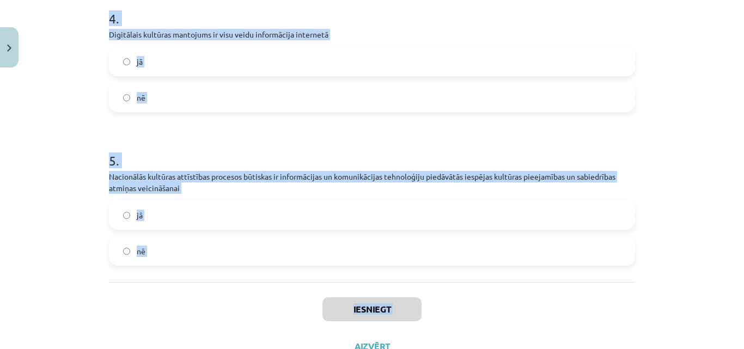
scroll to position [706, 0]
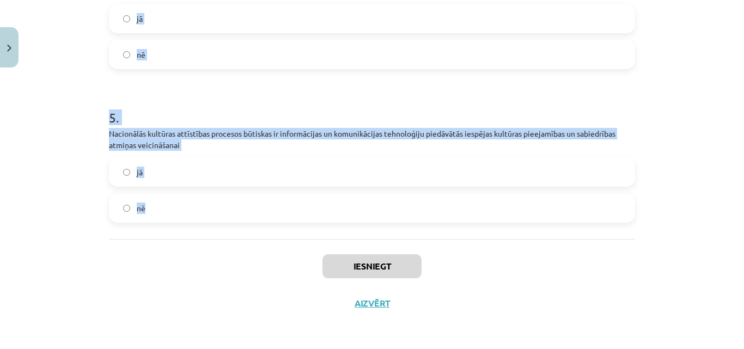
drag, startPoint x: 98, startPoint y: 204, endPoint x: 315, endPoint y: 212, distance: 218.1
click at [315, 212] on div "Mācību tēma: Kultūras un mākslas i (vizuālā māksla) - 11. klases 2. ieskaites m…" at bounding box center [372, 174] width 744 height 349
copy form "1 . Digitalizācija dod ne vien iespēju risināt dažādas dzīves situācijas elektr…"
click at [680, 89] on div "Mācību tēma: Kultūras un mākslas i (vizuālā māksla) - 11. klases 2. ieskaites m…" at bounding box center [372, 174] width 744 height 349
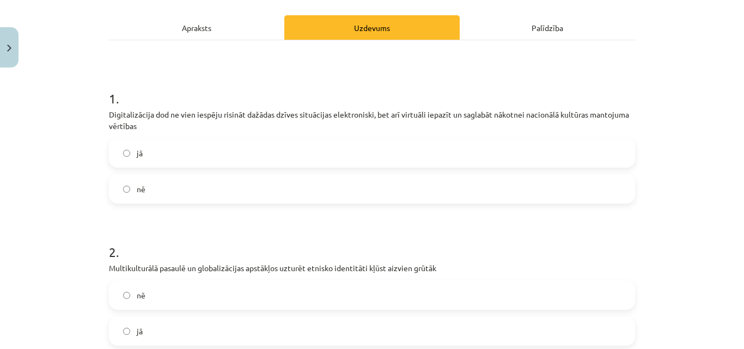
scroll to position [150, 0]
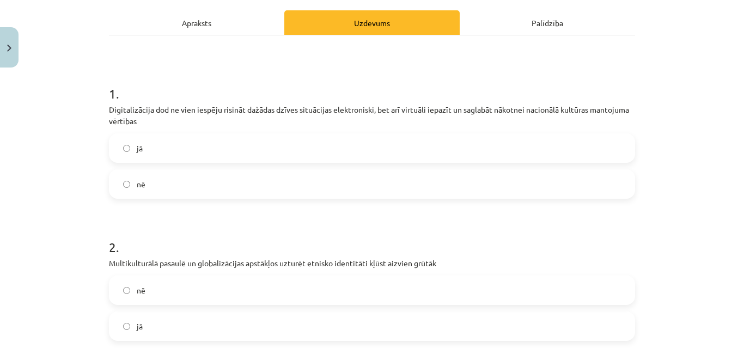
click at [579, 138] on label "jā" at bounding box center [372, 148] width 524 height 27
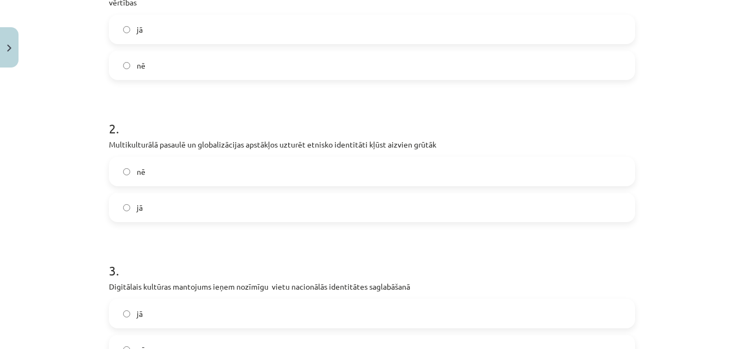
scroll to position [277, 0]
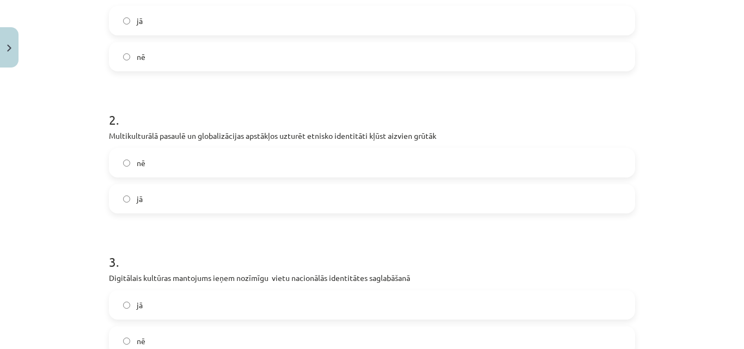
drag, startPoint x: 565, startPoint y: 190, endPoint x: 645, endPoint y: 160, distance: 85.0
click at [565, 190] on label "jā" at bounding box center [372, 198] width 524 height 27
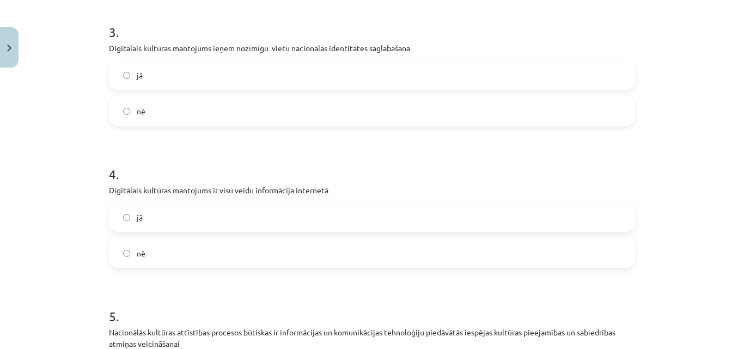
scroll to position [504, 0]
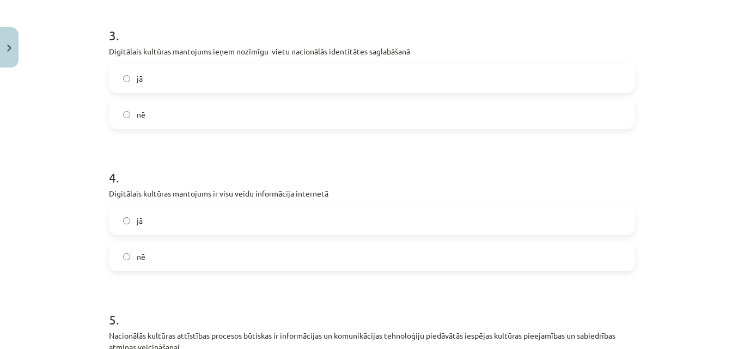
click at [489, 75] on label "jā" at bounding box center [372, 78] width 524 height 27
click at [288, 250] on label "nē" at bounding box center [372, 256] width 524 height 27
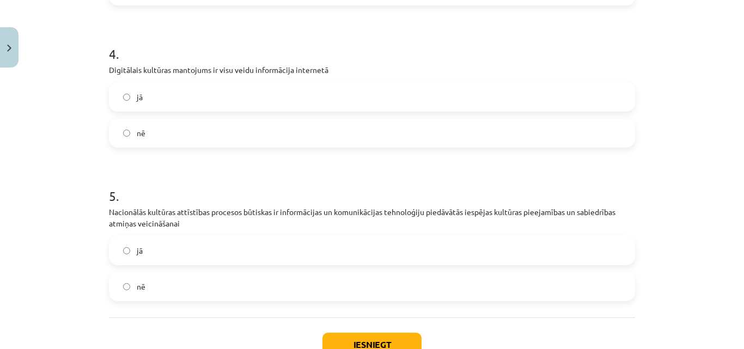
scroll to position [650, 0]
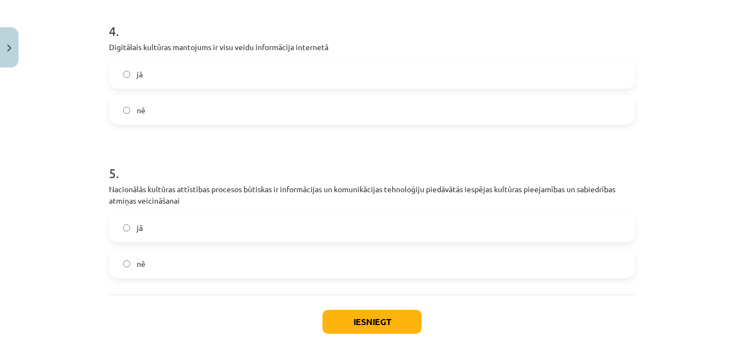
click at [561, 234] on label "jā" at bounding box center [372, 227] width 524 height 27
click at [394, 321] on button "Iesniegt" at bounding box center [372, 322] width 99 height 24
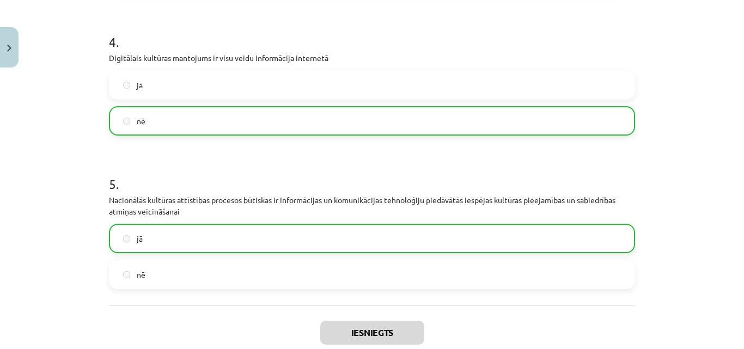
scroll to position [741, 0]
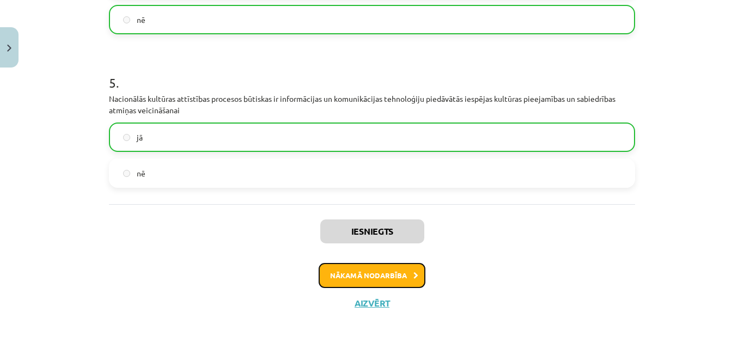
click at [411, 265] on button "Nākamā nodarbība" at bounding box center [372, 275] width 107 height 25
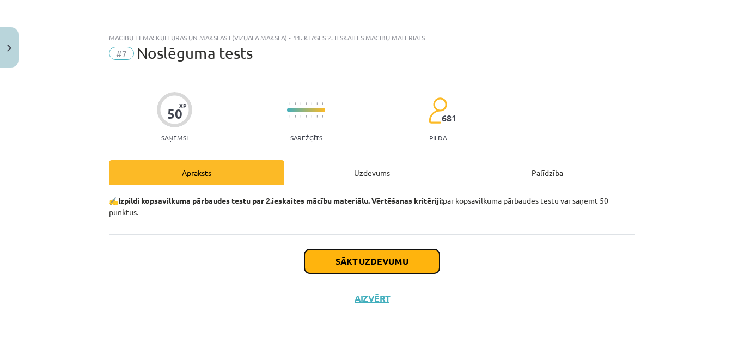
click at [382, 257] on button "Sākt uzdevumu" at bounding box center [372, 262] width 135 height 24
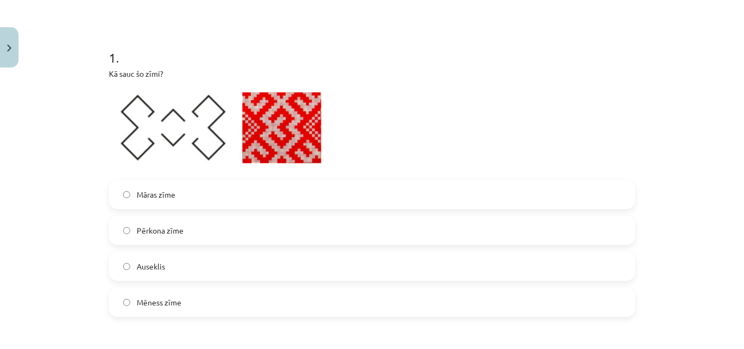
scroll to position [190, 0]
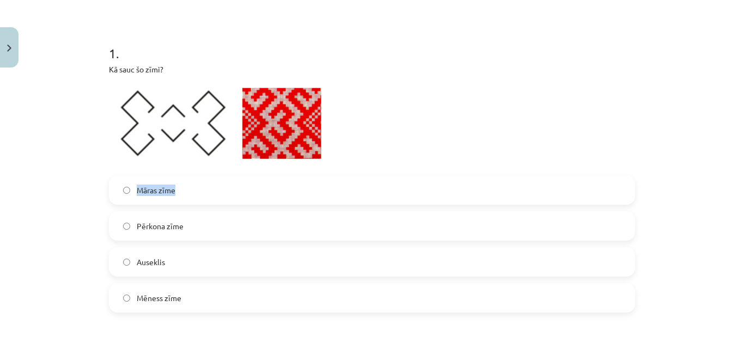
drag, startPoint x: 192, startPoint y: 188, endPoint x: 112, endPoint y: 180, distance: 80.5
click at [112, 180] on label "Māras zīme" at bounding box center [372, 190] width 524 height 27
copy label "Māras zīme"
drag, startPoint x: 195, startPoint y: 213, endPoint x: 124, endPoint y: 218, distance: 71.5
click at [124, 218] on label "Pērkona zīme" at bounding box center [372, 225] width 524 height 27
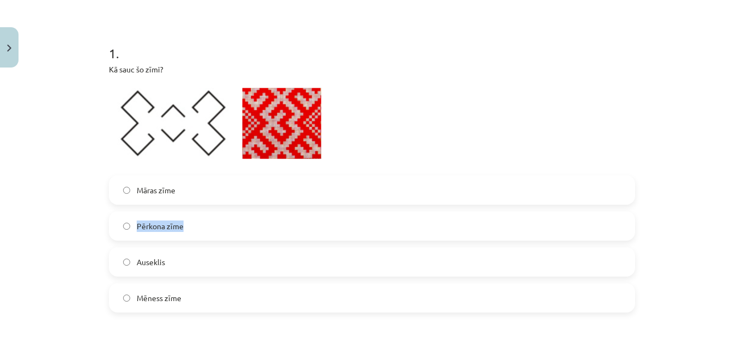
copy label "Pērkona zīme"
click at [639, 124] on div "Mācību tēma: Kultūras un mākslas i (vizuālā māksla) - 11. klases 2. ieskaites m…" at bounding box center [372, 174] width 744 height 349
drag, startPoint x: 181, startPoint y: 262, endPoint x: 112, endPoint y: 256, distance: 70.0
click at [112, 256] on label "Auseklis" at bounding box center [372, 261] width 524 height 27
copy label "Auseklis"
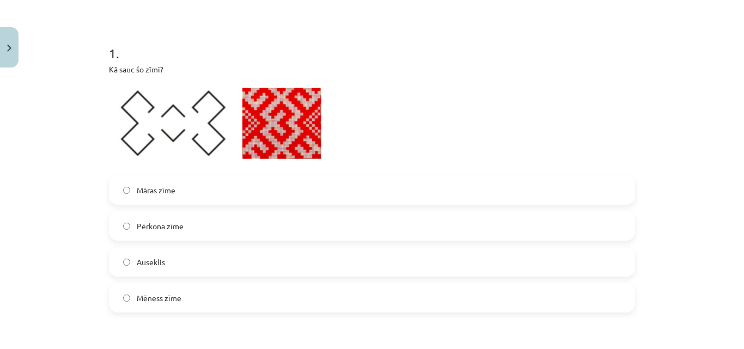
click at [43, 223] on div "Mācību tēma: Kultūras un mākslas i (vizuālā māksla) - 11. klases 2. ieskaites m…" at bounding box center [372, 174] width 744 height 349
click at [162, 290] on label "Mēness zīme" at bounding box center [372, 297] width 524 height 27
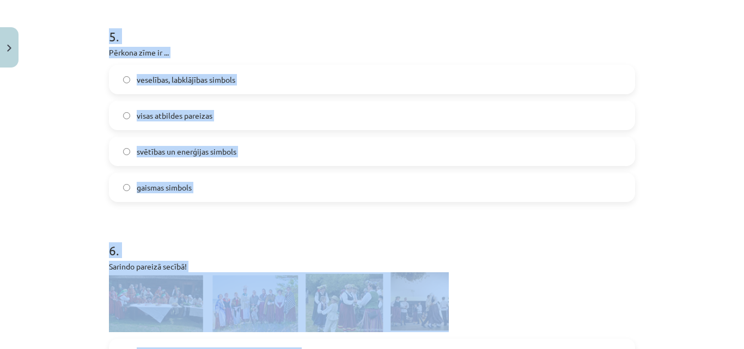
scroll to position [1162, 0]
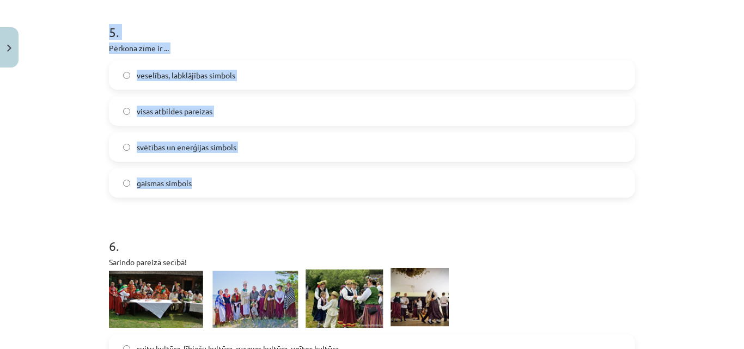
drag, startPoint x: 84, startPoint y: 26, endPoint x: 335, endPoint y: 176, distance: 292.0
click at [335, 176] on div "Mācību tēma: Kultūras un mākslas i (vizuālā māksla) - 11. klases 2. ieskaites m…" at bounding box center [372, 174] width 744 height 349
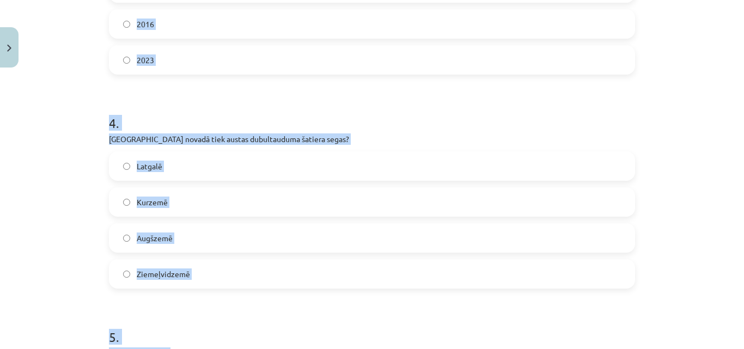
click at [673, 154] on div "Mācību tēma: Kultūras un mākslas i (vizuālā māksla) - 11. klases 2. ieskaites m…" at bounding box center [372, 174] width 744 height 349
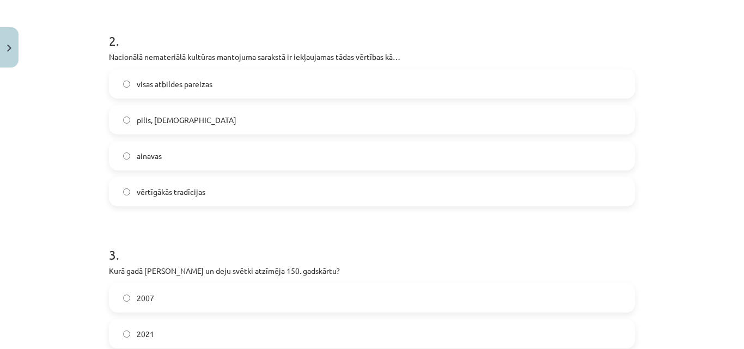
scroll to position [471, 0]
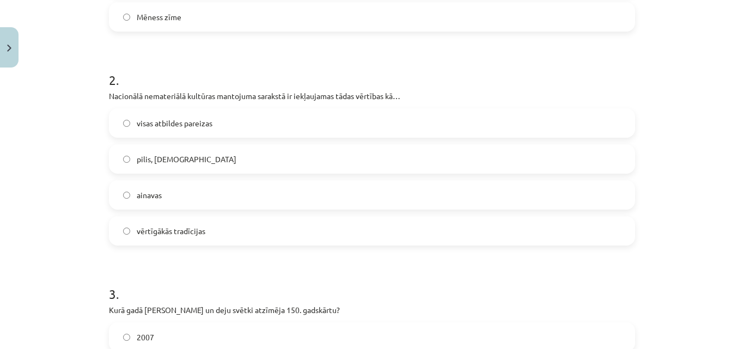
click at [349, 229] on label "vērtīgākās tradīcijas" at bounding box center [372, 230] width 524 height 27
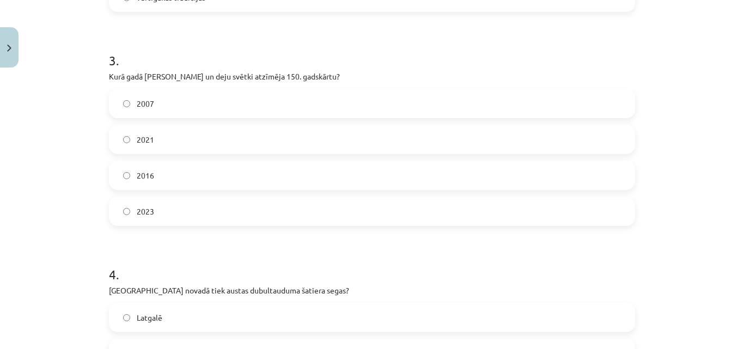
scroll to position [714, 0]
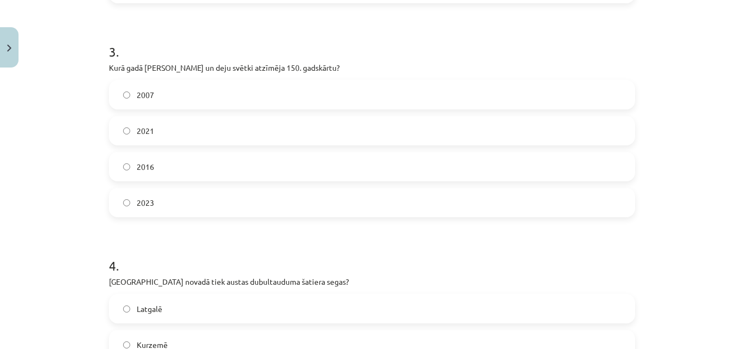
click at [297, 172] on label "2016" at bounding box center [372, 166] width 524 height 27
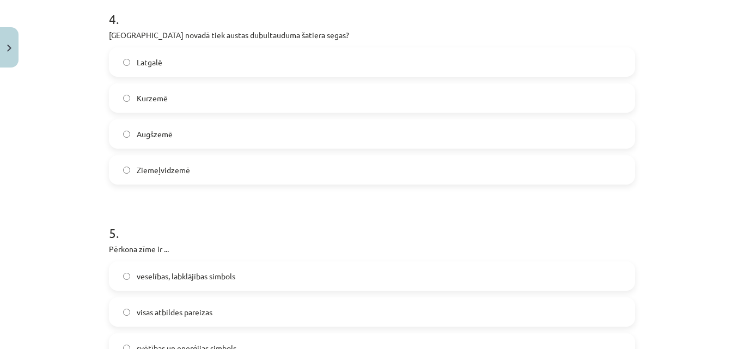
scroll to position [969, 0]
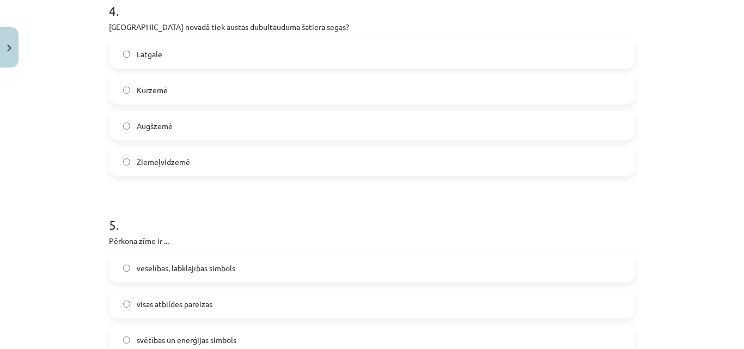
click at [494, 155] on label "Ziemeļvidzemē" at bounding box center [372, 161] width 524 height 27
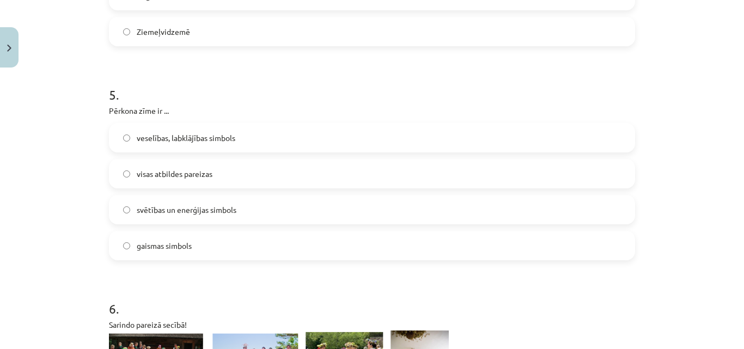
scroll to position [1103, 0]
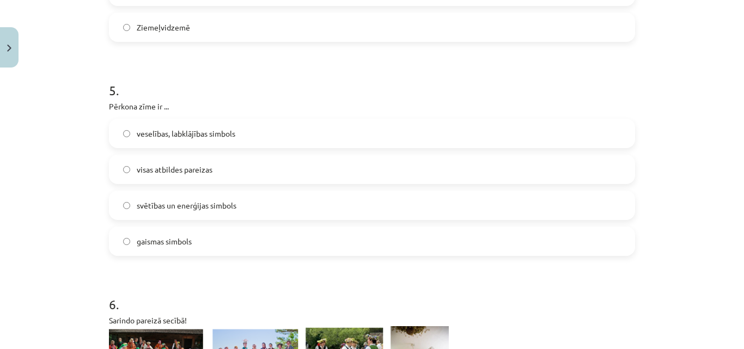
click at [419, 190] on div "veselības, labklājības simbols visas atbildes pareizas svētības un enerģijas si…" at bounding box center [372, 187] width 526 height 137
click at [417, 166] on label "visas atbildes pareizas" at bounding box center [372, 169] width 524 height 27
click at [415, 142] on div "veselības, labklājības simbols visas atbildes pareizas svētības un enerģijas si…" at bounding box center [372, 187] width 526 height 137
click at [415, 137] on label "veselības, labklājības simbols" at bounding box center [372, 133] width 524 height 27
click at [370, 169] on label "visas atbildes pareizas" at bounding box center [372, 169] width 524 height 27
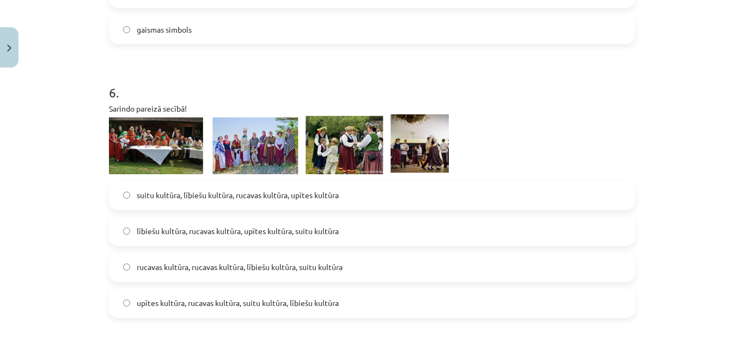
scroll to position [1320, 0]
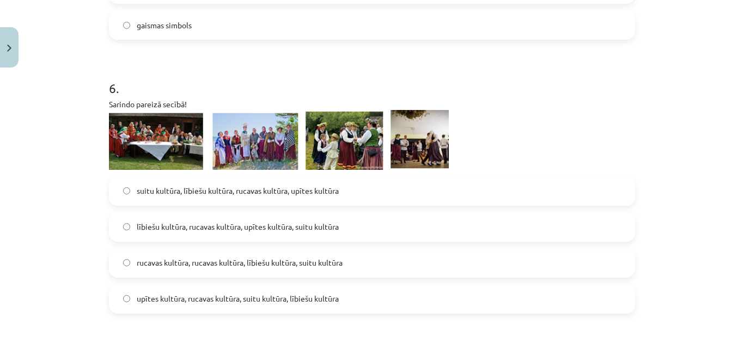
click at [268, 192] on span "suitu kultūra, lībiešu kultūra, rucavas kultūra, upītes kultūra" at bounding box center [238, 190] width 202 height 11
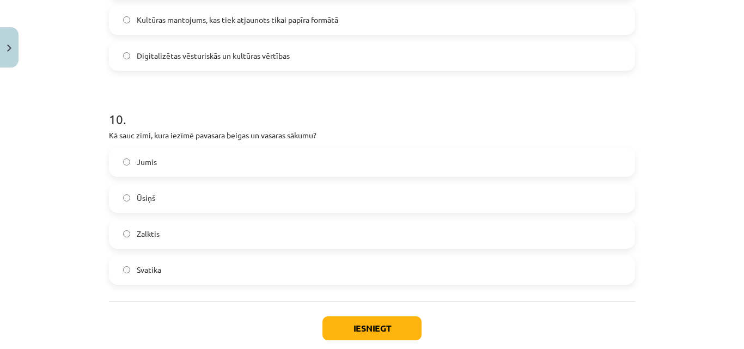
scroll to position [2267, 0]
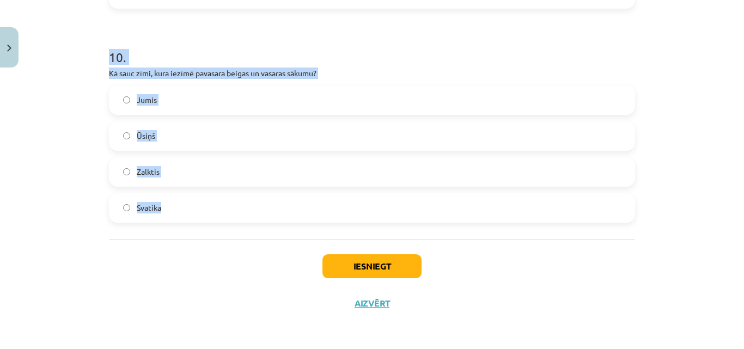
drag, startPoint x: 86, startPoint y: 82, endPoint x: 377, endPoint y: 208, distance: 317.7
click at [377, 208] on div "Mācību tēma: Kultūras un mākslas i (vizuālā māksla) - 11. klases 2. ieskaites m…" at bounding box center [372, 174] width 744 height 349
click at [678, 111] on div "Mācību tēma: Kultūras un mākslas i (vizuālā māksla) - 11. klases 2. ieskaites m…" at bounding box center [372, 174] width 744 height 349
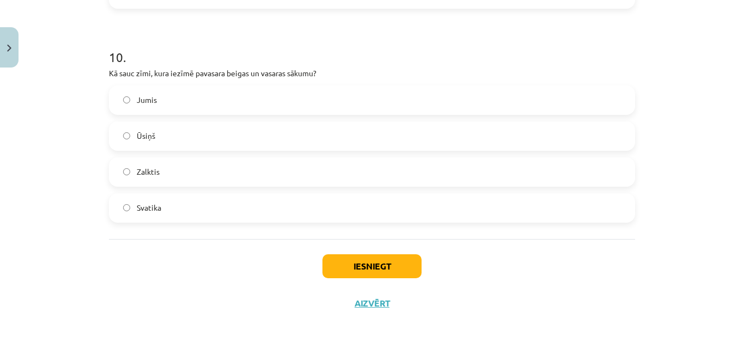
click at [678, 111] on div "Mācību tēma: Kultūras un mākslas i (vizuālā māksla) - 11. klases 2. ieskaites m…" at bounding box center [372, 174] width 744 height 349
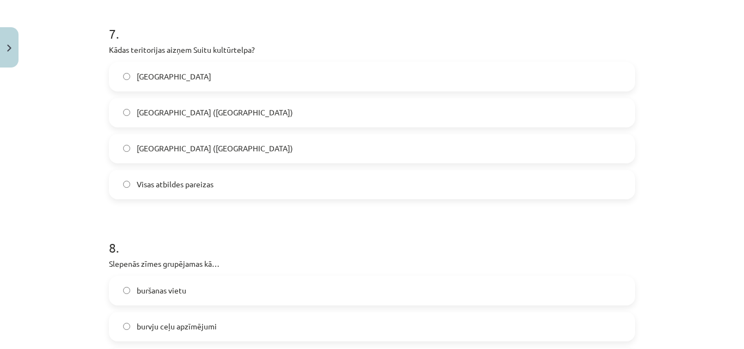
scroll to position [1639, 0]
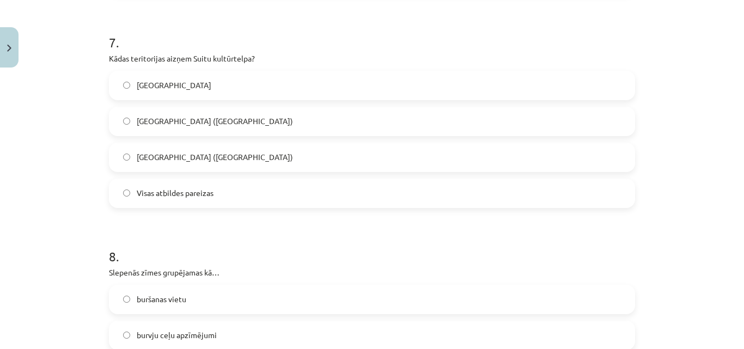
drag, startPoint x: 464, startPoint y: 193, endPoint x: 694, endPoint y: 216, distance: 231.0
click at [465, 193] on label "Visas atbildes pareizas" at bounding box center [372, 193] width 524 height 27
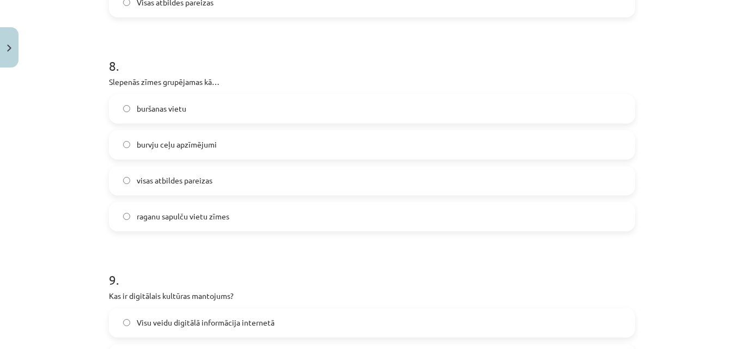
scroll to position [1834, 0]
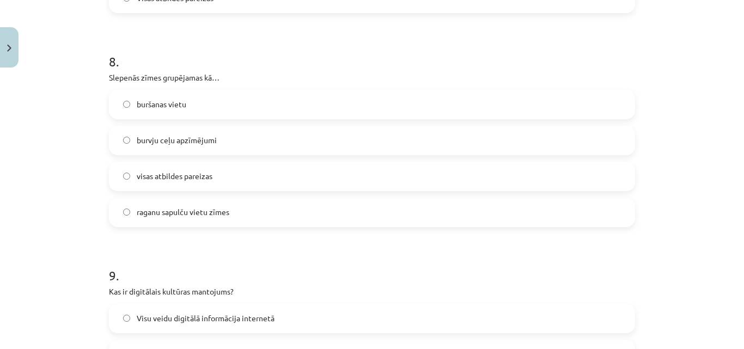
click at [502, 171] on label "visas atbildes pareizas" at bounding box center [372, 176] width 524 height 27
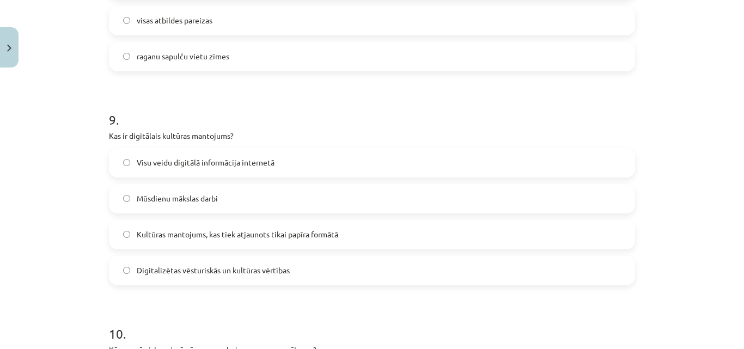
scroll to position [1995, 0]
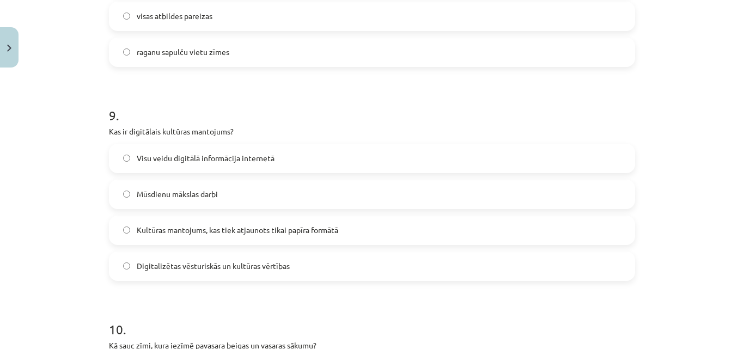
click at [461, 264] on label "Digitalizētas vēsturiskās un kultūras vērtības" at bounding box center [372, 266] width 524 height 27
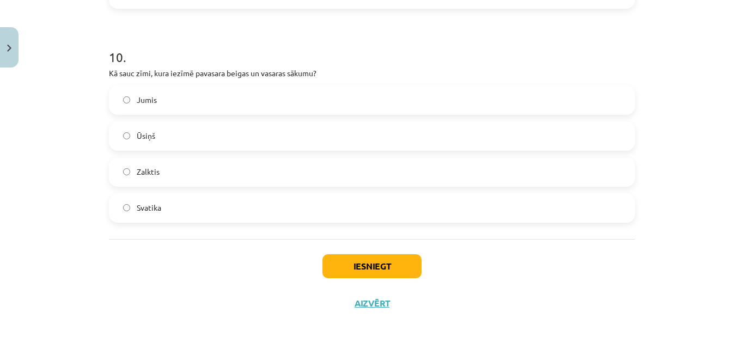
click at [393, 143] on label "Ūsiņš" at bounding box center [372, 136] width 524 height 27
click at [396, 258] on button "Iesniegt" at bounding box center [372, 266] width 99 height 24
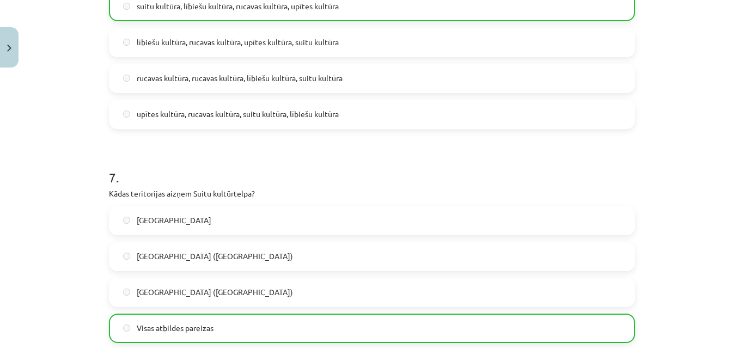
scroll to position [2301, 0]
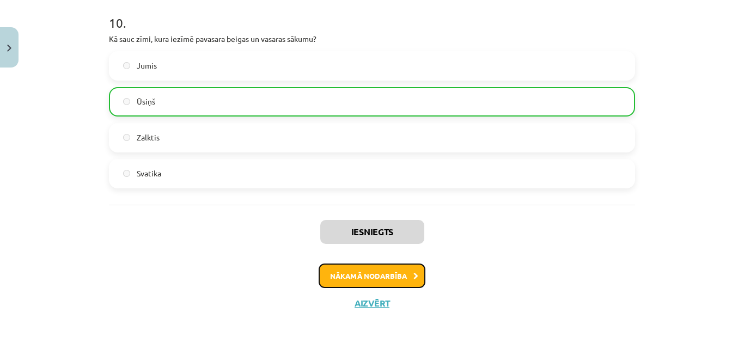
click at [406, 279] on button "Nākamā nodarbība" at bounding box center [372, 276] width 107 height 25
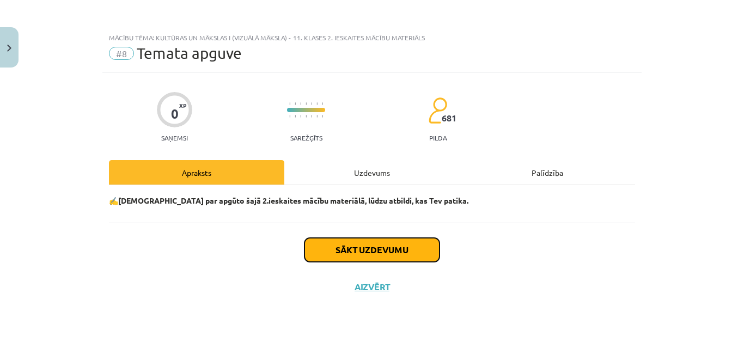
click at [411, 245] on button "Sākt uzdevumu" at bounding box center [372, 250] width 135 height 24
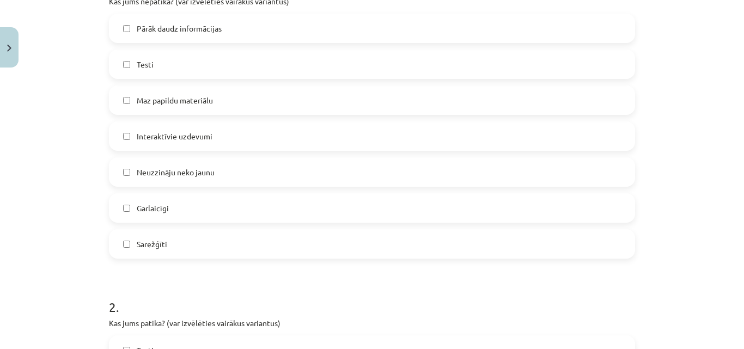
scroll to position [260, 0]
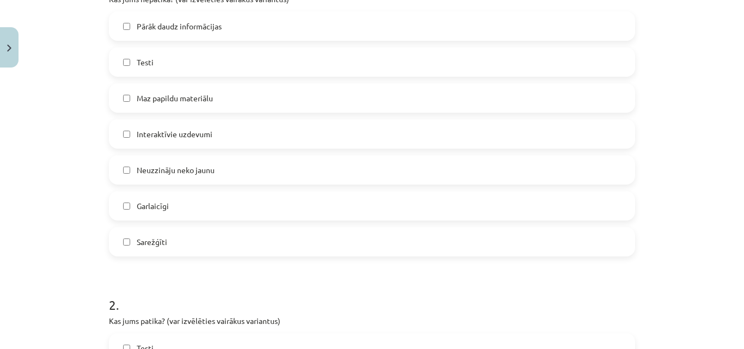
click at [220, 98] on label "Maz papildu materiālu" at bounding box center [372, 97] width 524 height 27
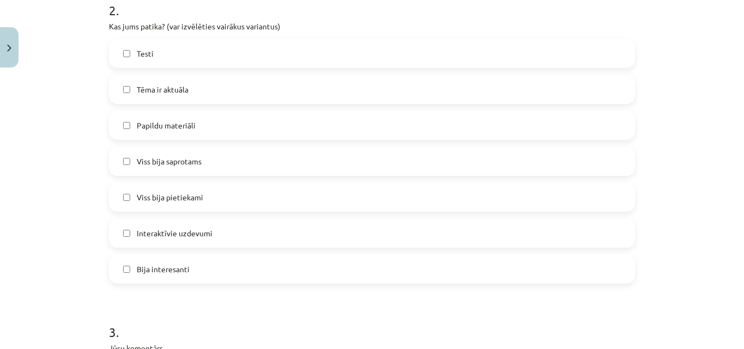
scroll to position [557, 0]
click at [224, 155] on label "Viss bija saprotams" at bounding box center [372, 158] width 524 height 27
click at [251, 228] on label "Interaktīvie uzdevumi" at bounding box center [372, 230] width 524 height 27
click at [245, 266] on label "Bija interesanti" at bounding box center [372, 266] width 524 height 27
click at [262, 225] on label "Interaktīvie uzdevumi" at bounding box center [372, 230] width 524 height 27
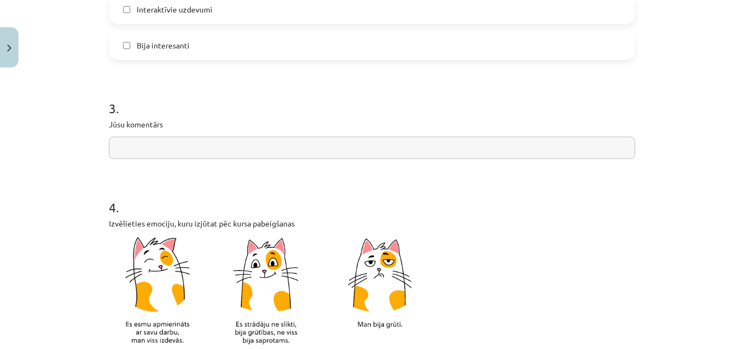
scroll to position [781, 0]
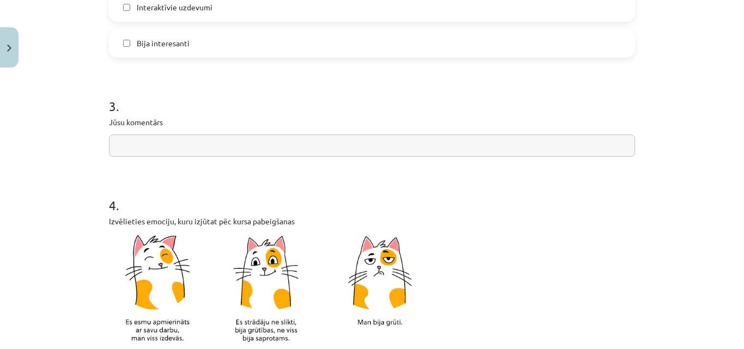
click at [485, 134] on div "3 . Jūsu komentārs" at bounding box center [372, 118] width 526 height 77
click at [487, 148] on input "text" at bounding box center [372, 146] width 526 height 22
type input "*"
type input "**"
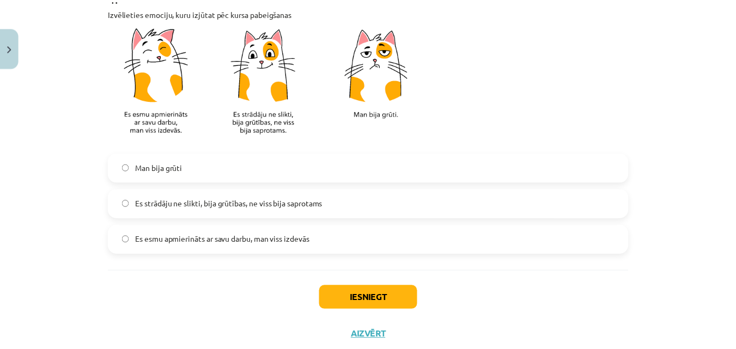
scroll to position [994, 0]
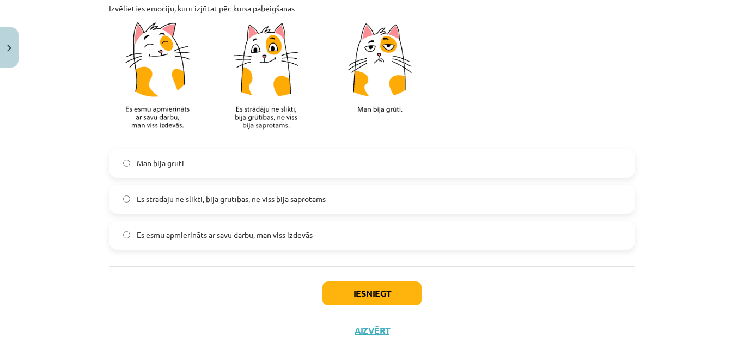
click at [285, 232] on span "Es esmu apmierināts ar savu darbu, man viss izdevās" at bounding box center [225, 234] width 176 height 11
click at [366, 298] on button "Iesniegt" at bounding box center [372, 294] width 99 height 24
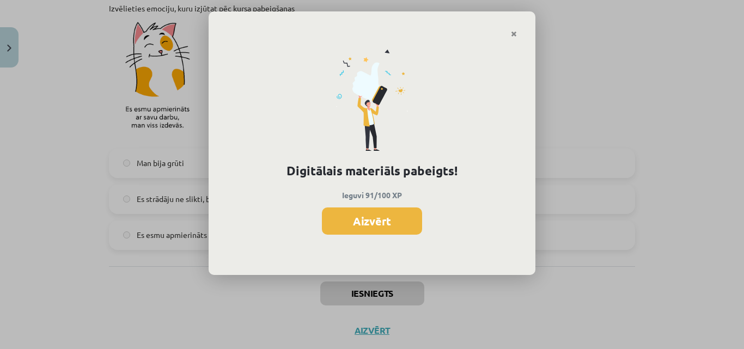
click at [414, 214] on button "Aizvērt" at bounding box center [372, 221] width 100 height 27
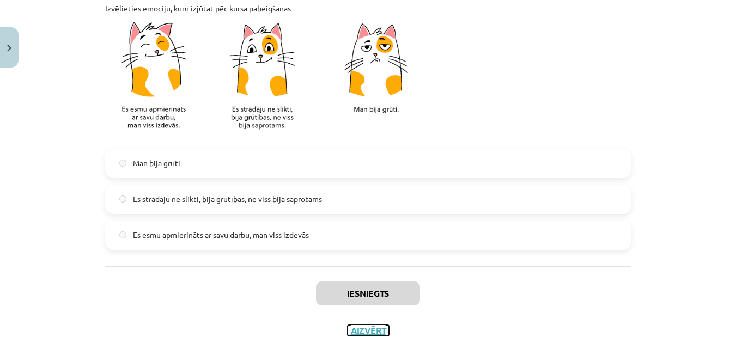
click at [375, 329] on button "Aizvērt" at bounding box center [368, 330] width 41 height 11
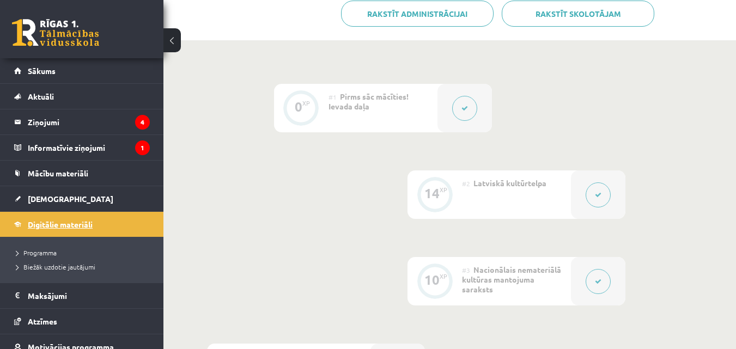
click at [54, 227] on span "Digitālie materiāli" at bounding box center [60, 225] width 65 height 10
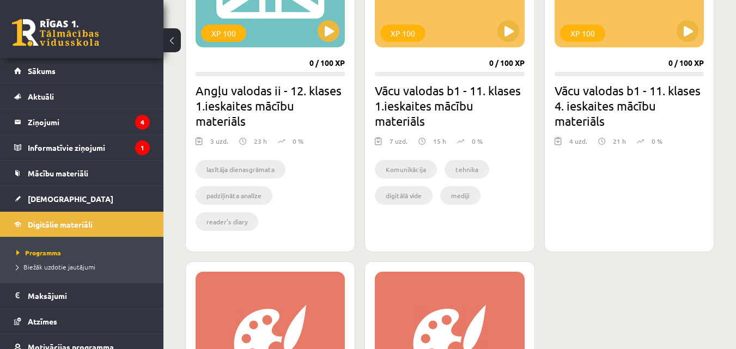
scroll to position [416, 0]
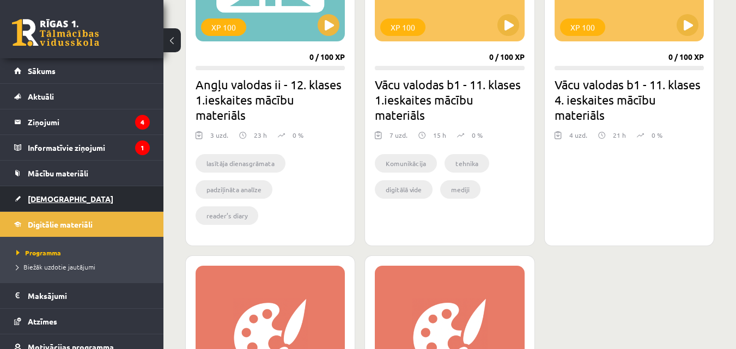
click at [64, 203] on link "[DEMOGRAPHIC_DATA]" at bounding box center [82, 198] width 136 height 25
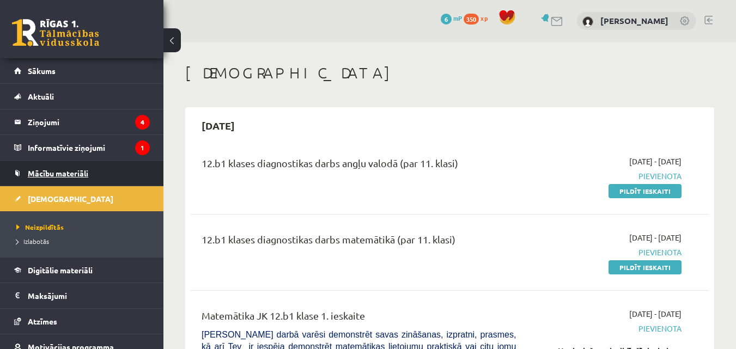
click at [75, 169] on span "Mācību materiāli" at bounding box center [58, 173] width 60 height 10
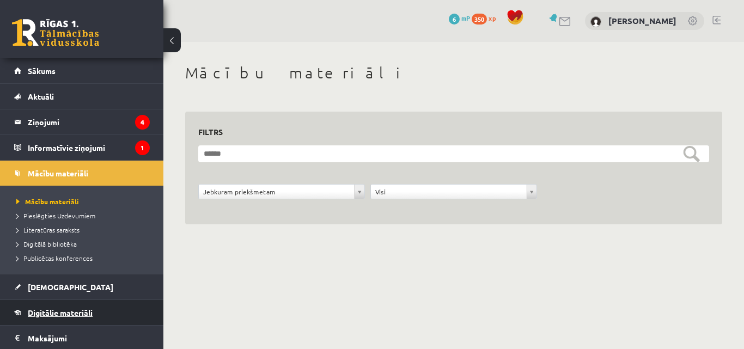
click at [79, 311] on span "Digitālie materiāli" at bounding box center [60, 313] width 65 height 10
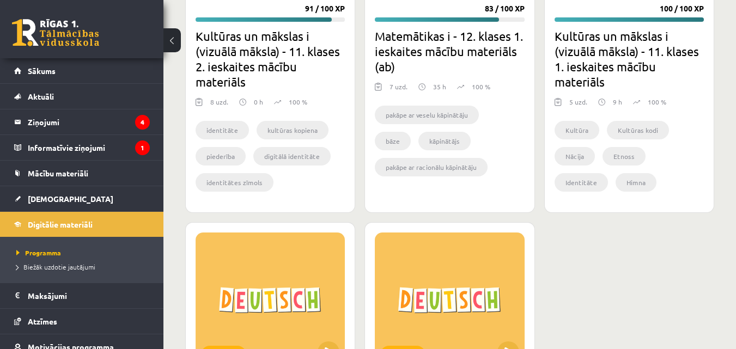
scroll to position [1423, 0]
